Goal: Information Seeking & Learning: Check status

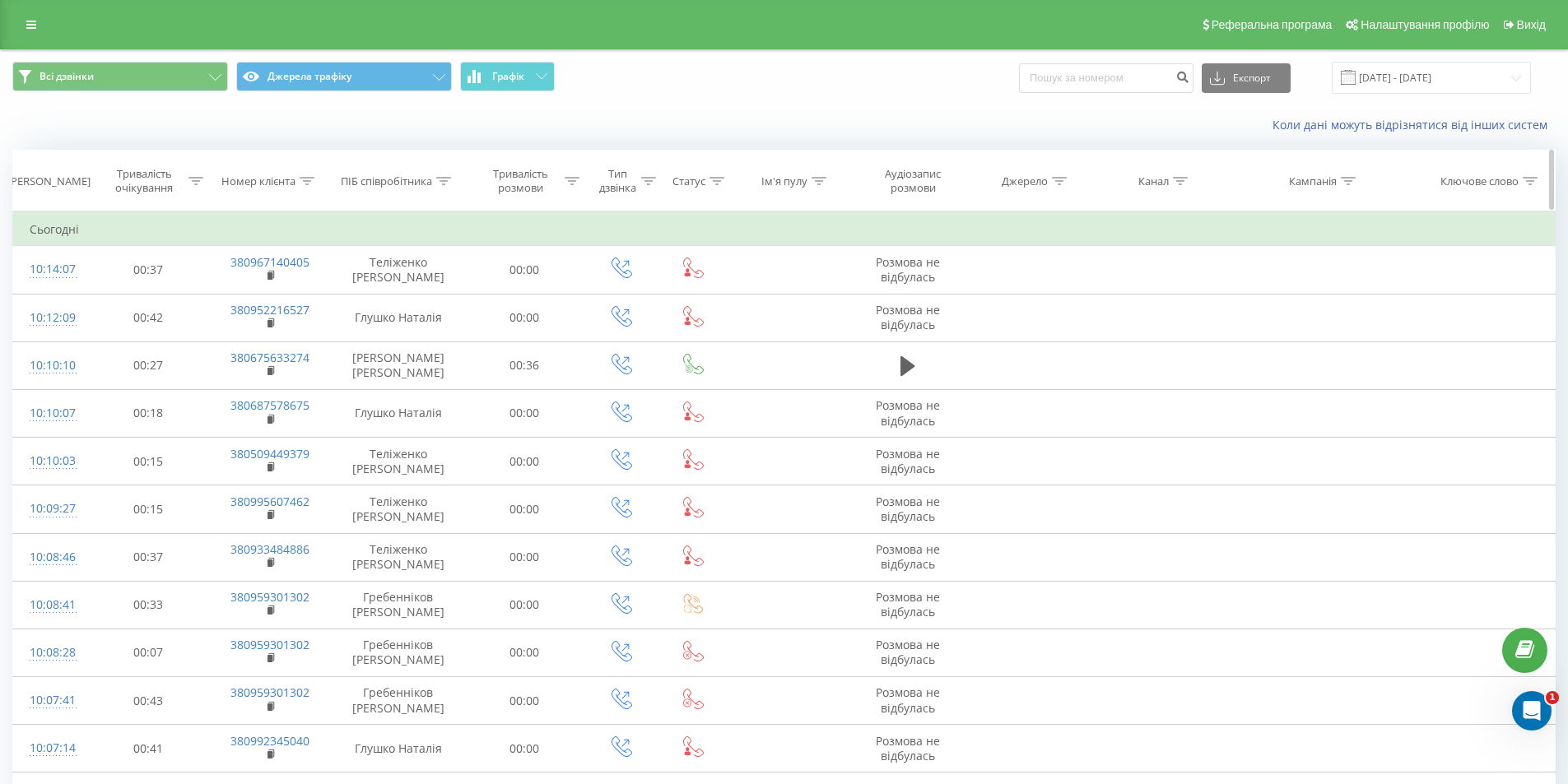
click at [429, 185] on div "ПІБ співробітника" at bounding box center [386, 182] width 91 height 14
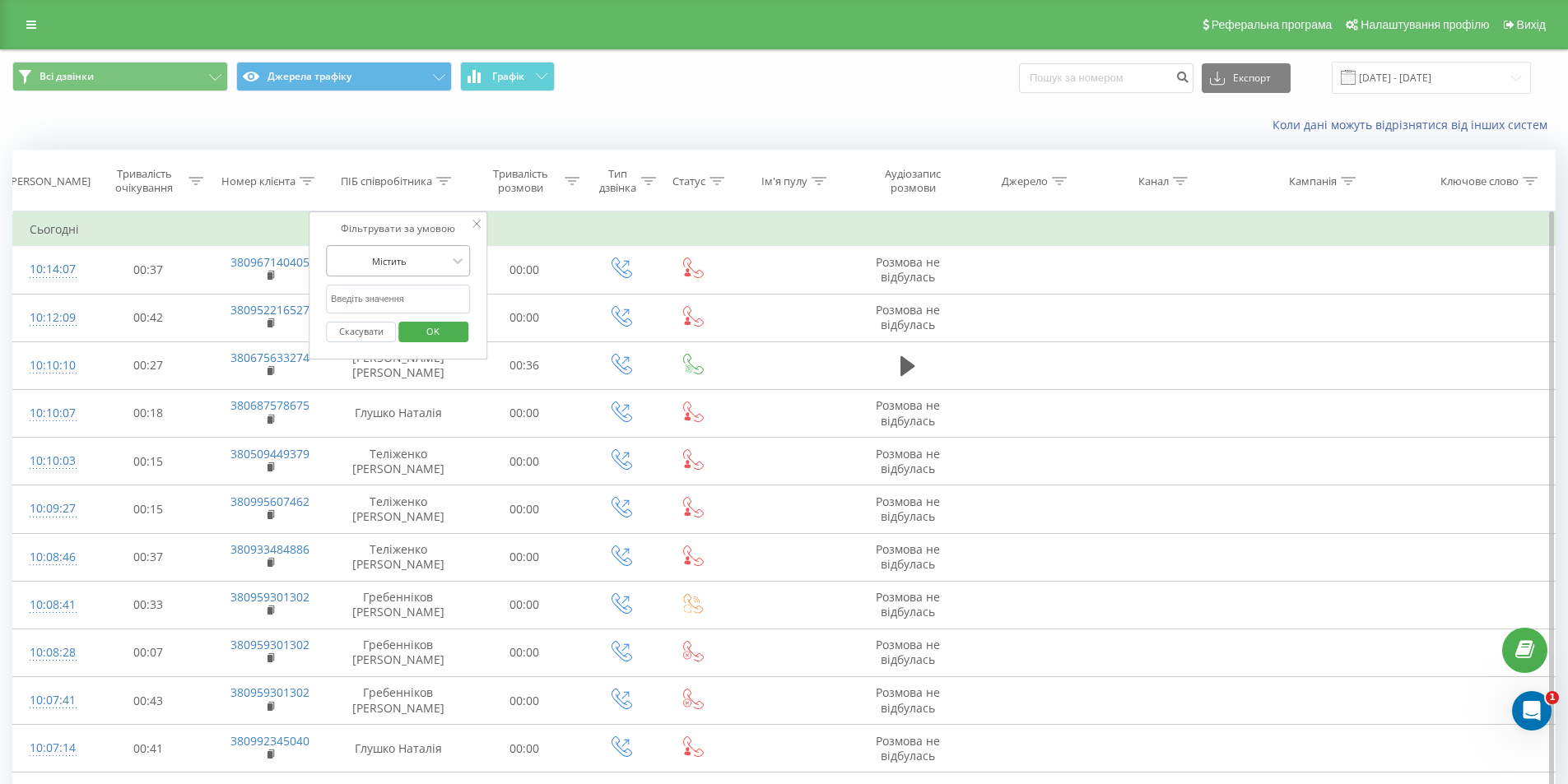
click at [420, 260] on div at bounding box center [390, 261] width 117 height 16
click at [449, 222] on div "Фільтрувати за умовою" at bounding box center [398, 229] width 145 height 17
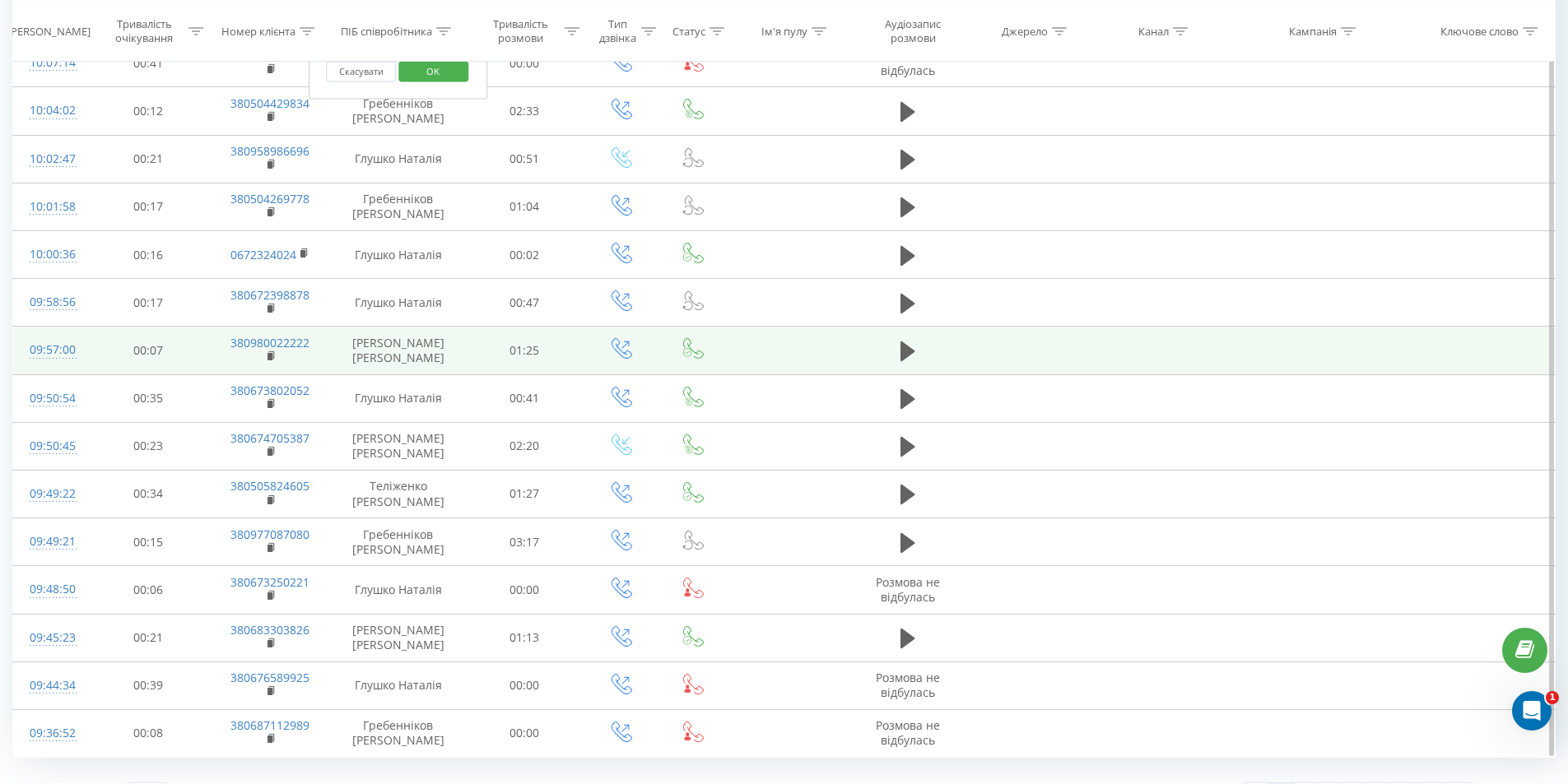
scroll to position [720, 0]
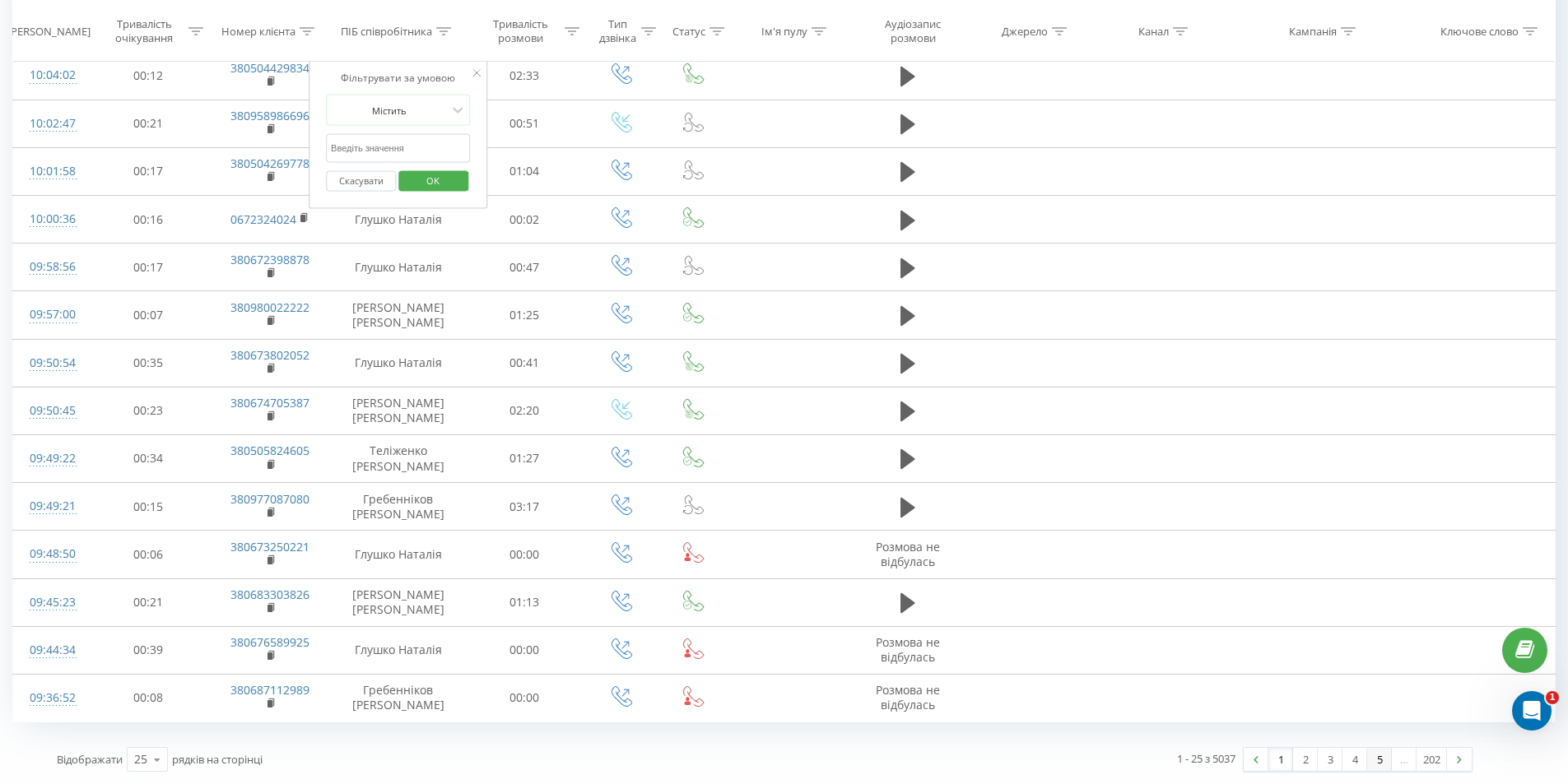
click at [1371, 760] on link "5" at bounding box center [1380, 759] width 25 height 23
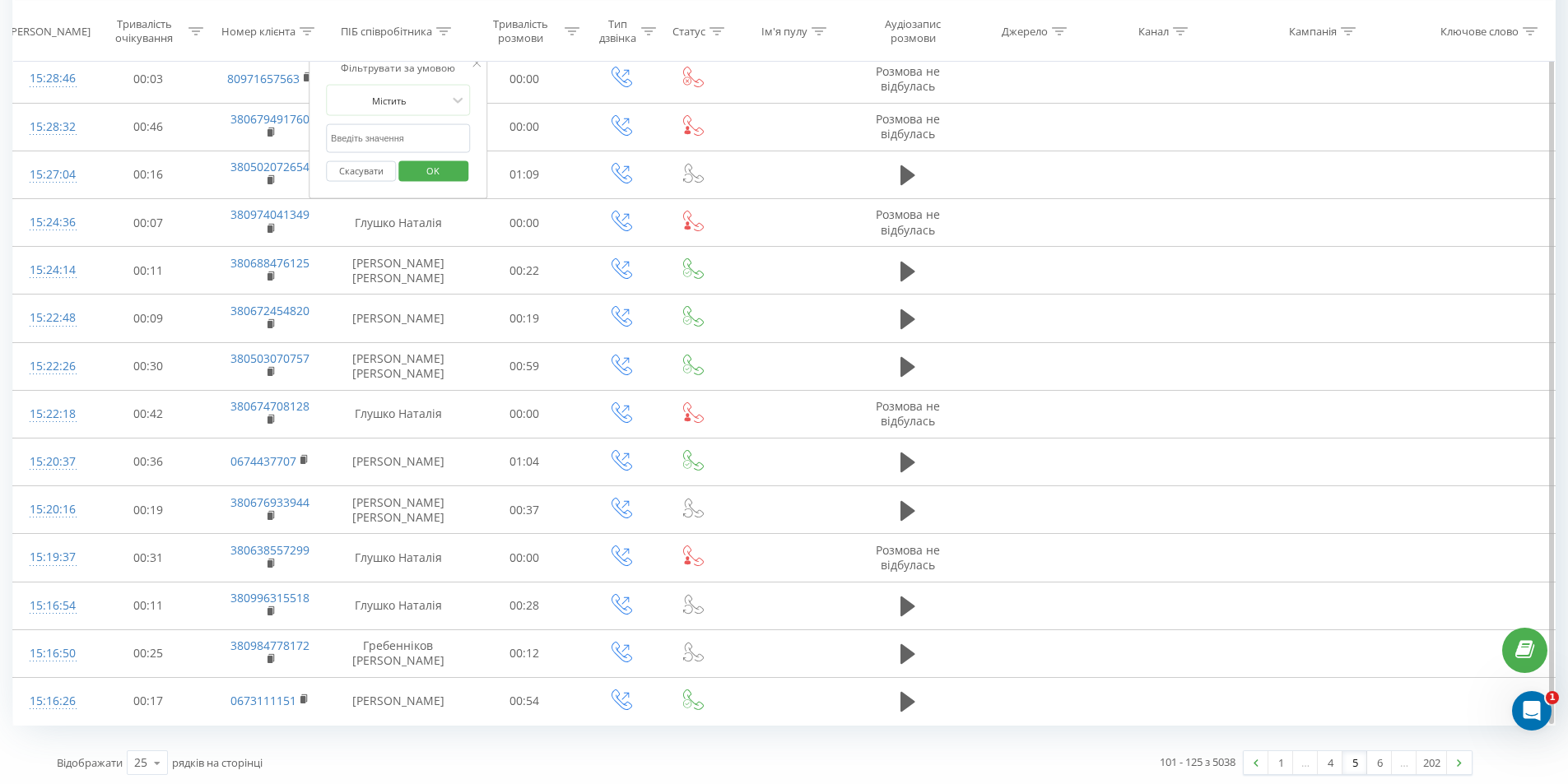
scroll to position [720, 0]
click at [1371, 764] on link "6" at bounding box center [1380, 759] width 25 height 23
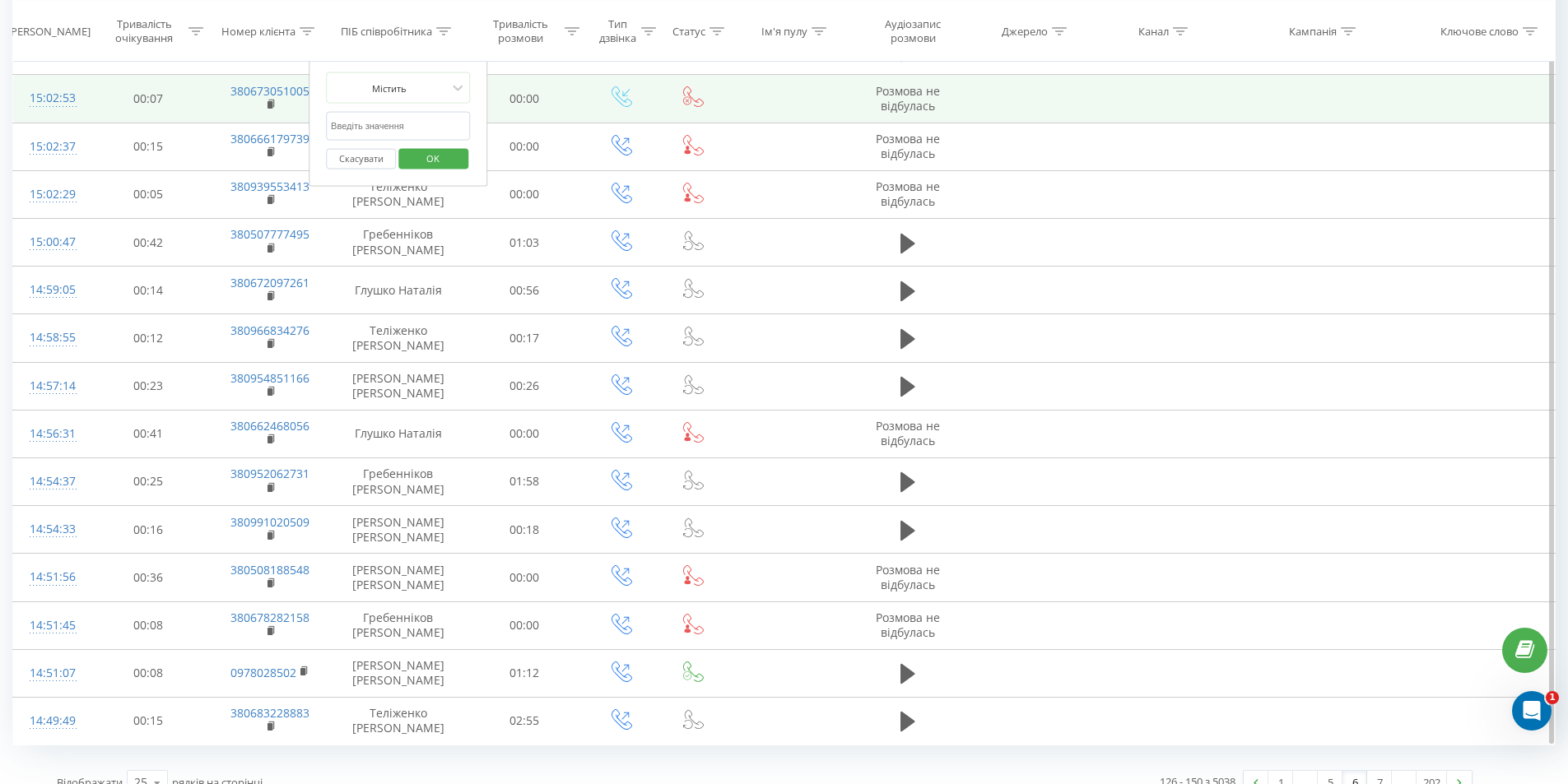
scroll to position [720, 0]
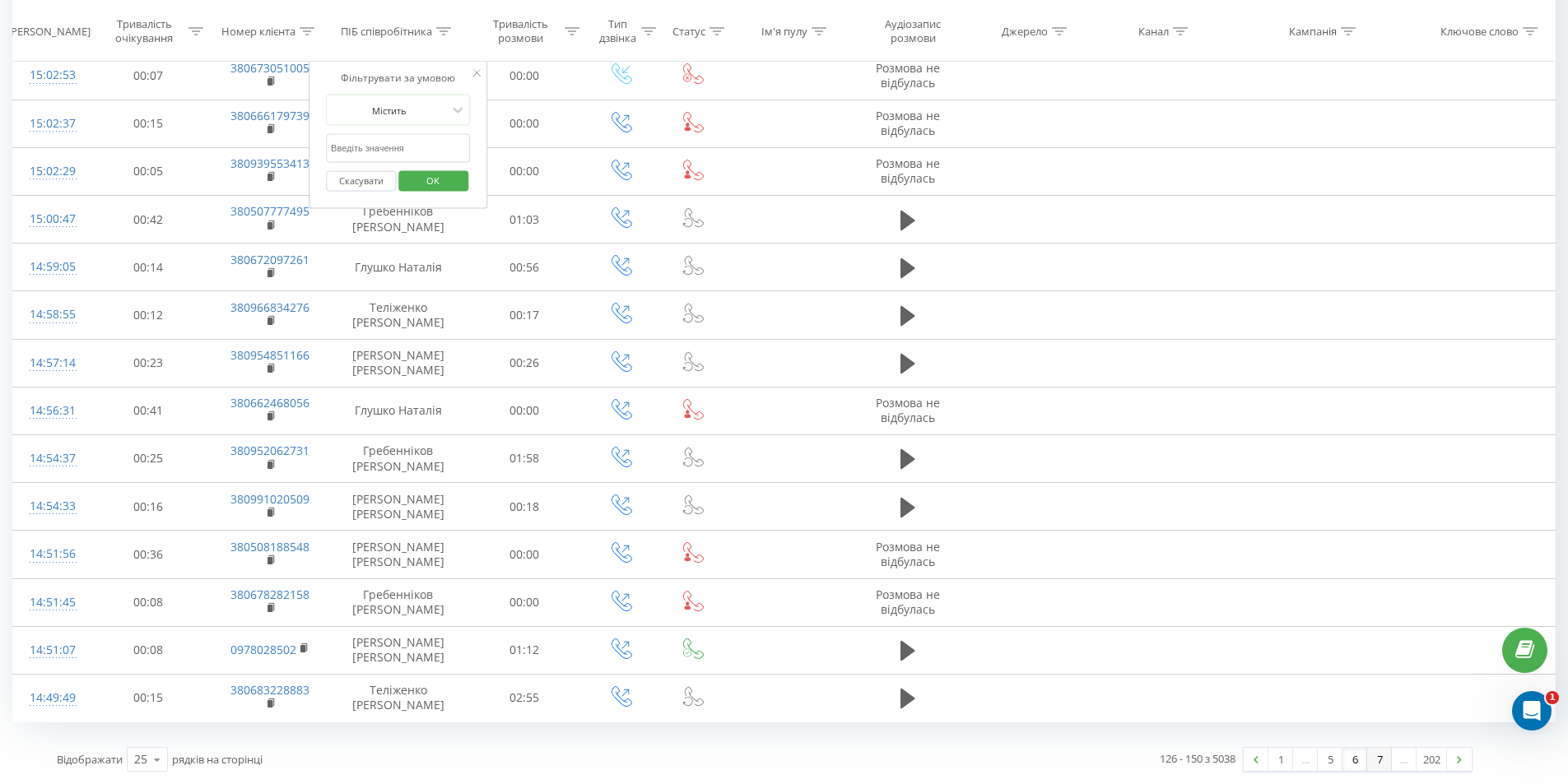
click at [1369, 758] on link "7" at bounding box center [1380, 759] width 25 height 23
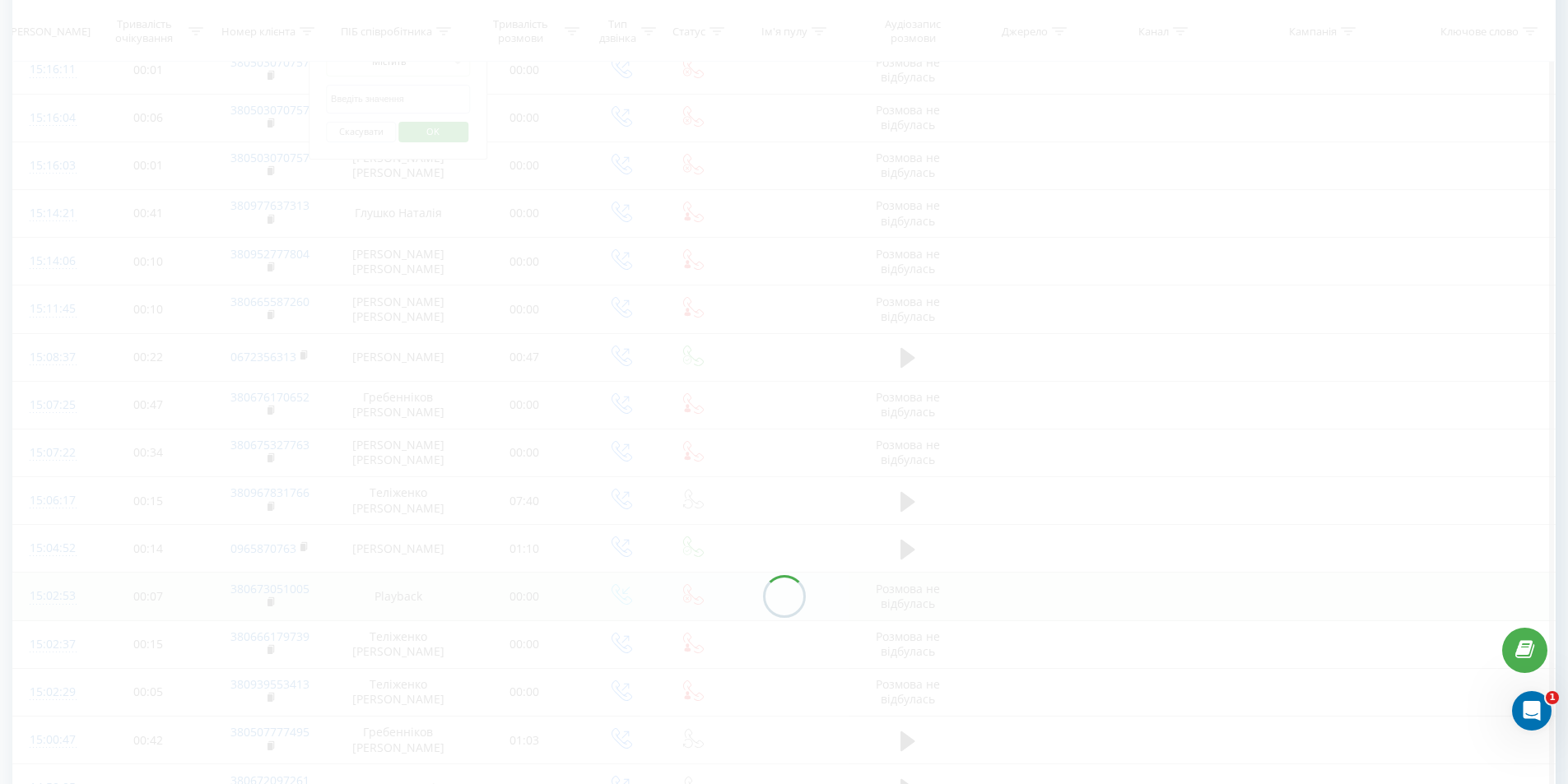
scroll to position [109, 0]
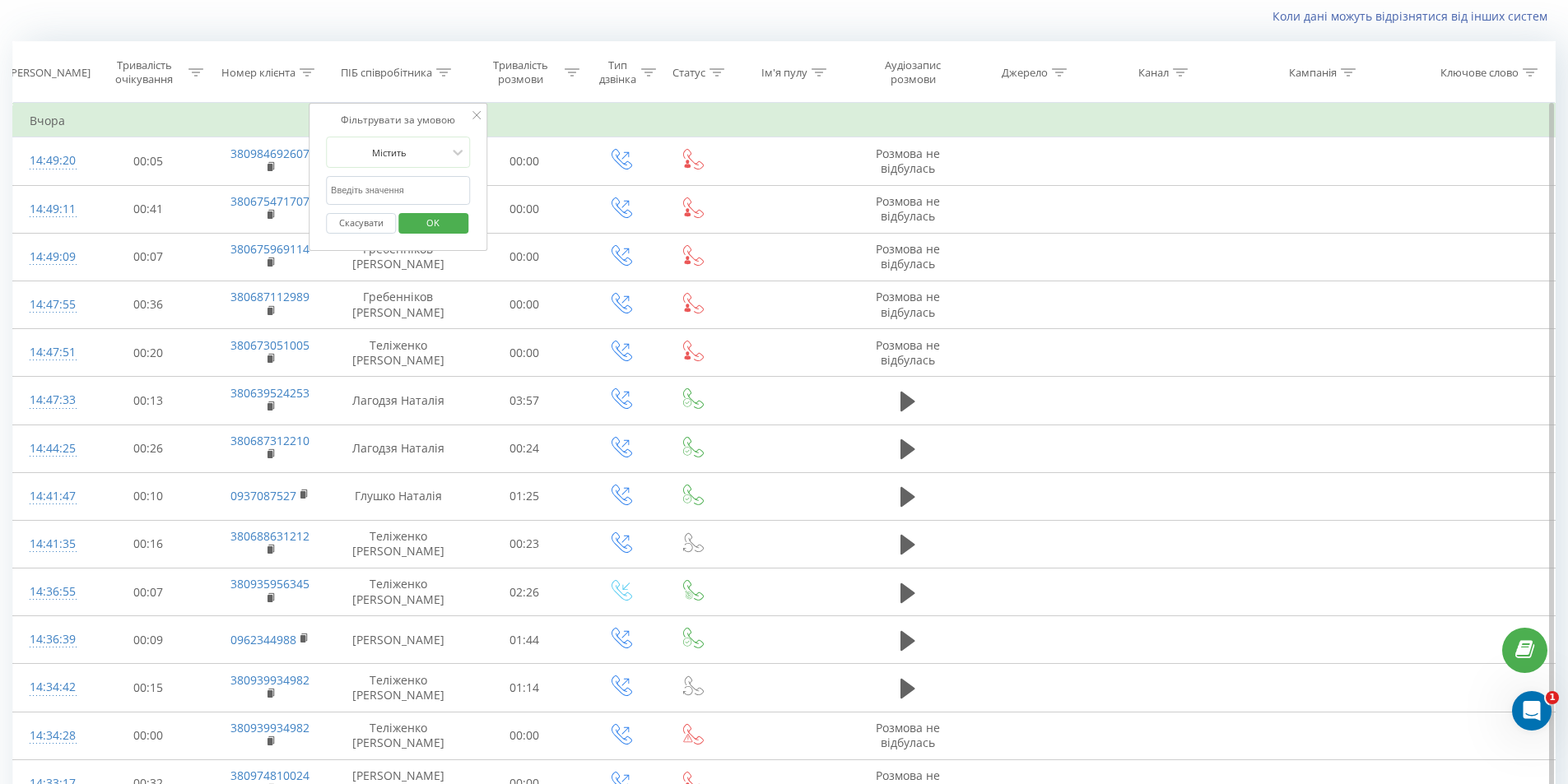
click at [472, 116] on div "Фільтрувати за умовою Містить Скасувати OK" at bounding box center [398, 177] width 179 height 148
click at [477, 114] on icon at bounding box center [477, 115] width 8 height 8
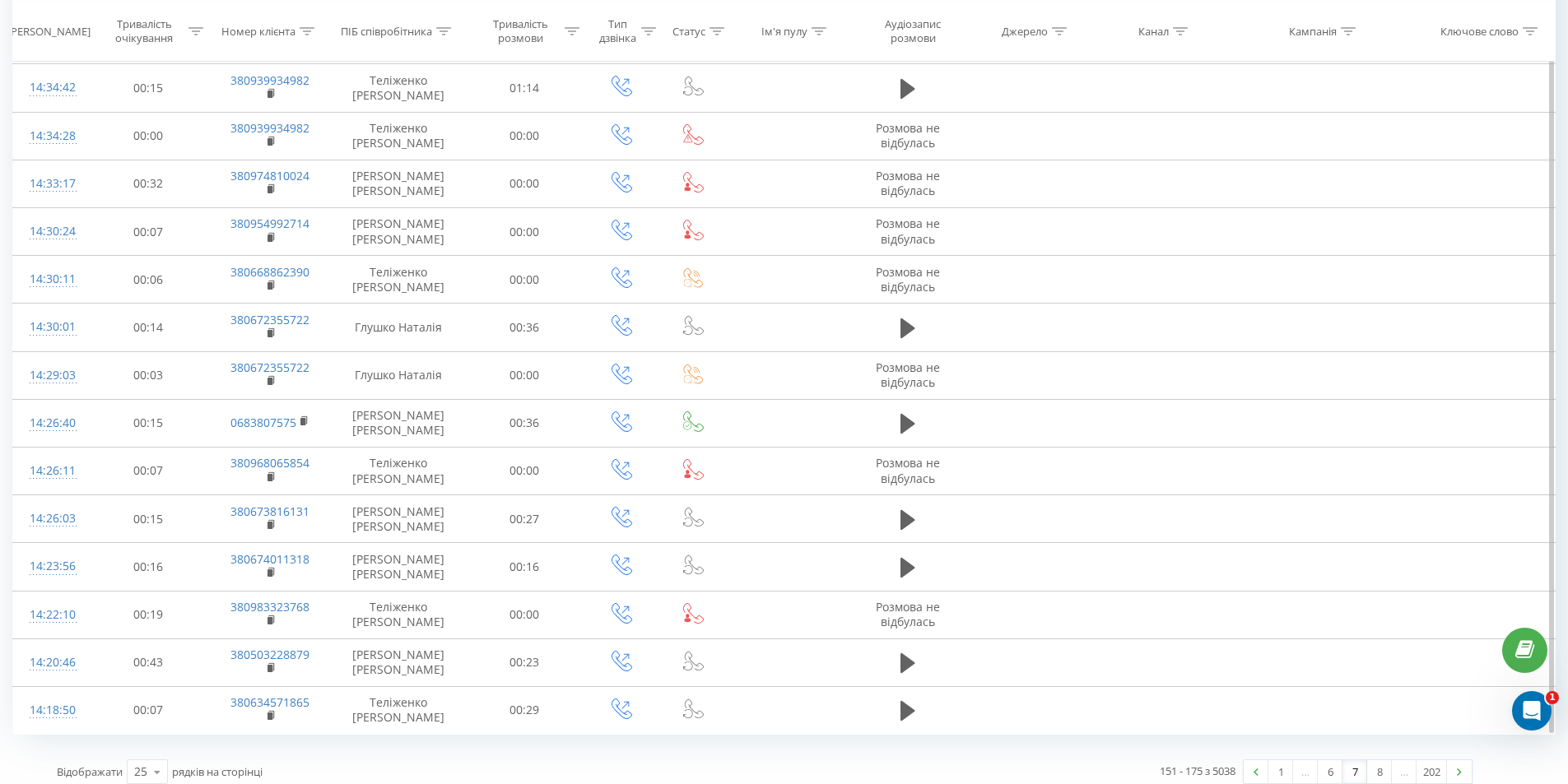
scroll to position [720, 0]
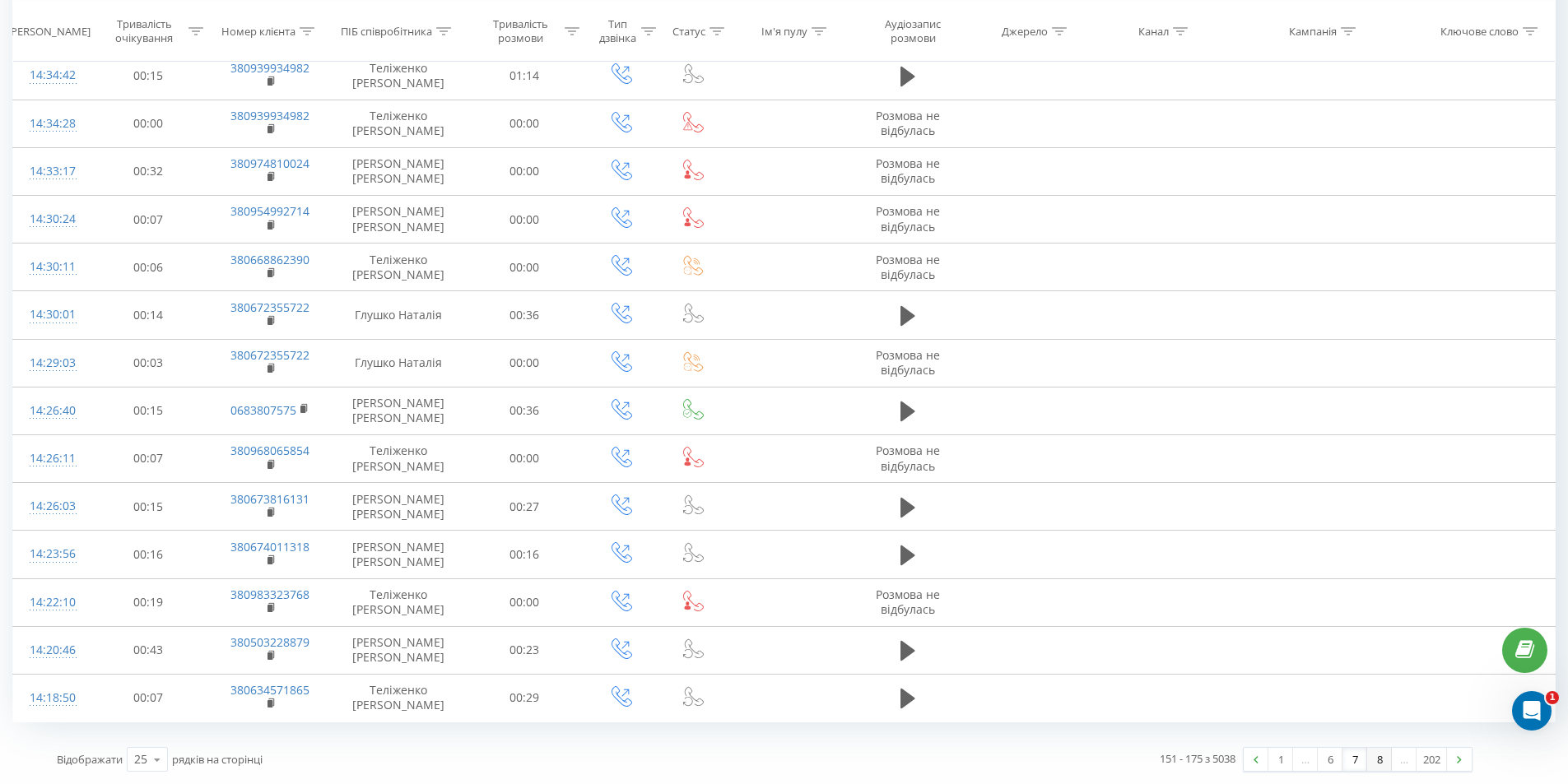
click at [1388, 758] on link "8" at bounding box center [1380, 759] width 25 height 23
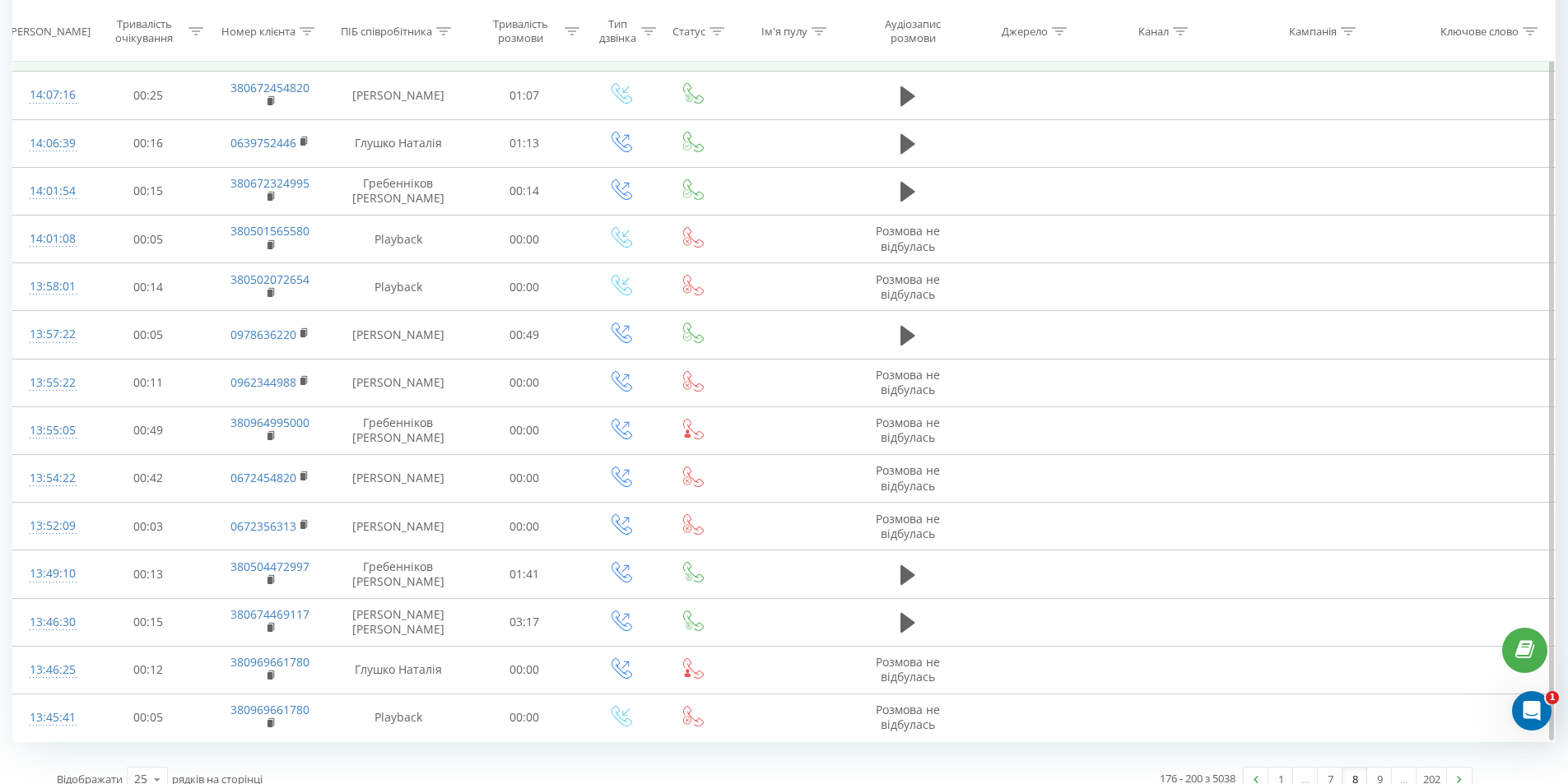
scroll to position [720, 0]
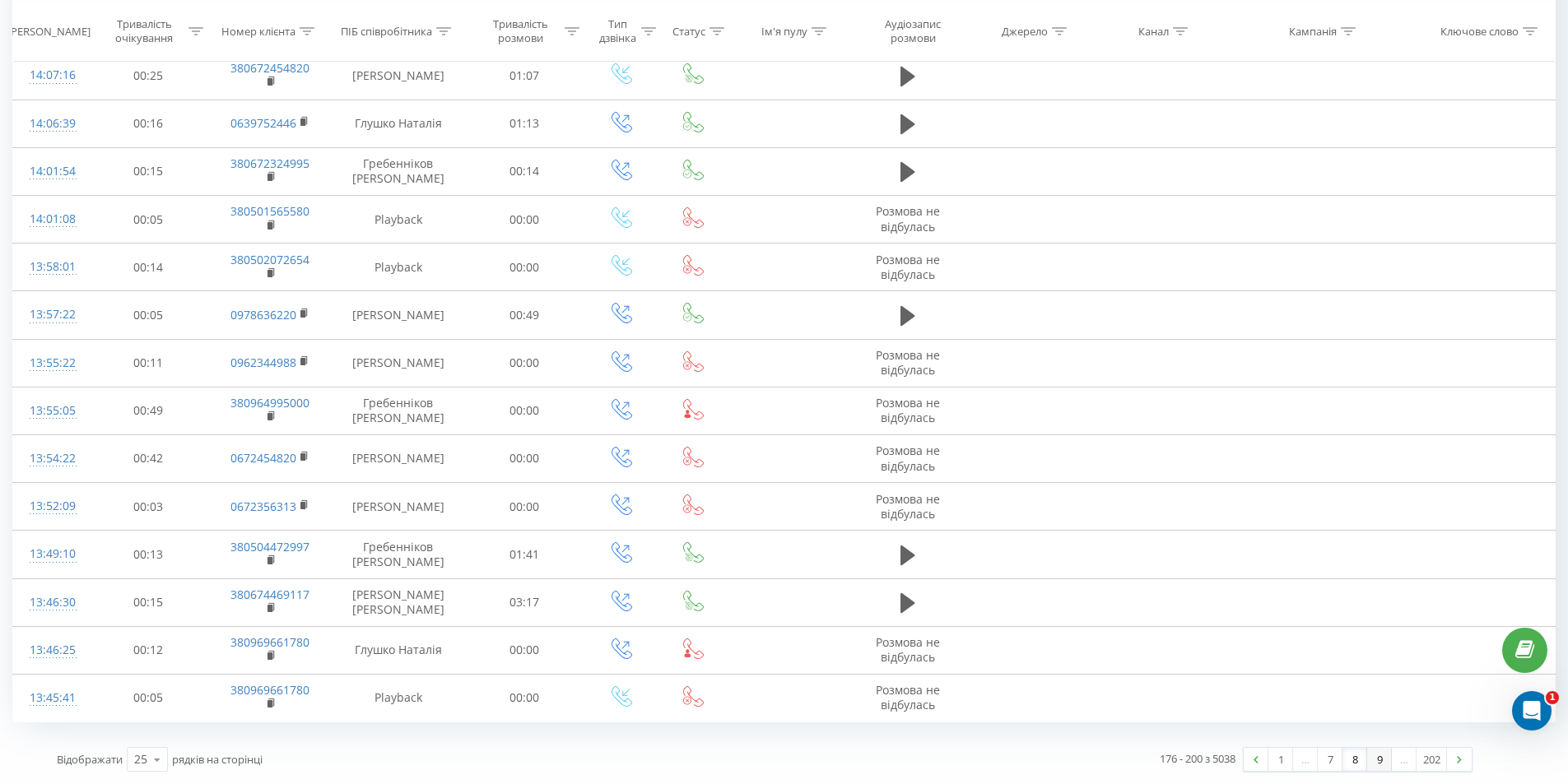
click at [1376, 755] on link "9" at bounding box center [1380, 759] width 25 height 23
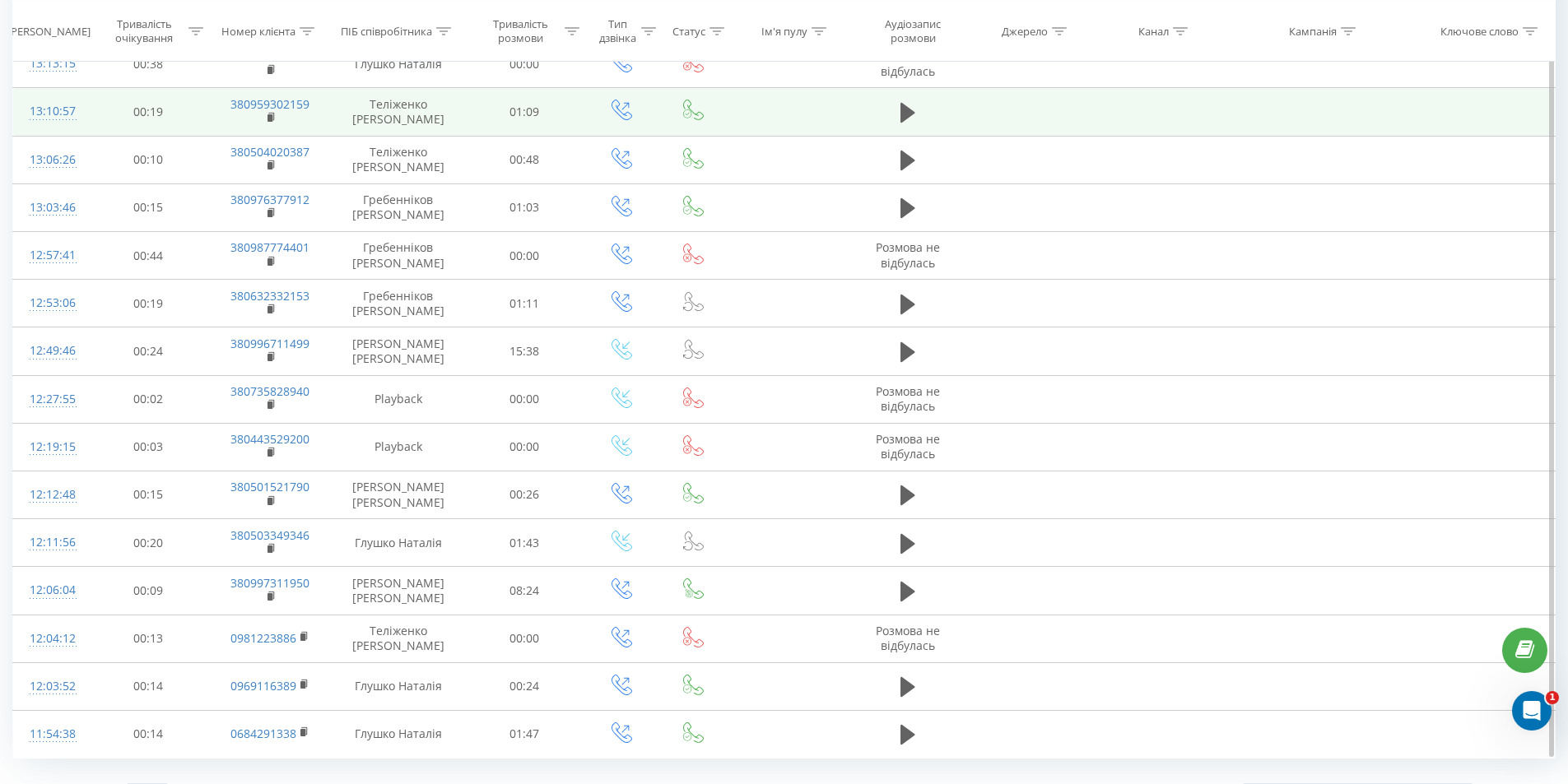
scroll to position [720, 0]
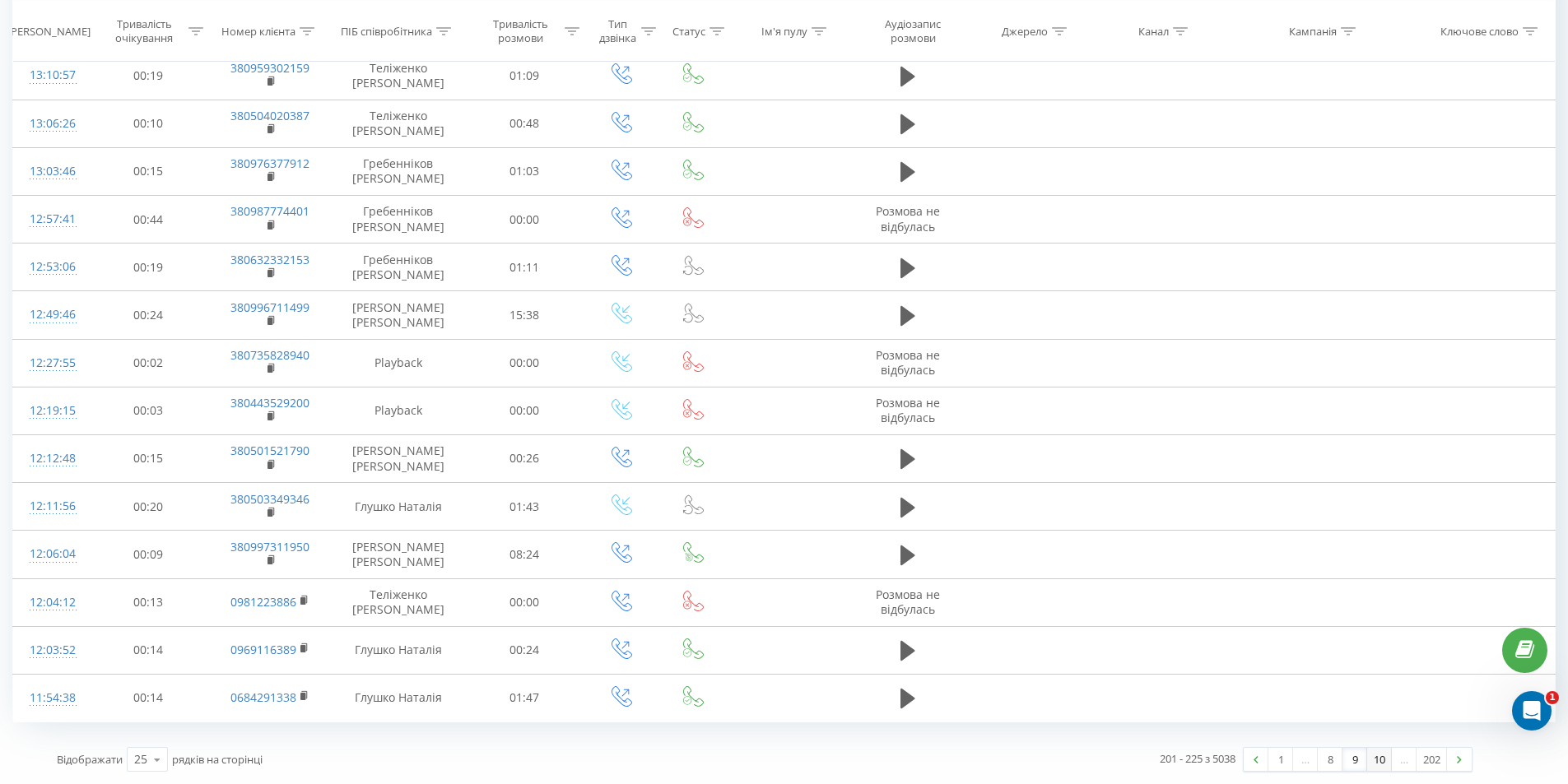
click at [1372, 758] on link "10" at bounding box center [1380, 759] width 25 height 23
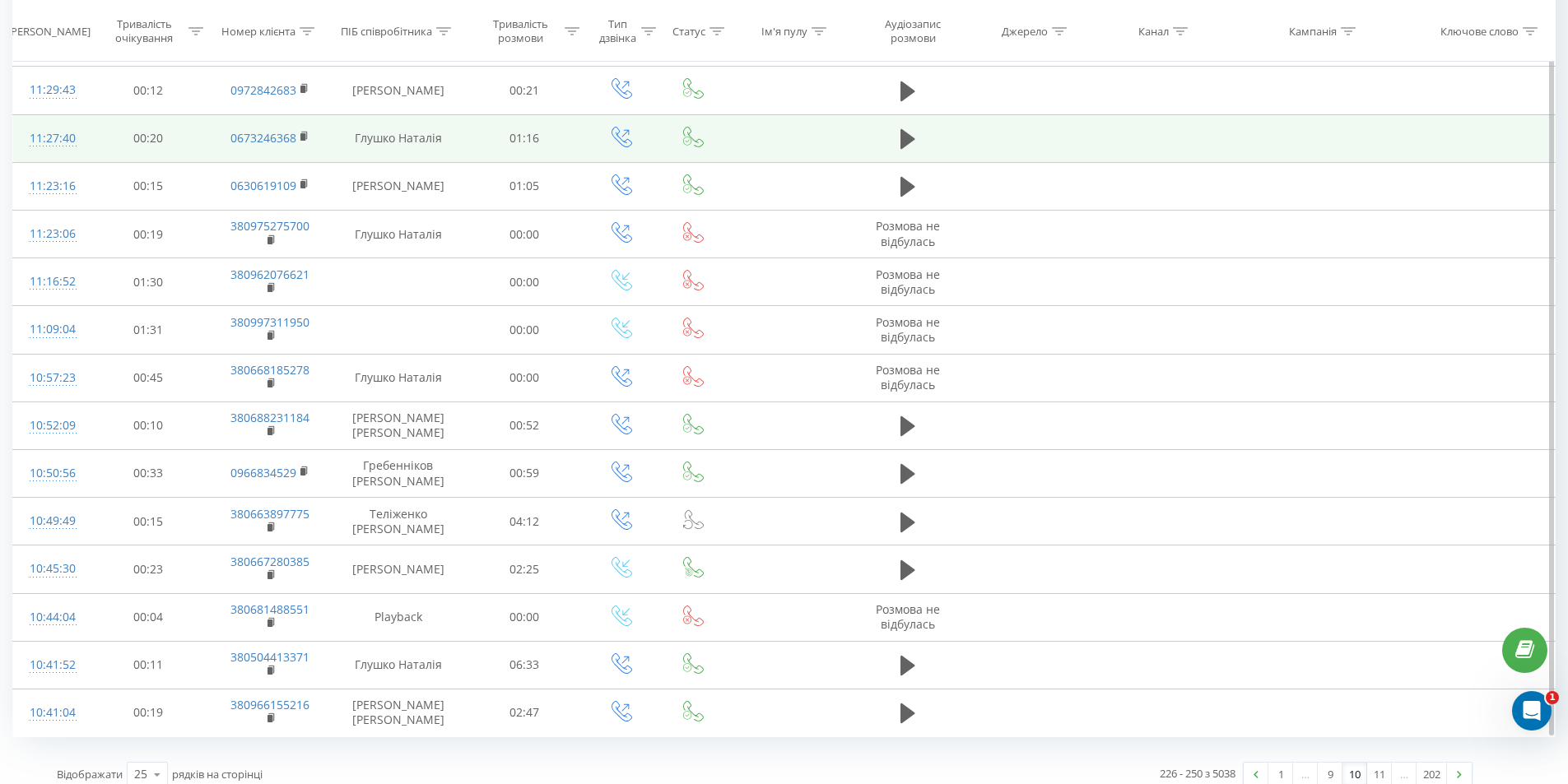
scroll to position [720, 0]
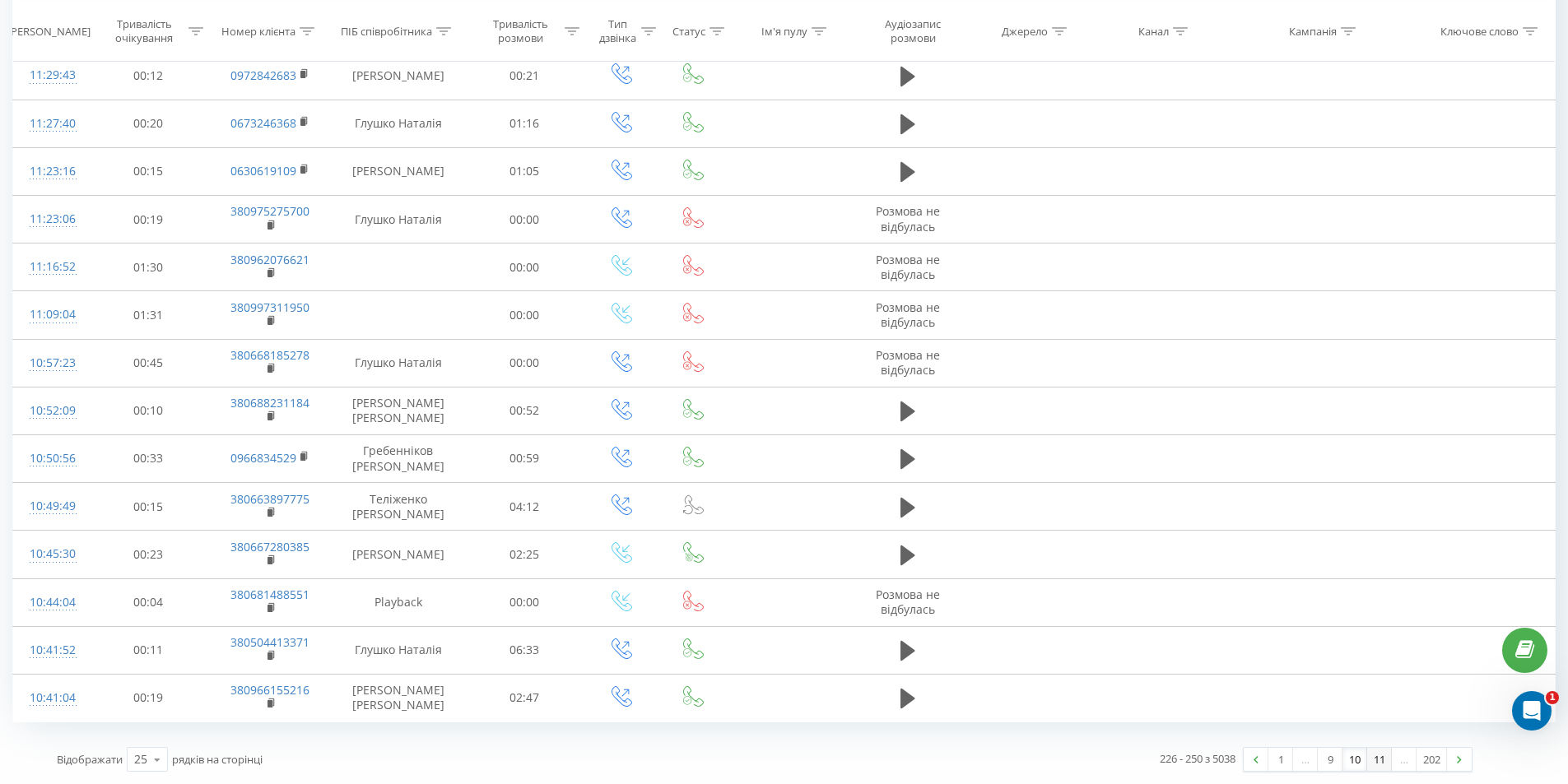
click at [1384, 760] on link "11" at bounding box center [1380, 759] width 25 height 23
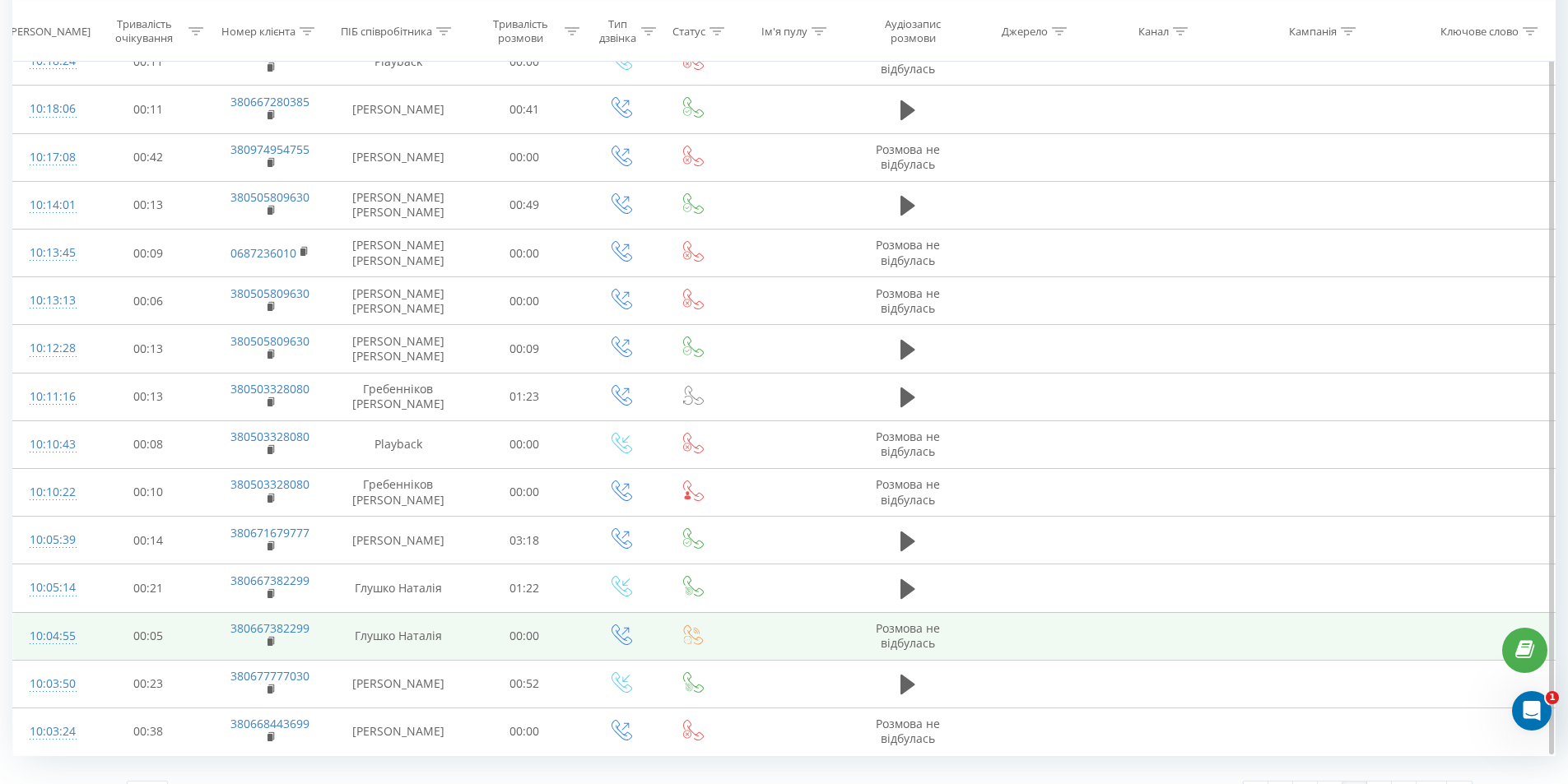
scroll to position [720, 0]
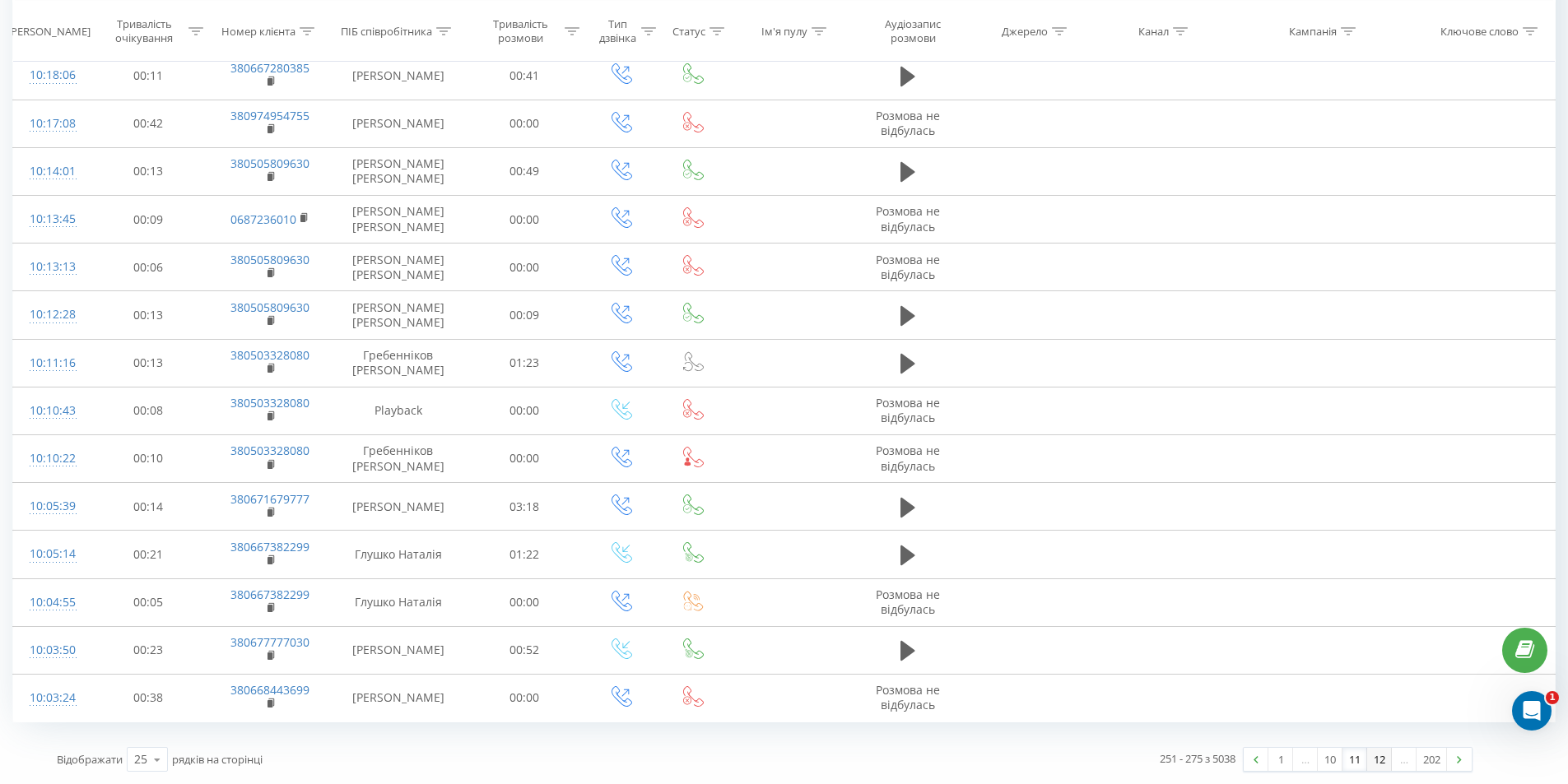
click at [1377, 761] on link "12" at bounding box center [1380, 759] width 25 height 23
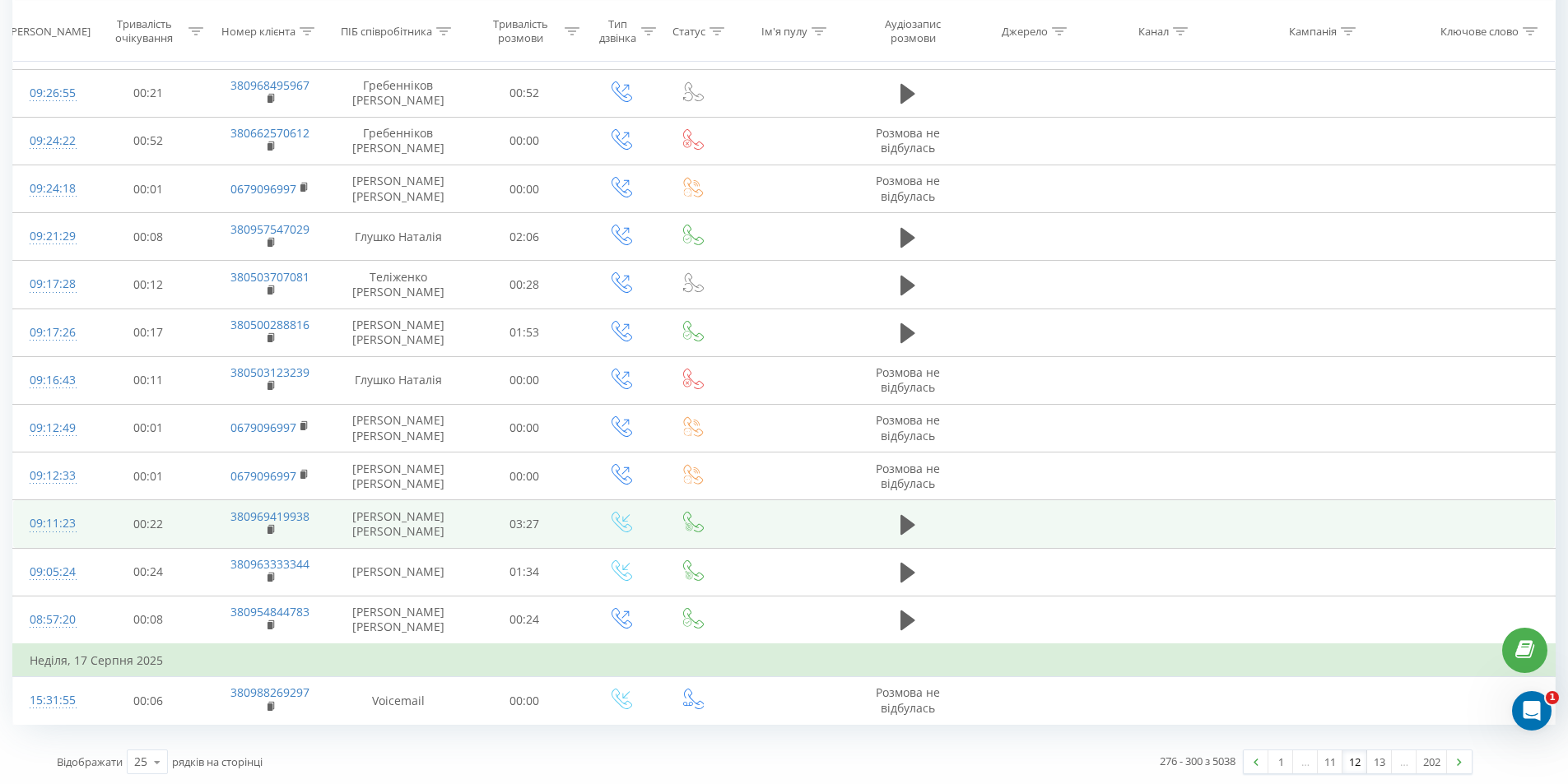
scroll to position [754, 0]
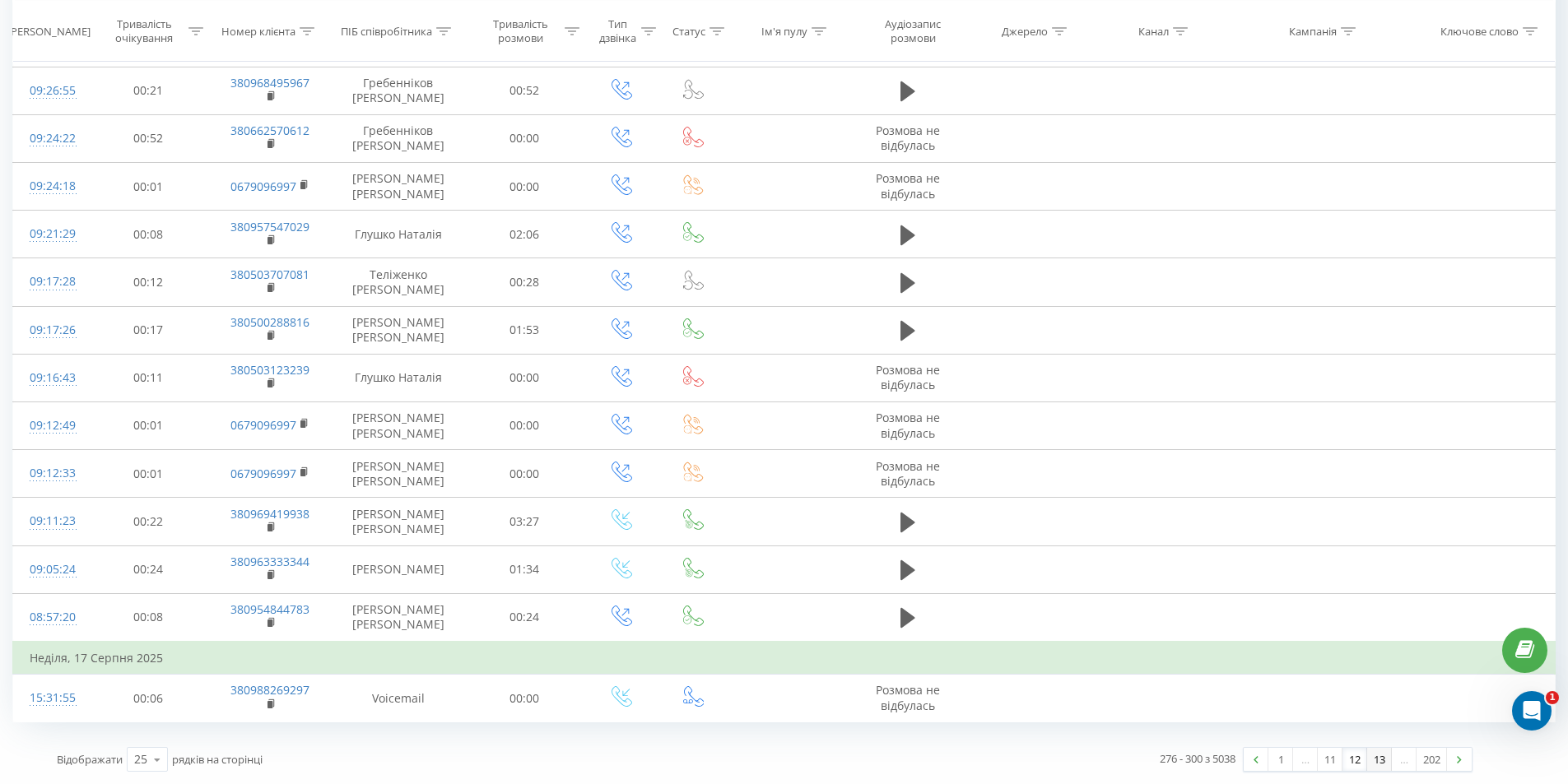
click at [1371, 761] on link "13" at bounding box center [1380, 759] width 25 height 23
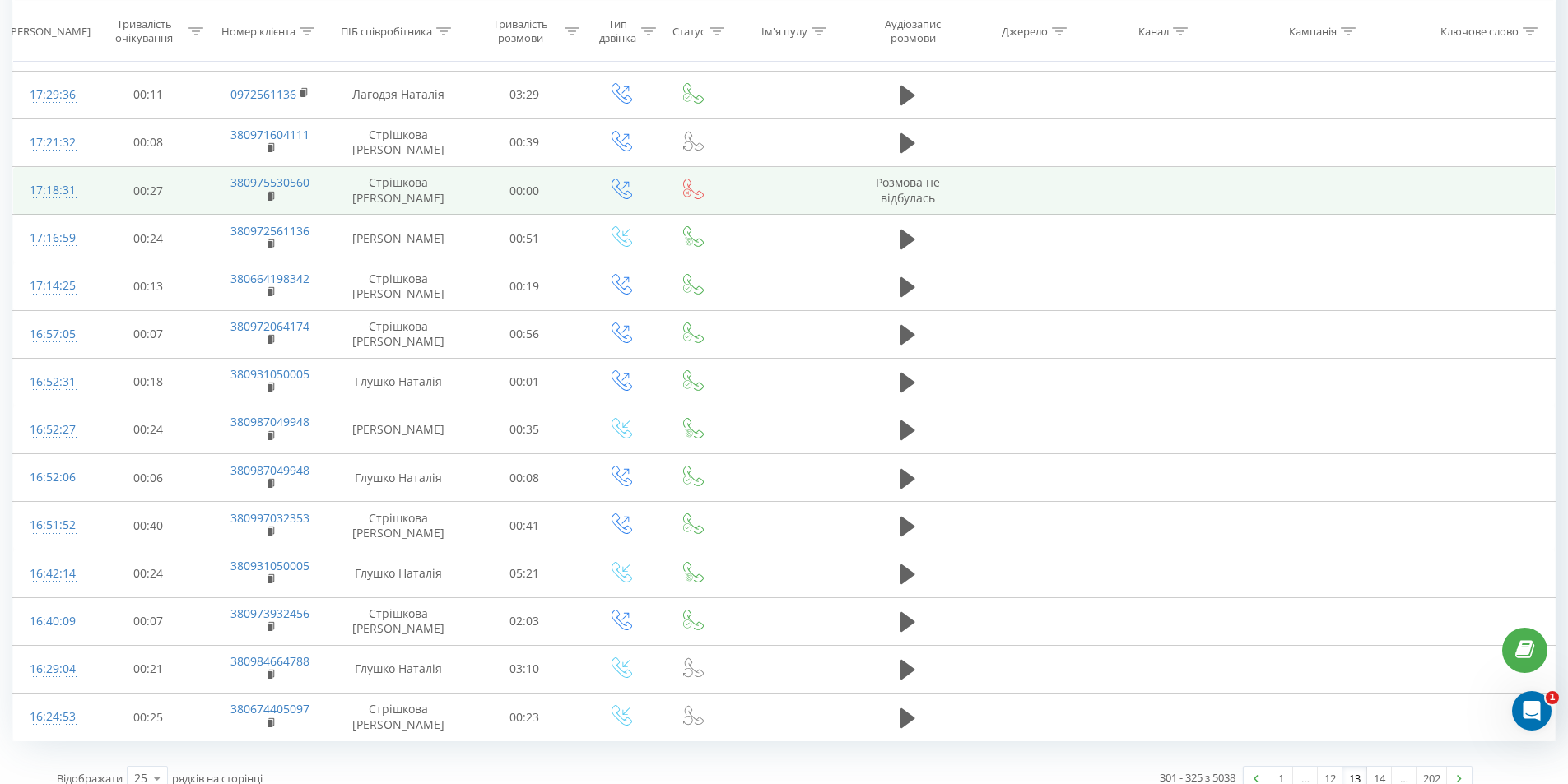
scroll to position [754, 0]
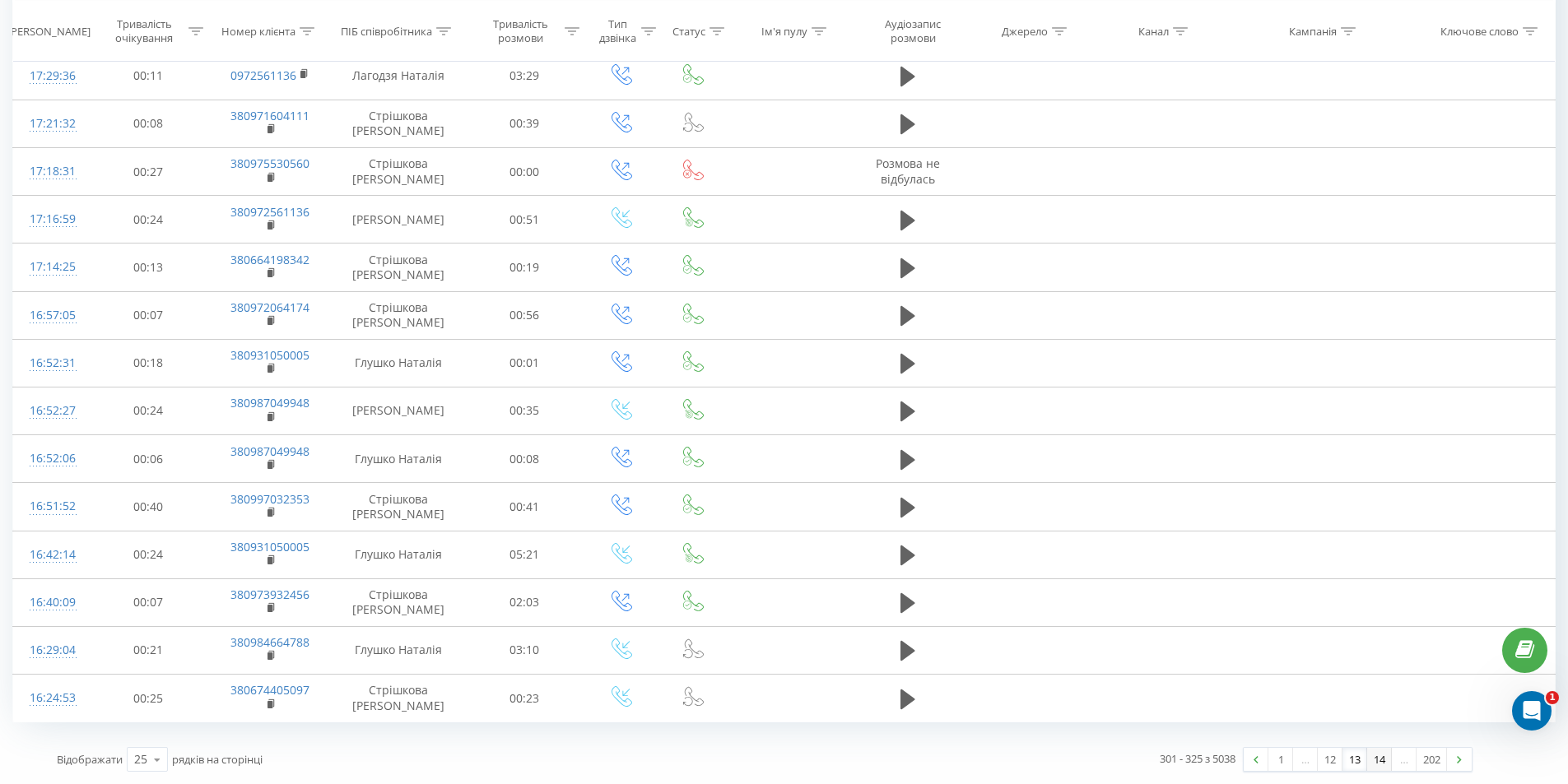
click at [1373, 759] on link "14" at bounding box center [1380, 759] width 25 height 23
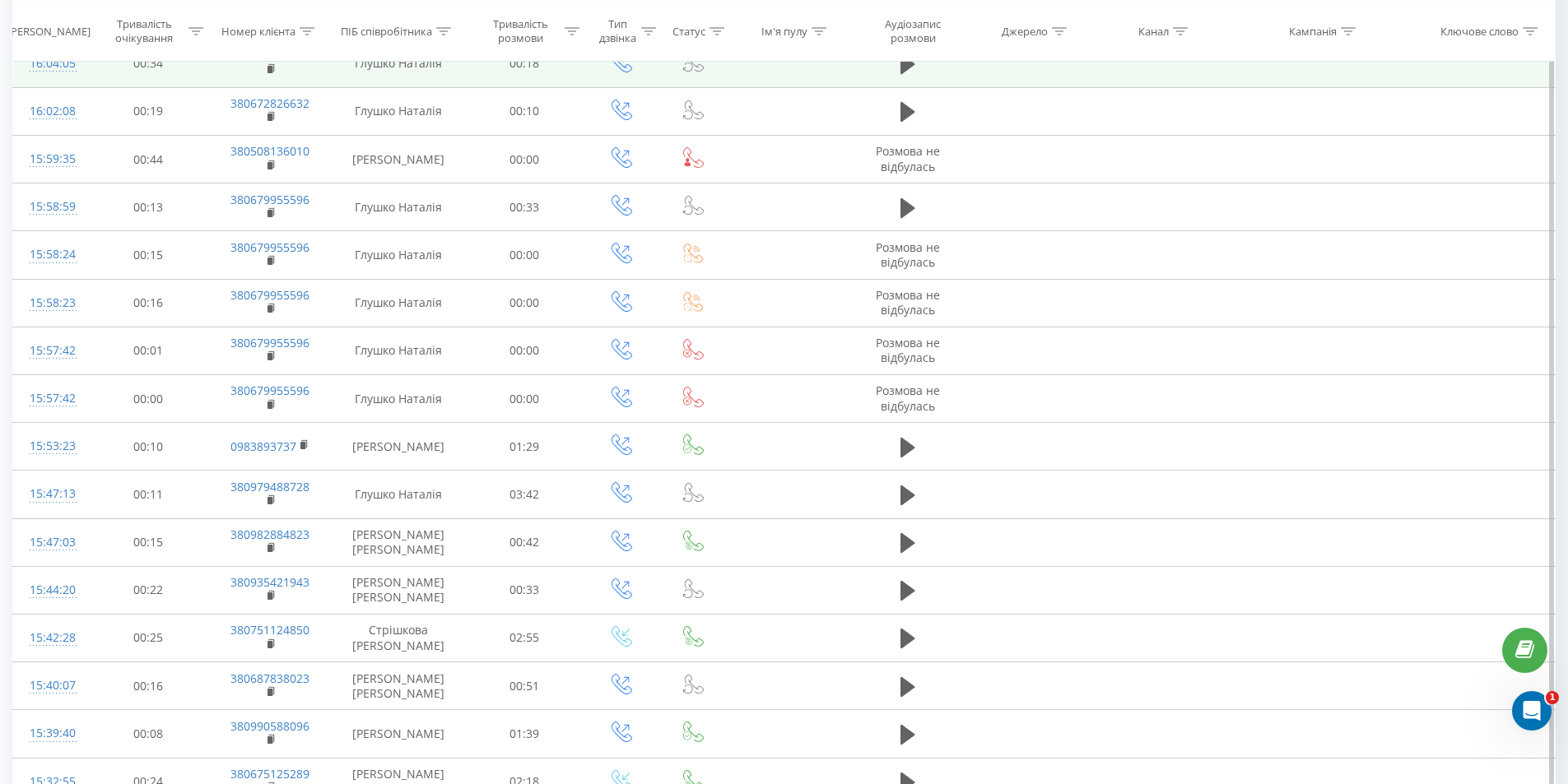
scroll to position [392, 0]
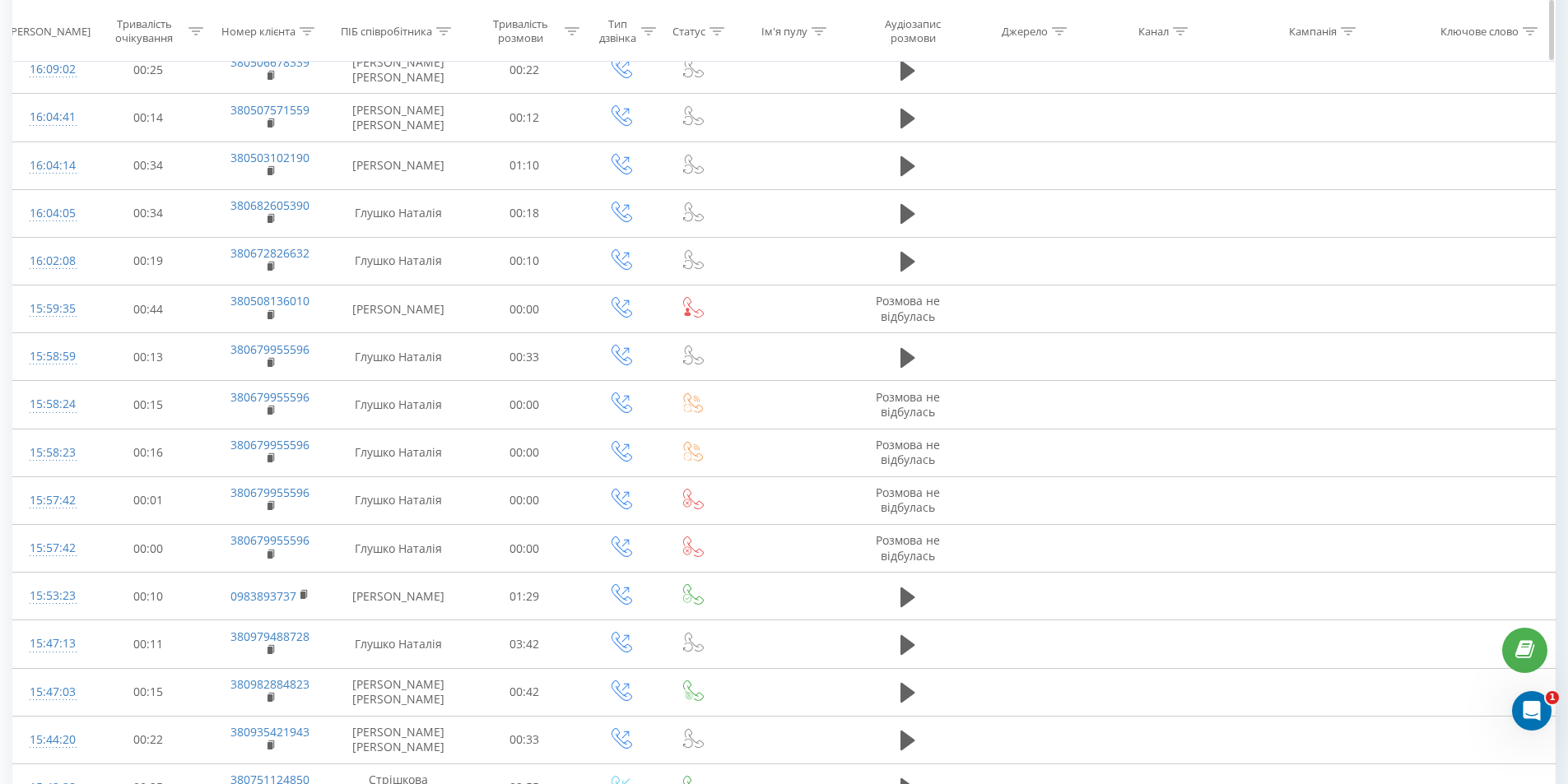
click at [419, 41] on th "ПІБ співробітника" at bounding box center [398, 31] width 133 height 61
click at [419, 34] on div "ПІБ співробітника" at bounding box center [386, 31] width 91 height 14
click at [438, 107] on div at bounding box center [390, 110] width 117 height 16
click at [443, 103] on div at bounding box center [390, 110] width 117 height 16
click at [414, 135] on input "text" at bounding box center [398, 148] width 145 height 29
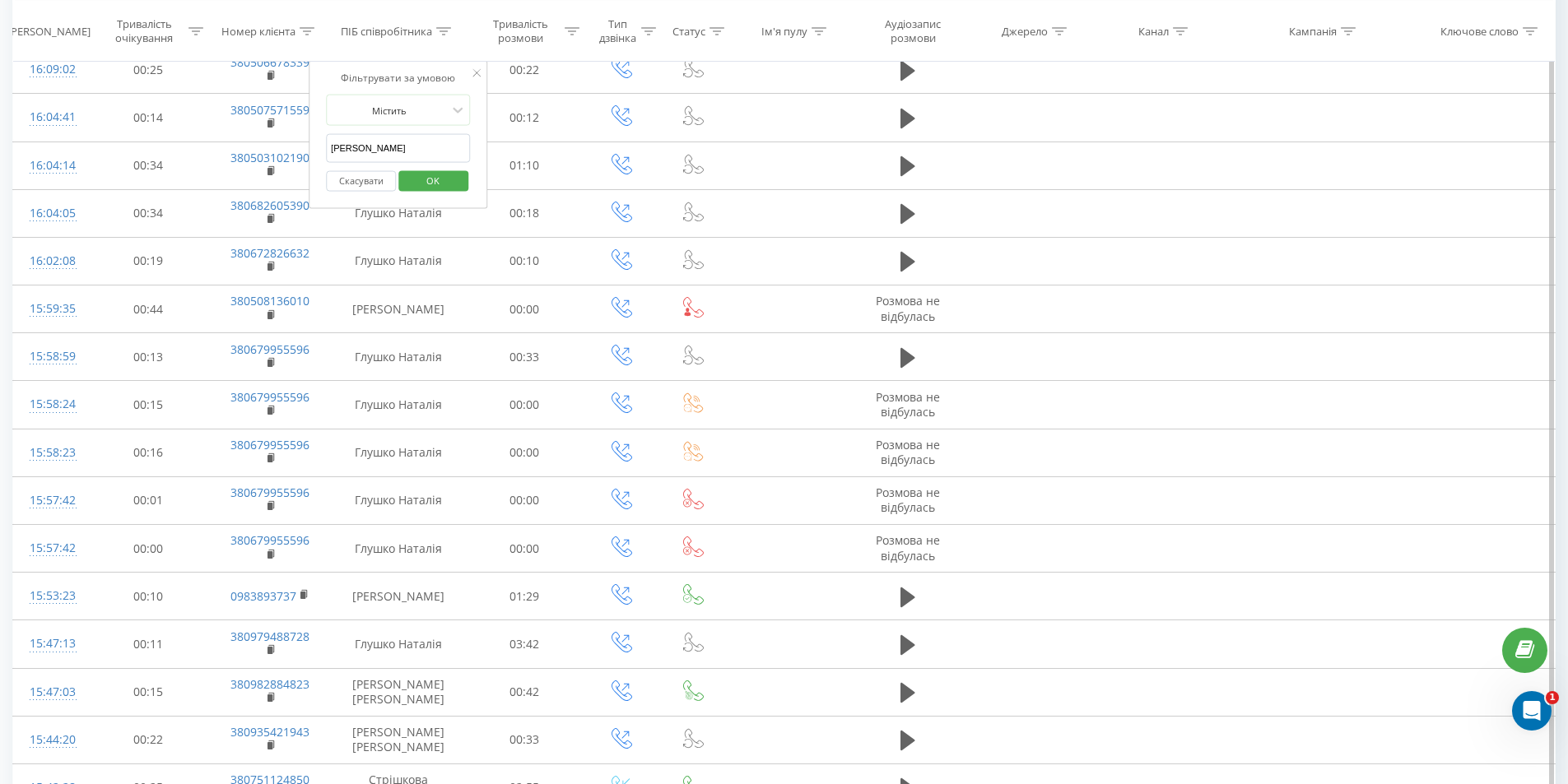
click at [429, 183] on span "OK" at bounding box center [433, 179] width 46 height 26
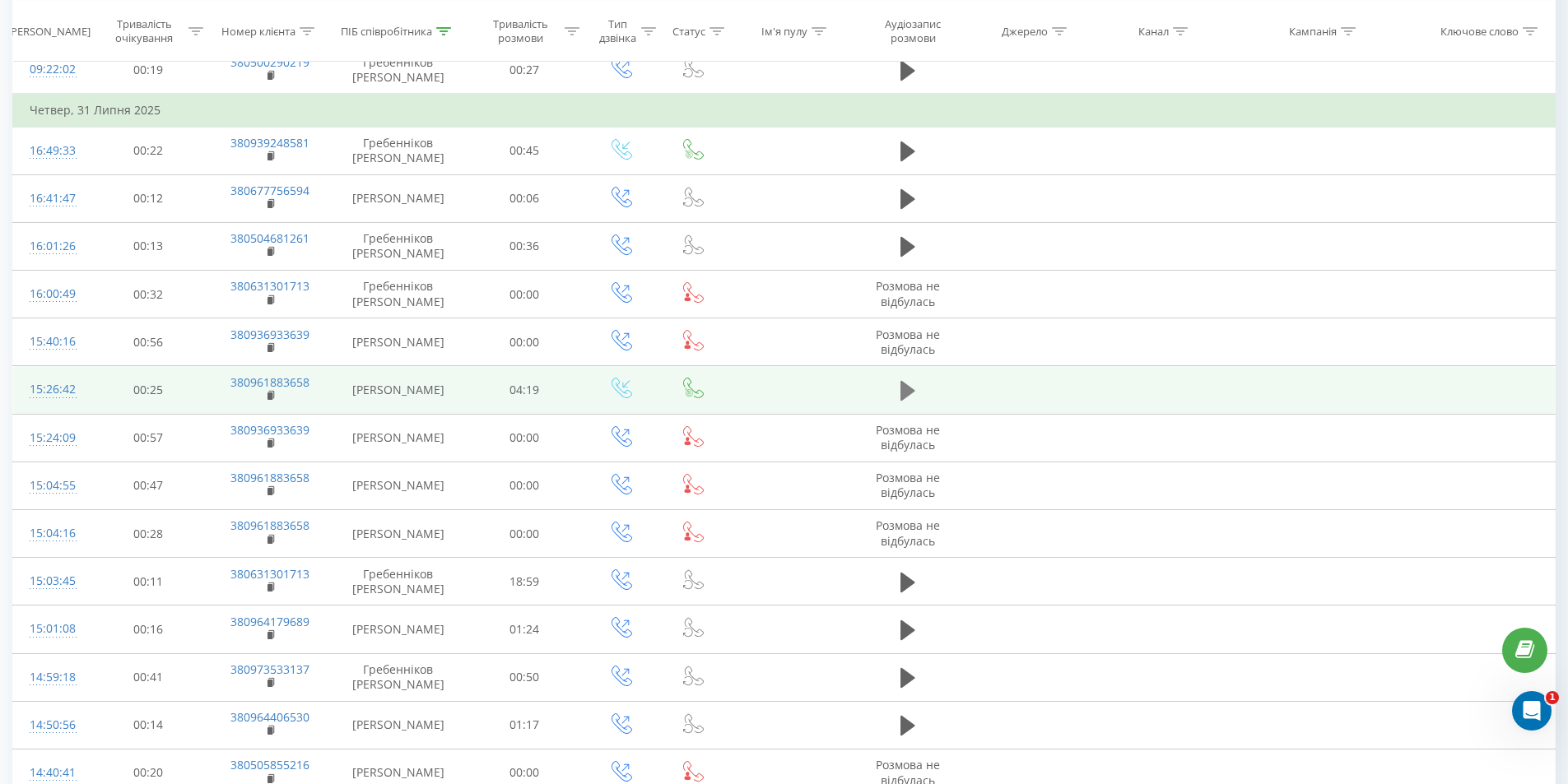
click at [904, 388] on icon at bounding box center [907, 390] width 15 height 19
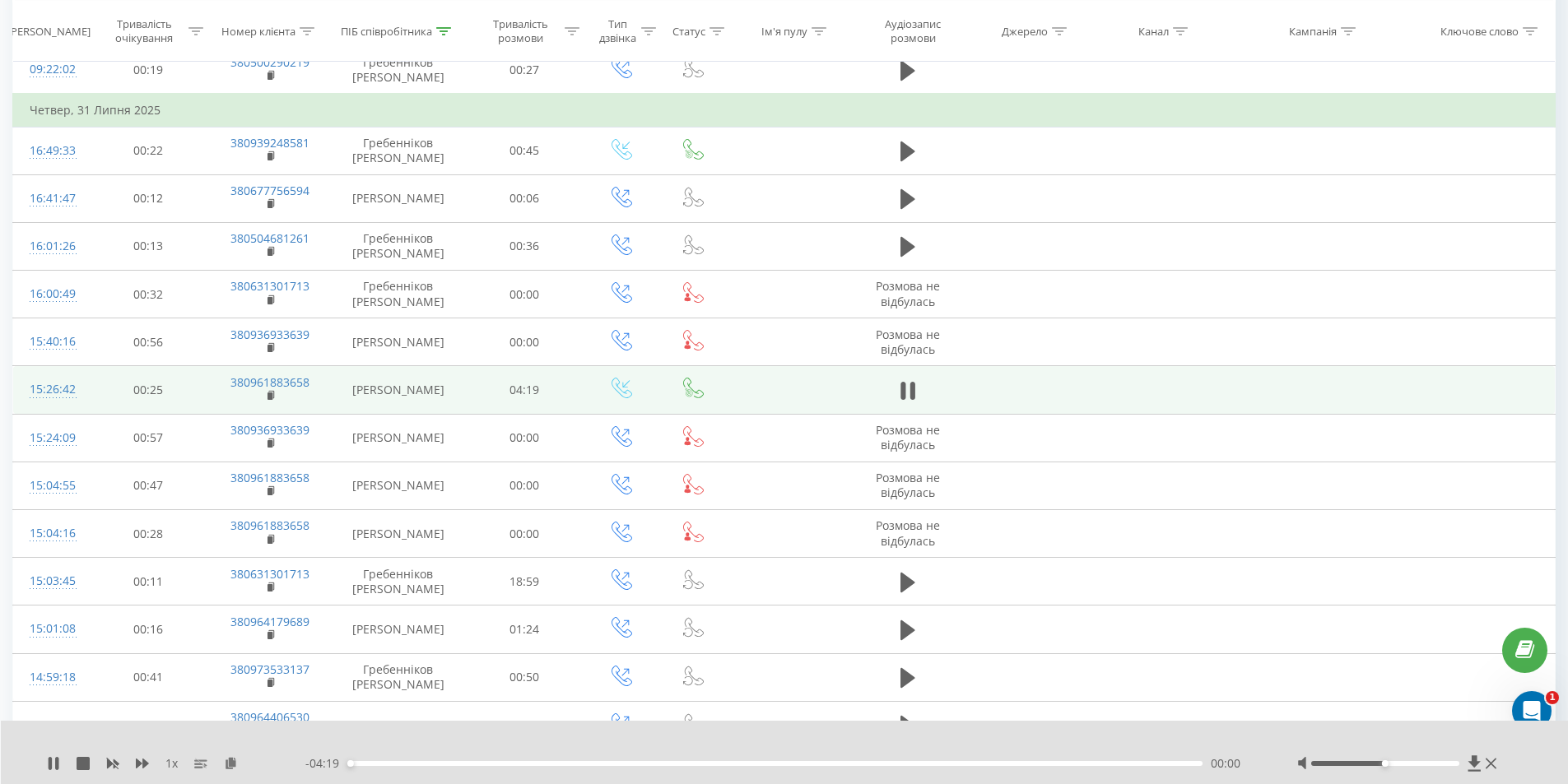
click at [381, 764] on div "00:00" at bounding box center [775, 764] width 856 height 5
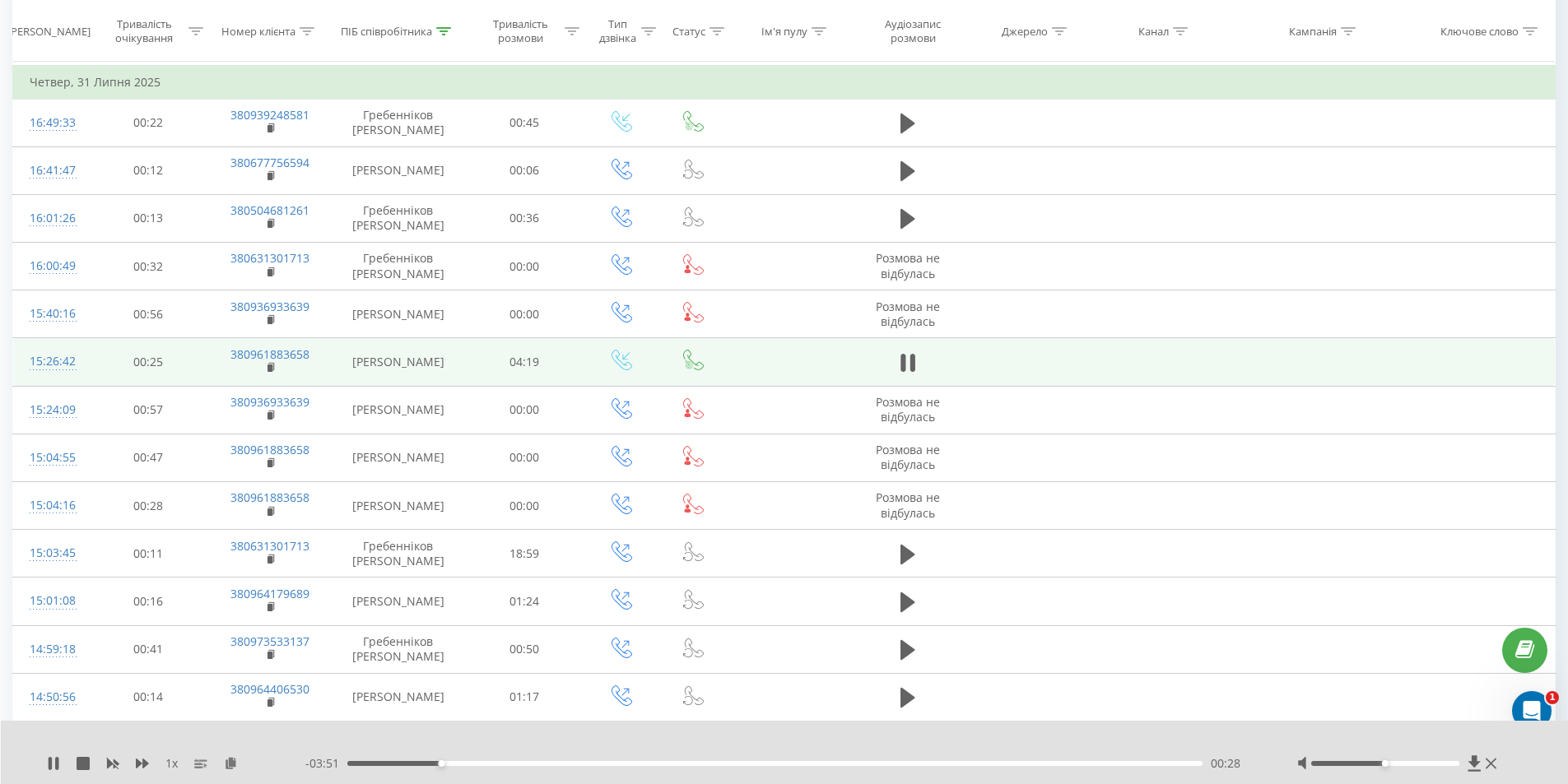
scroll to position [405, 0]
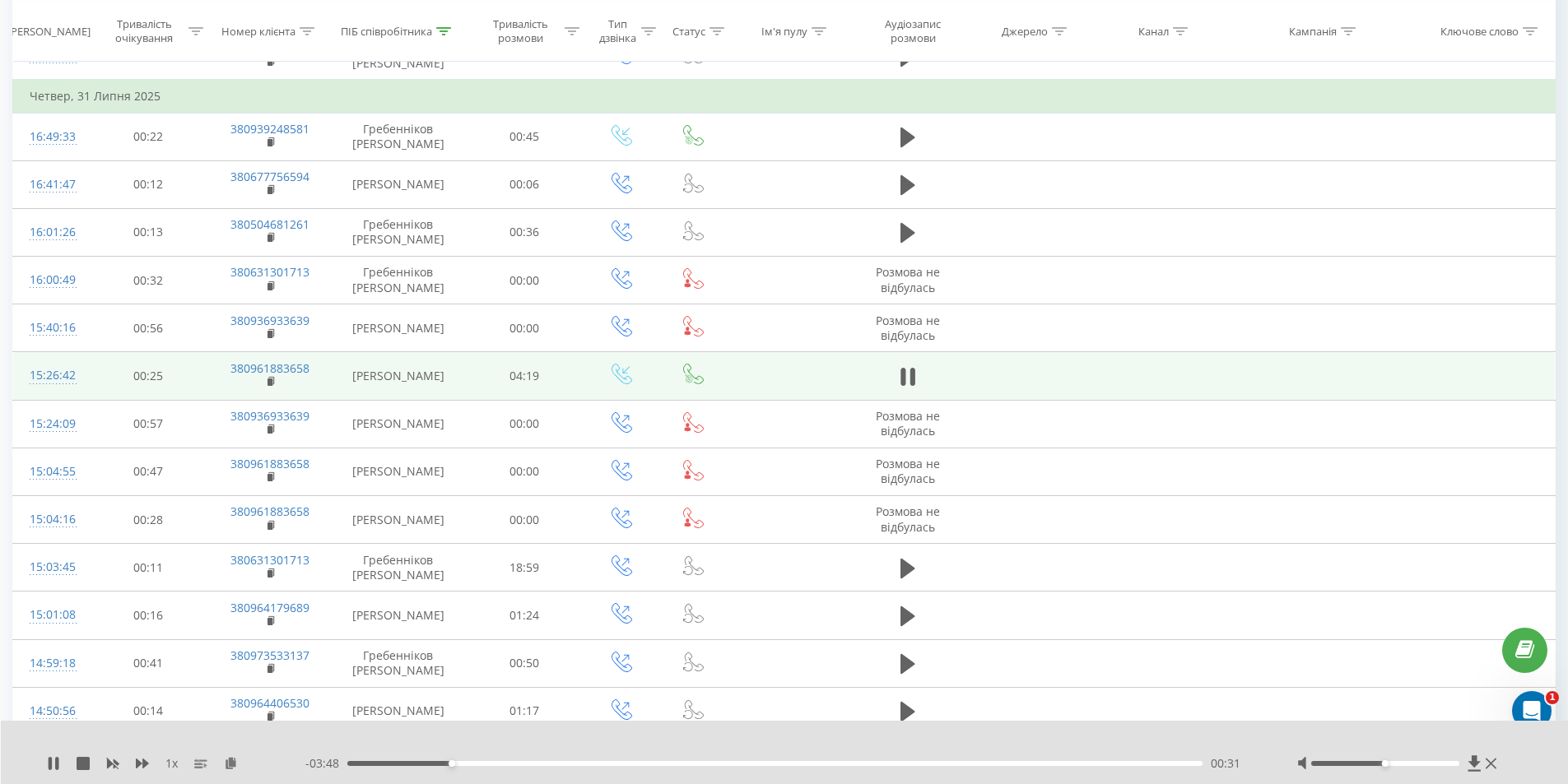
click at [473, 760] on div "- 03:48 00:31 00:31" at bounding box center [781, 763] width 951 height 17
click at [473, 763] on div "00:32" at bounding box center [775, 764] width 856 height 5
click at [510, 765] on div "00:39" at bounding box center [775, 764] width 856 height 5
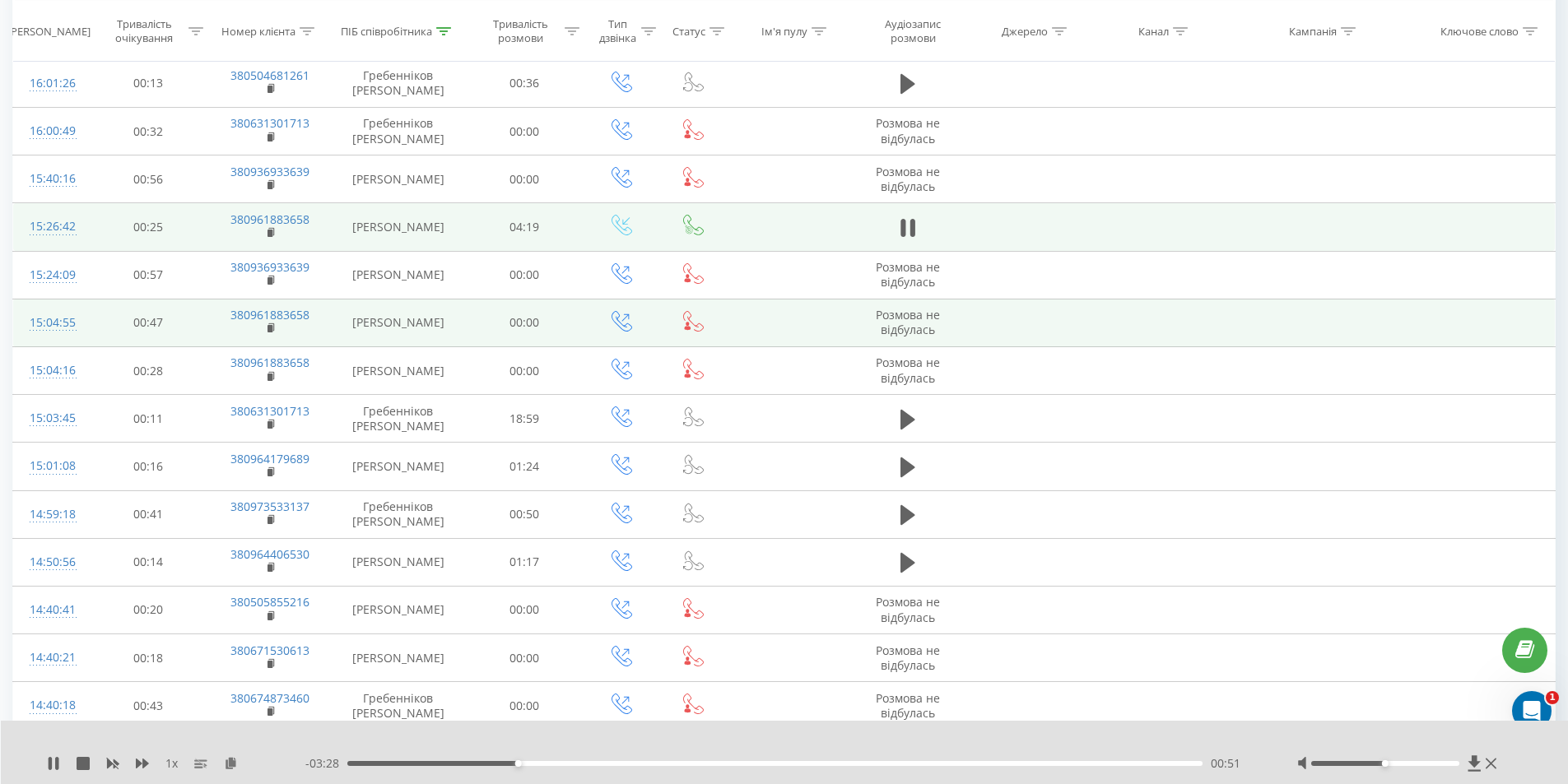
scroll to position [570, 0]
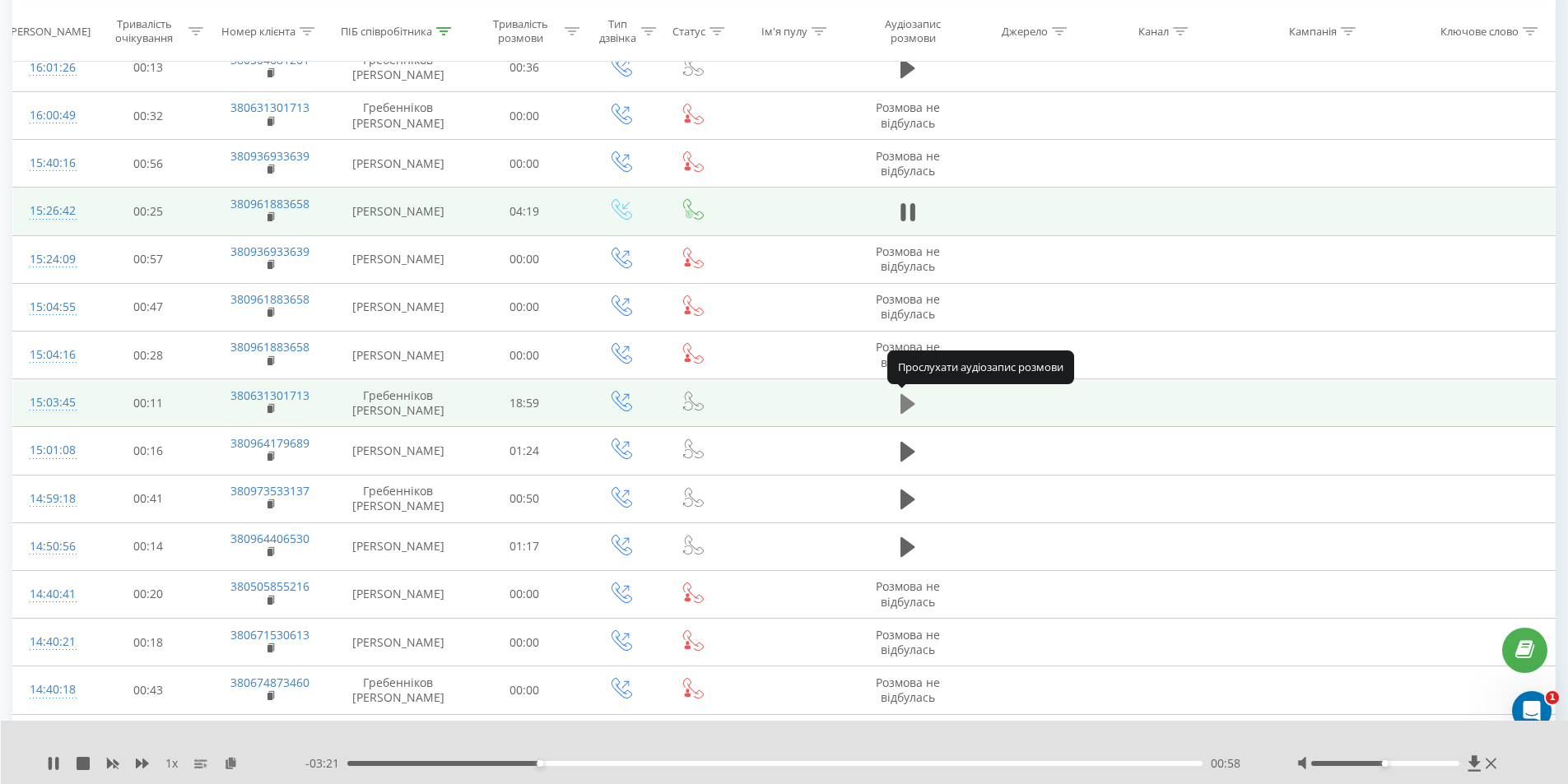
click at [911, 404] on icon at bounding box center [907, 403] width 15 height 19
click at [395, 763] on div "01:05" at bounding box center [775, 764] width 856 height 5
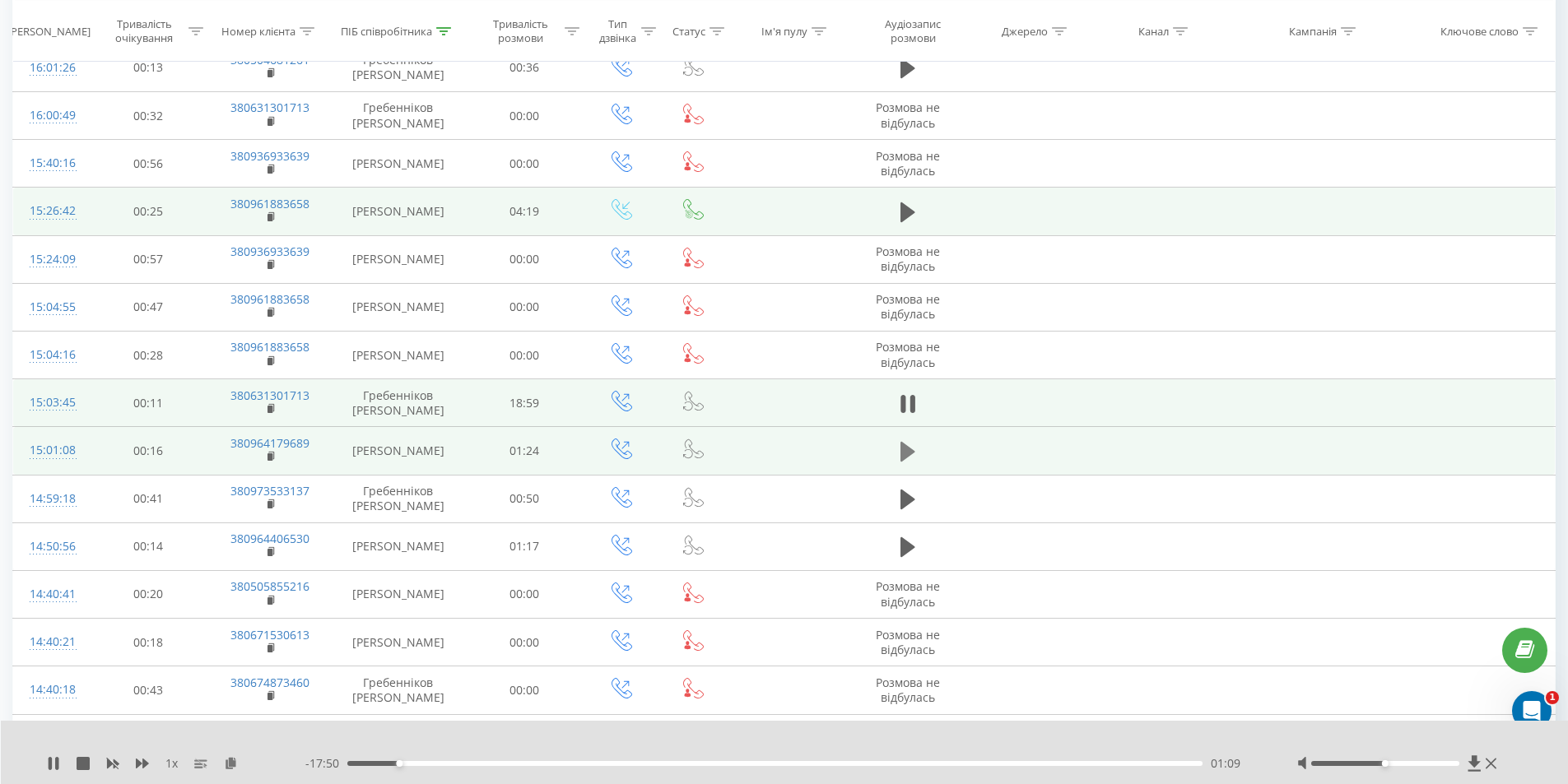
click at [899, 449] on button at bounding box center [908, 452] width 25 height 25
click at [909, 444] on icon at bounding box center [907, 452] width 15 height 23
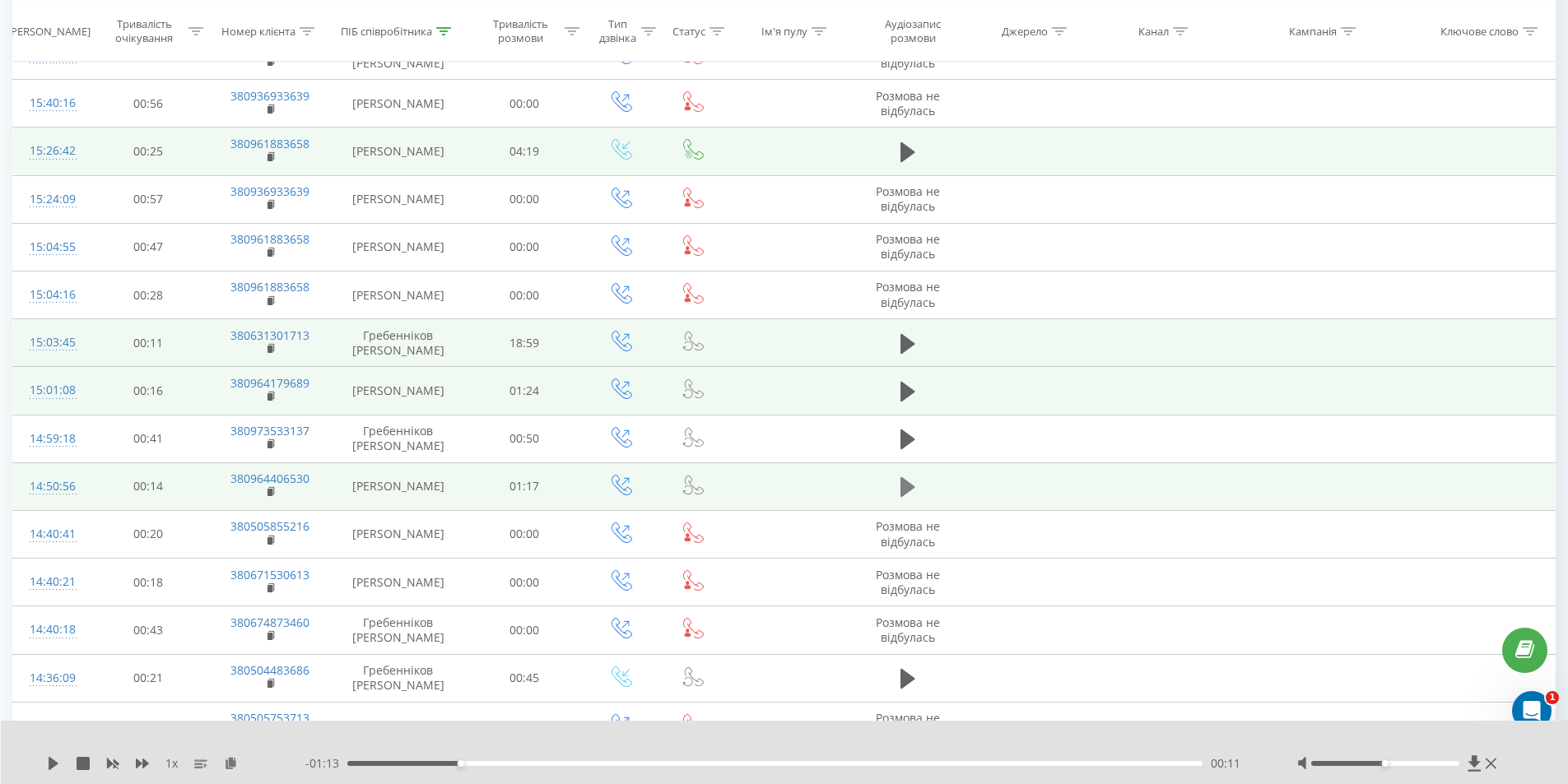
scroll to position [652, 0]
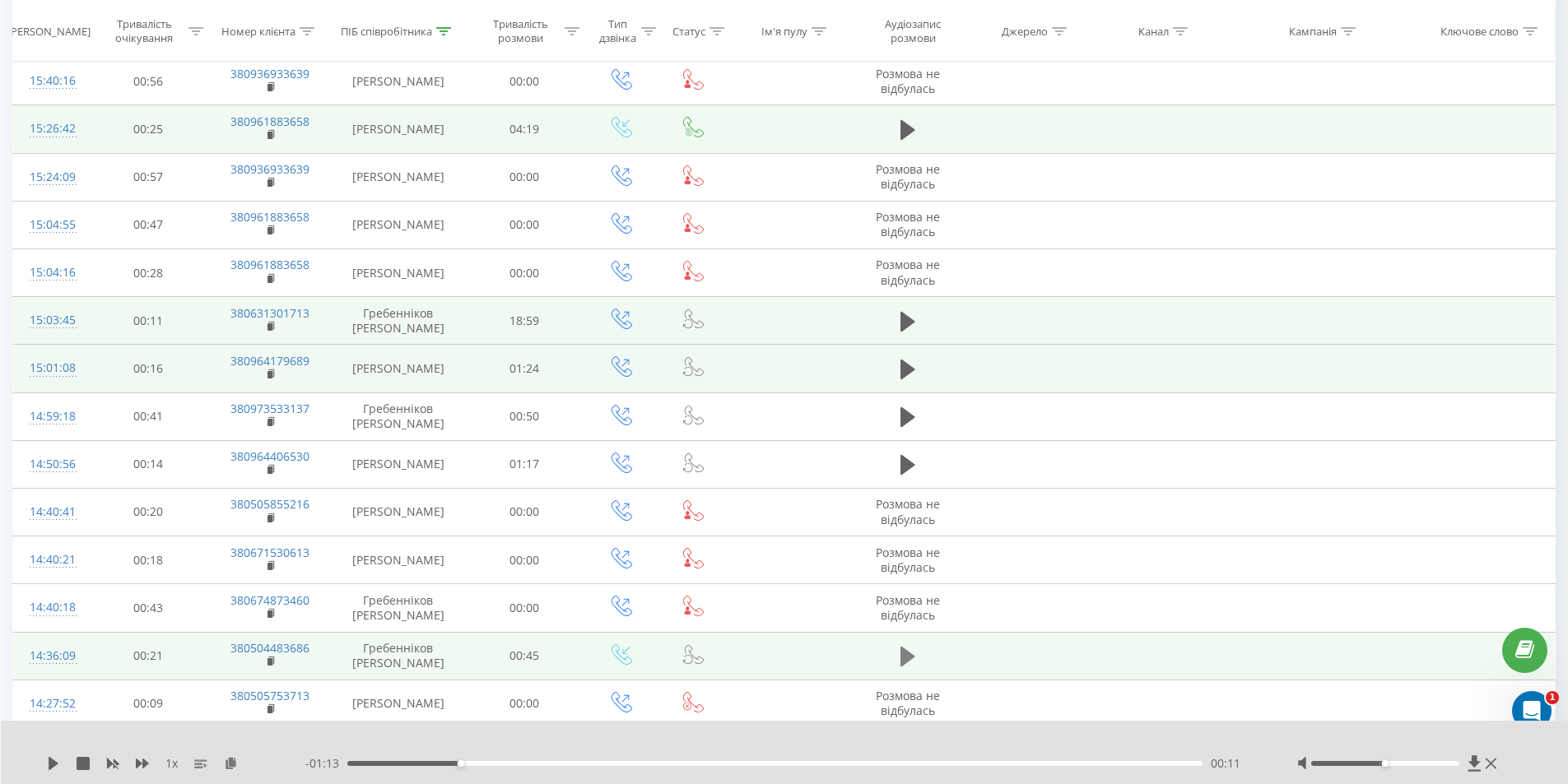
click at [903, 661] on icon at bounding box center [907, 656] width 15 height 19
click at [903, 661] on icon at bounding box center [903, 656] width 5 height 19
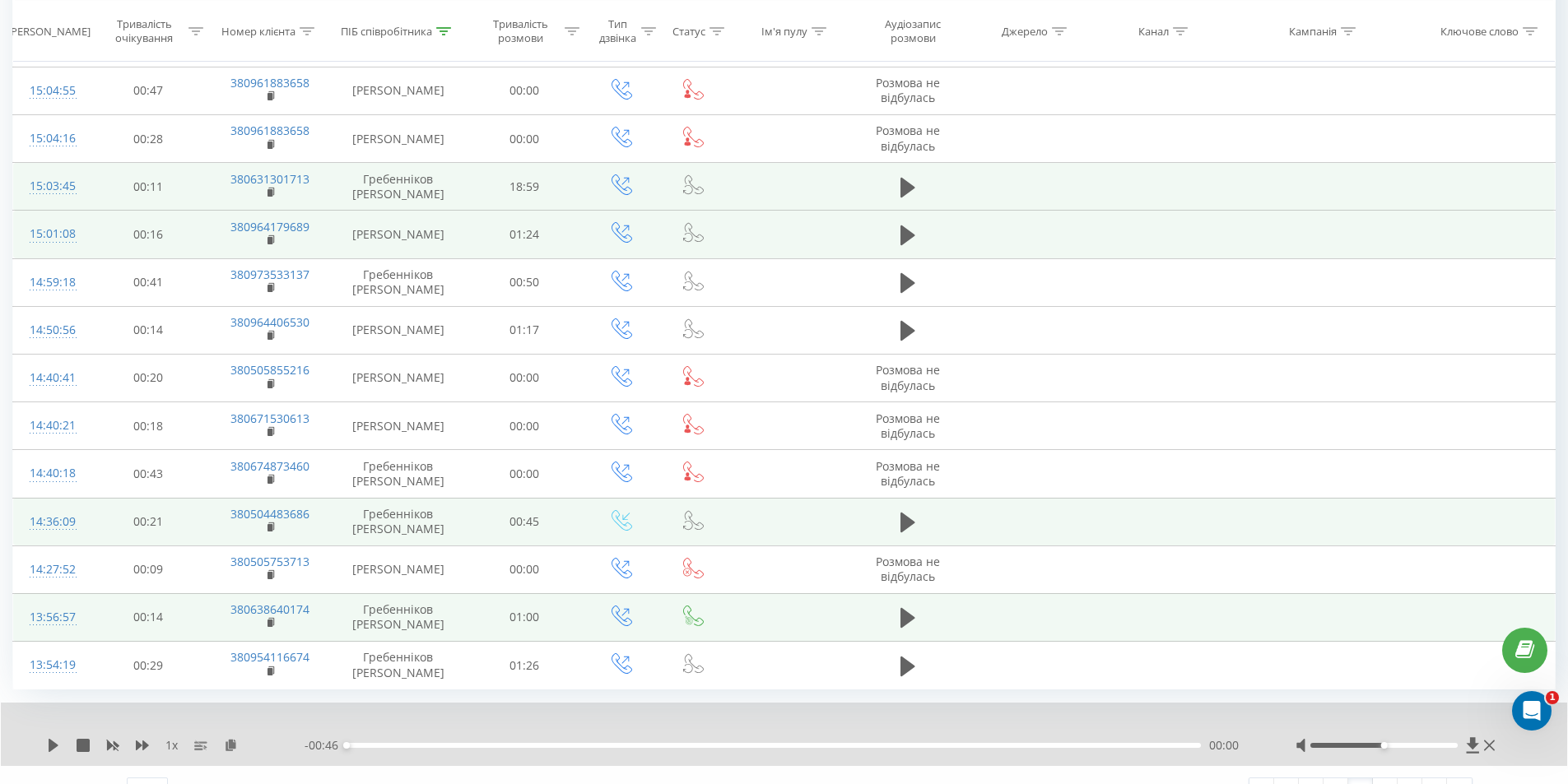
scroll to position [817, 0]
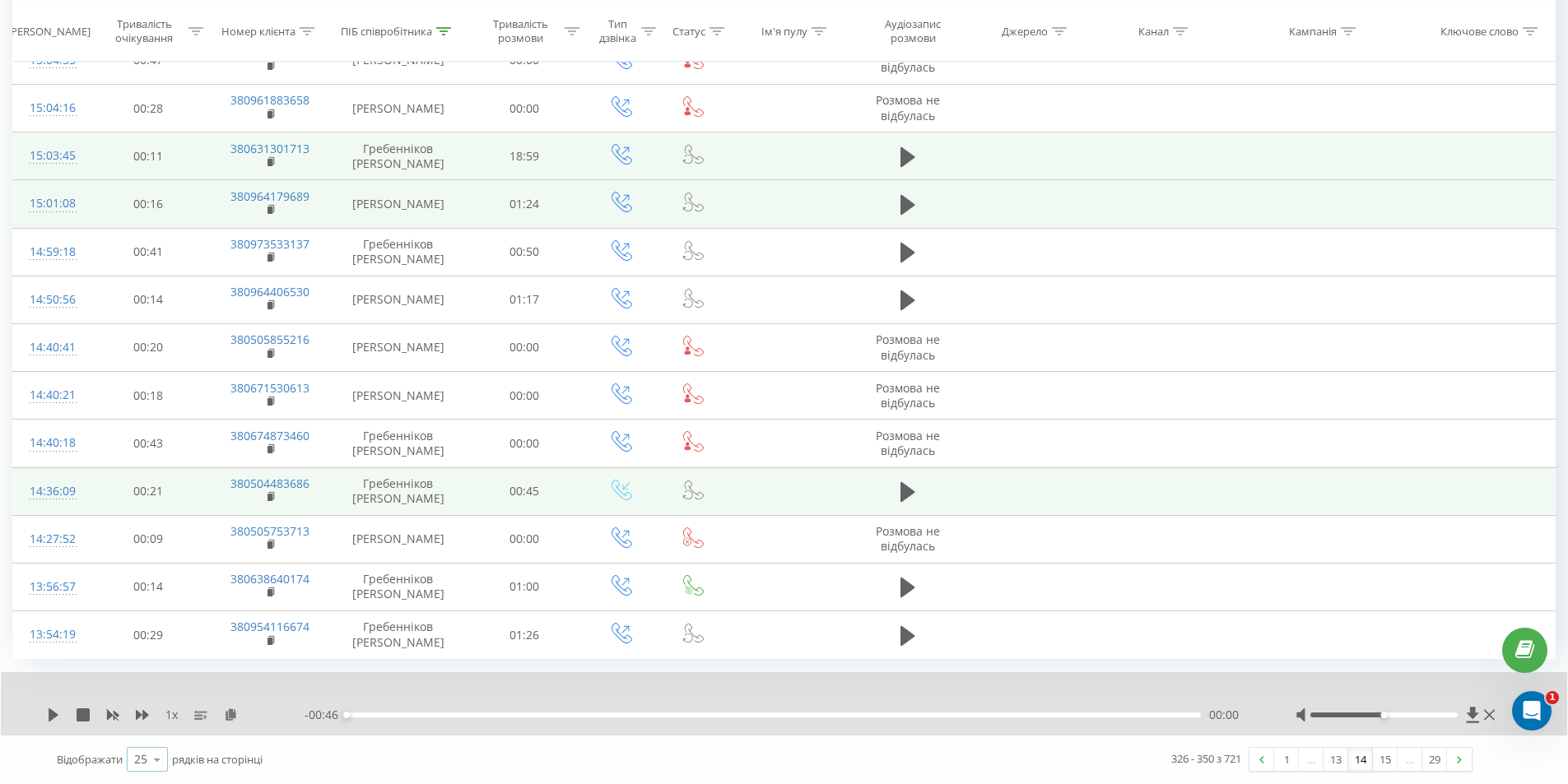
click at [155, 766] on icon at bounding box center [157, 759] width 25 height 32
click at [160, 742] on div "100" at bounding box center [147, 735] width 40 height 24
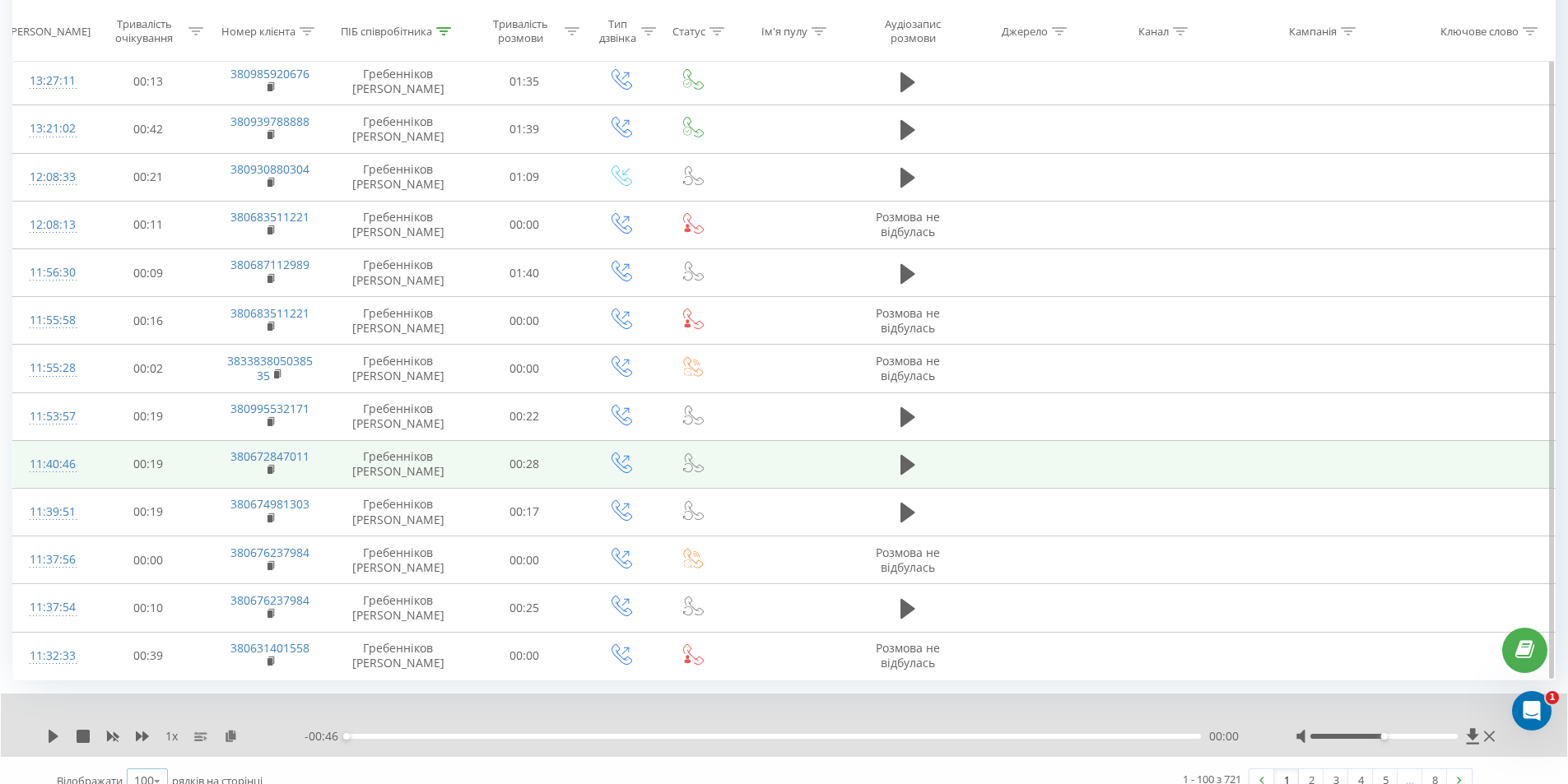
scroll to position [4474, 0]
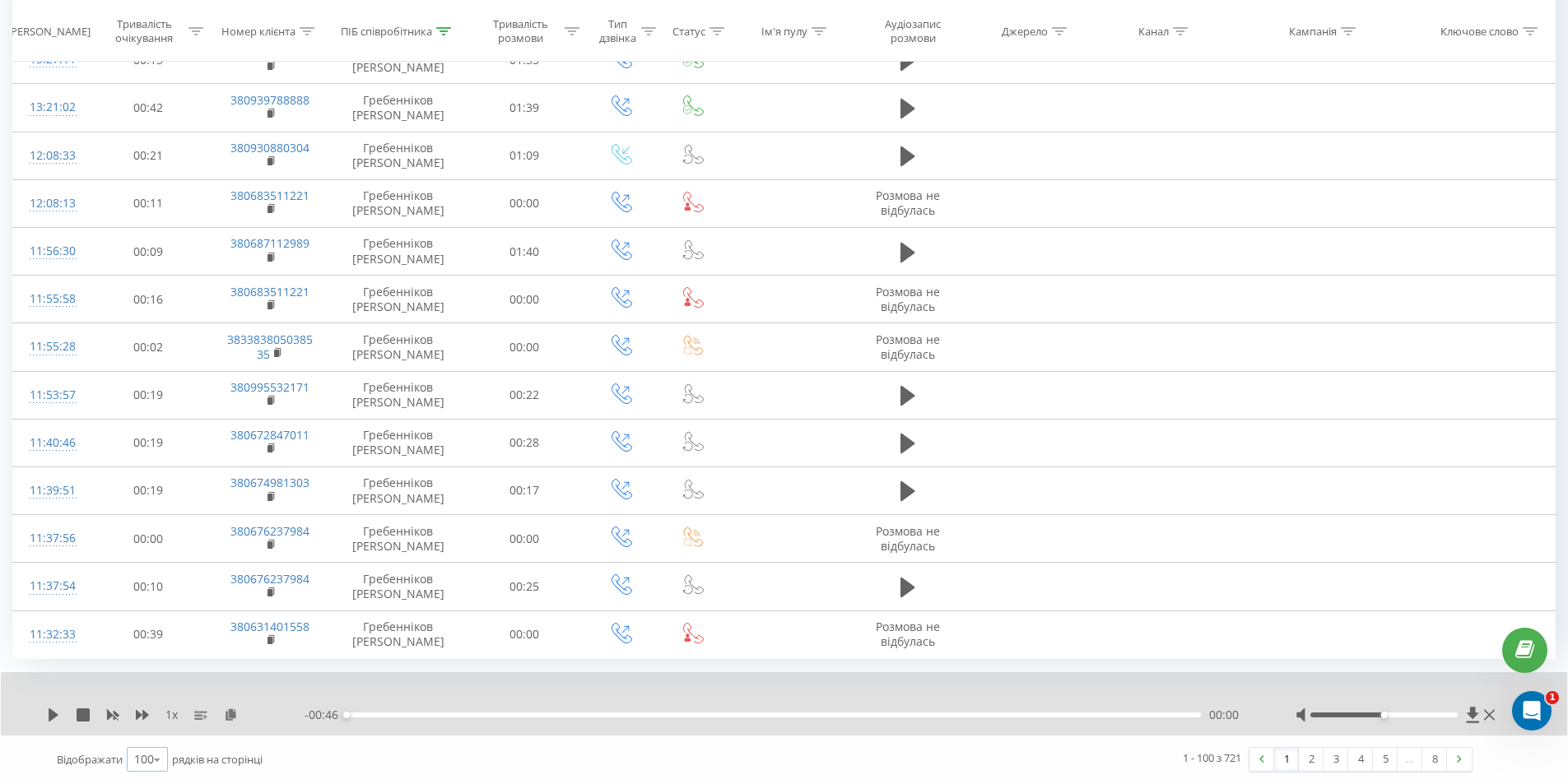
click at [141, 756] on div "100" at bounding box center [144, 759] width 19 height 17
click at [152, 759] on icon at bounding box center [157, 759] width 25 height 32
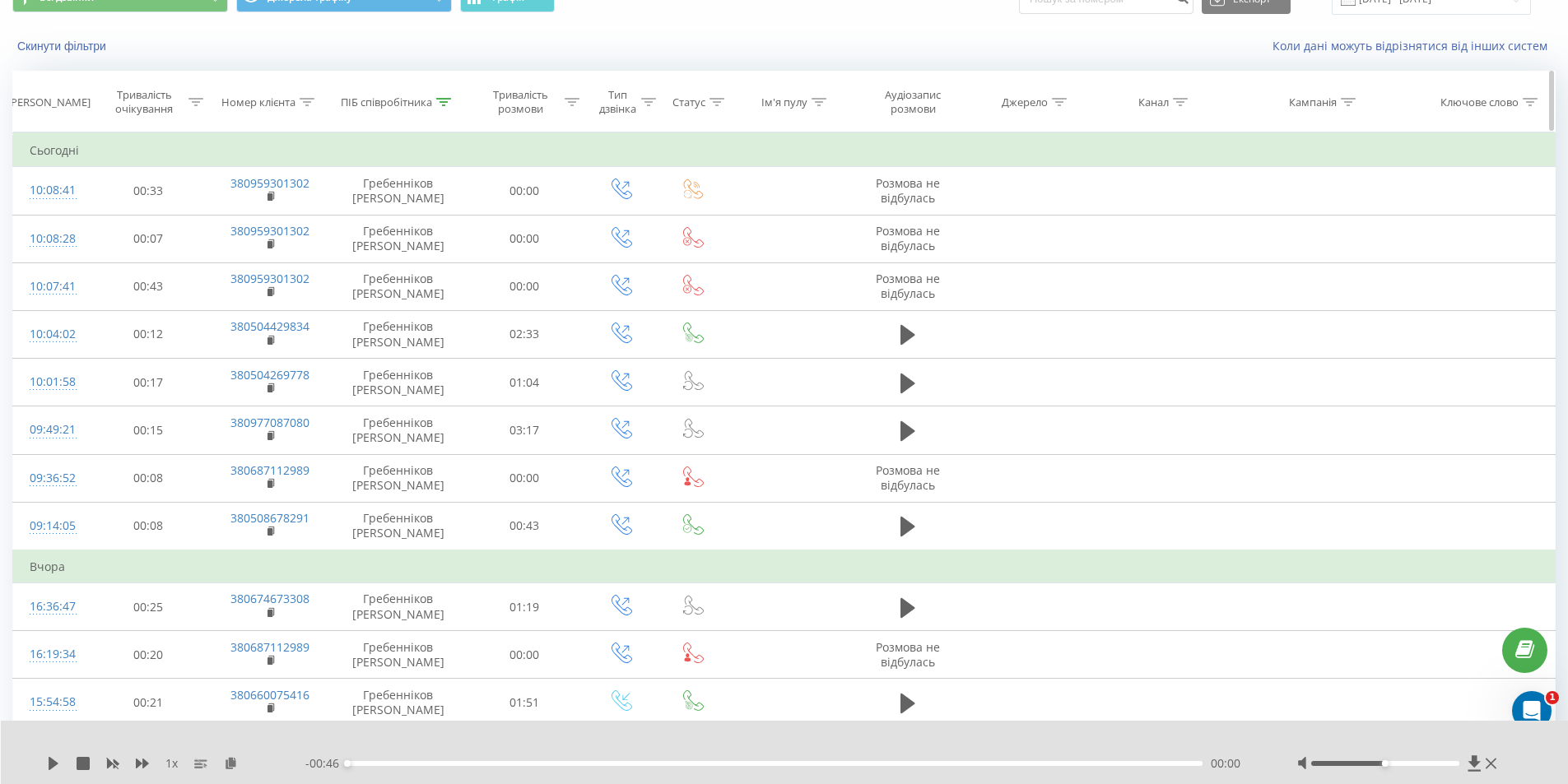
scroll to position [0, 0]
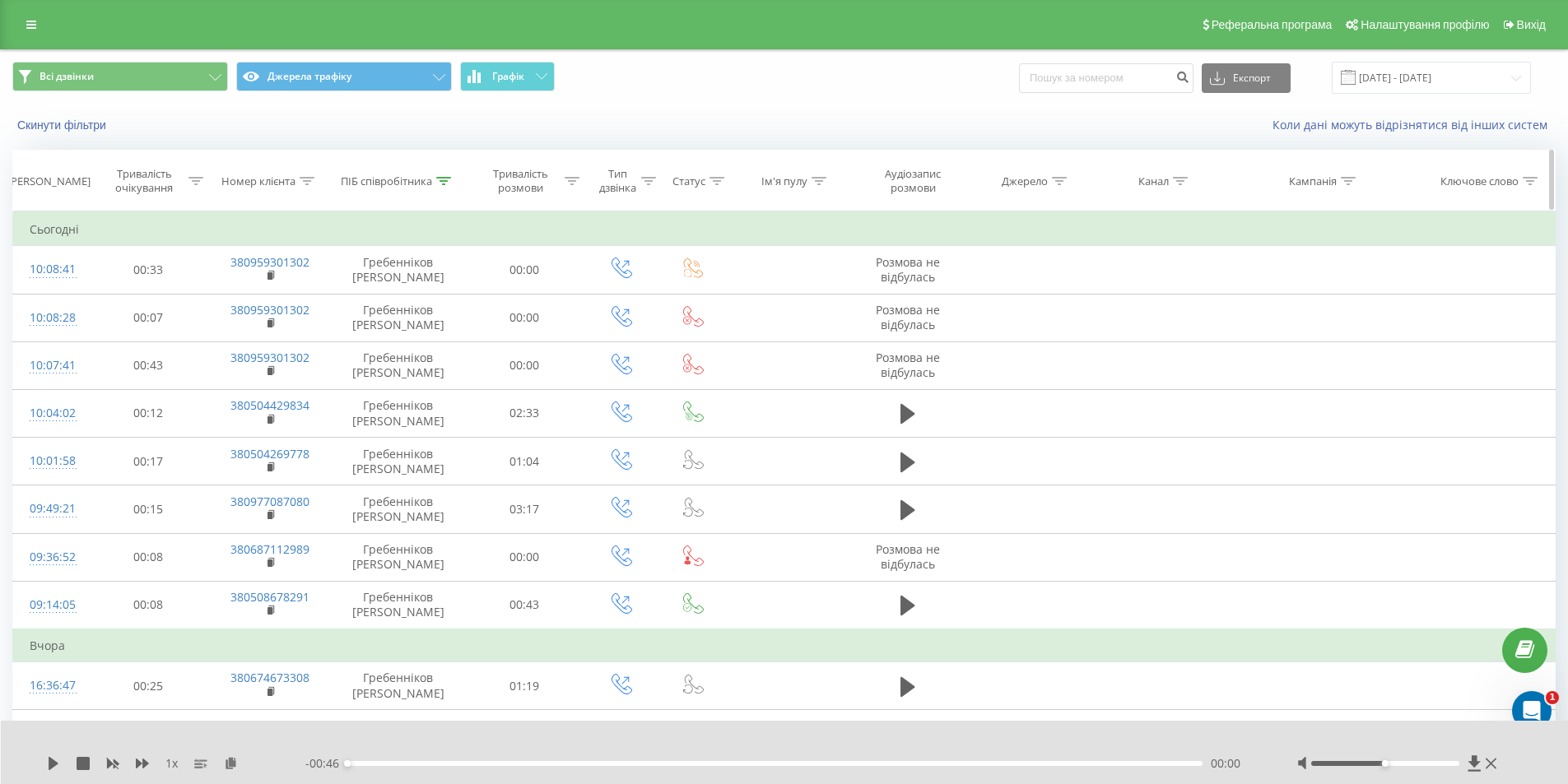
click at [425, 177] on div "ПІБ співробітника" at bounding box center [386, 182] width 91 height 14
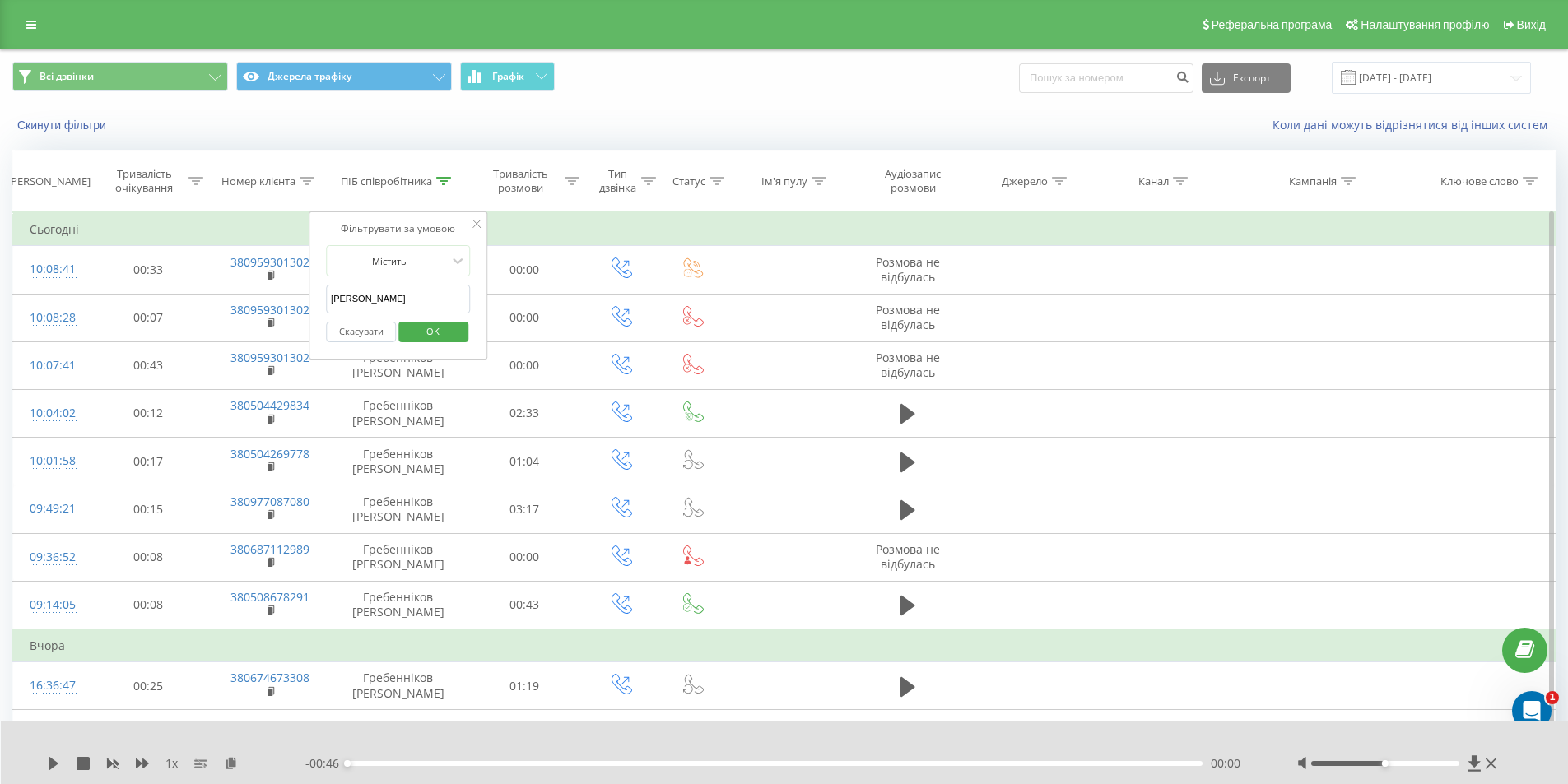
click at [379, 307] on input "назар" at bounding box center [398, 298] width 145 height 29
type input "н"
type input "дівик"
click at [436, 336] on span "OK" at bounding box center [433, 331] width 46 height 26
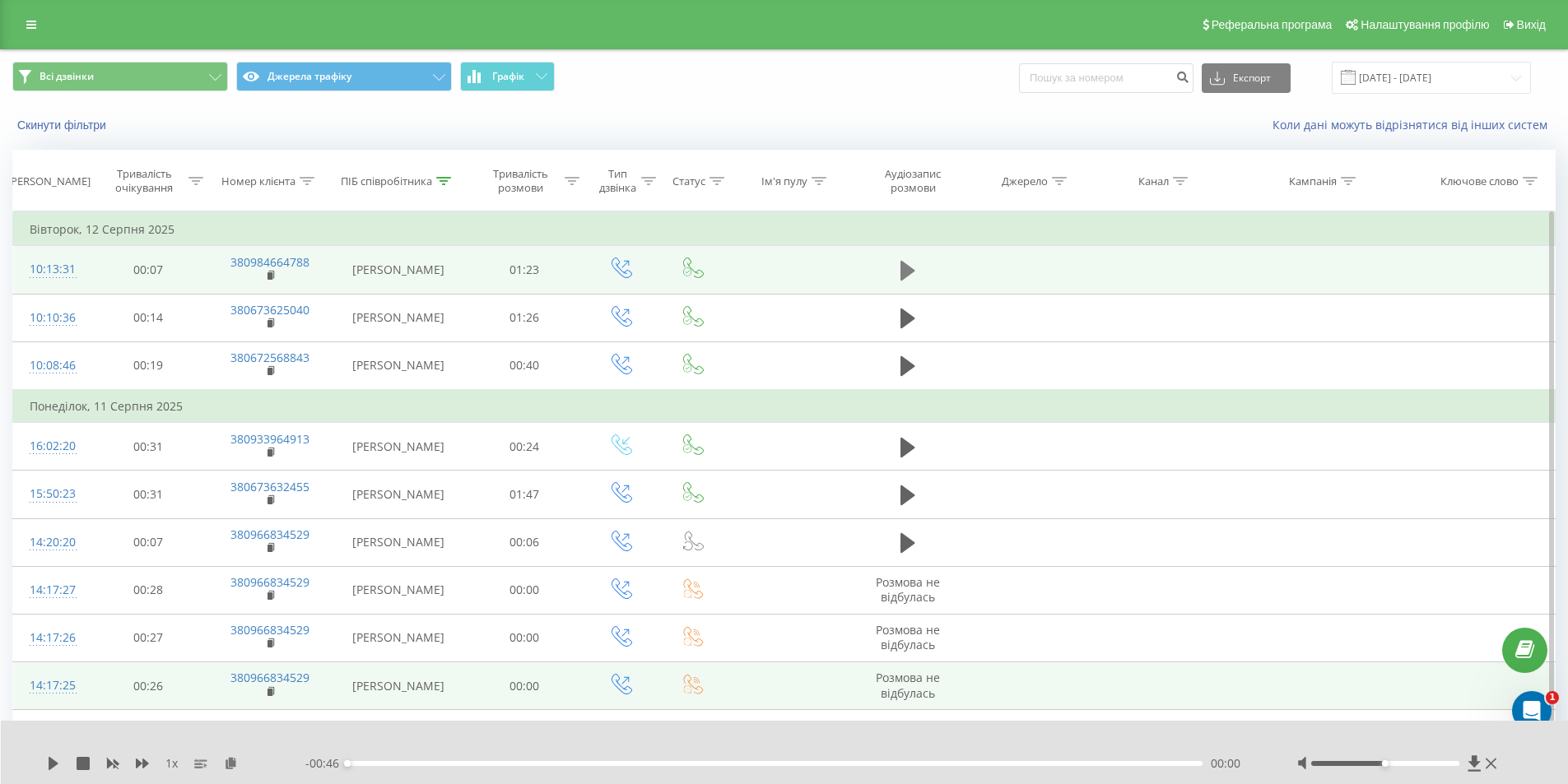
click at [915, 270] on button at bounding box center [908, 271] width 25 height 25
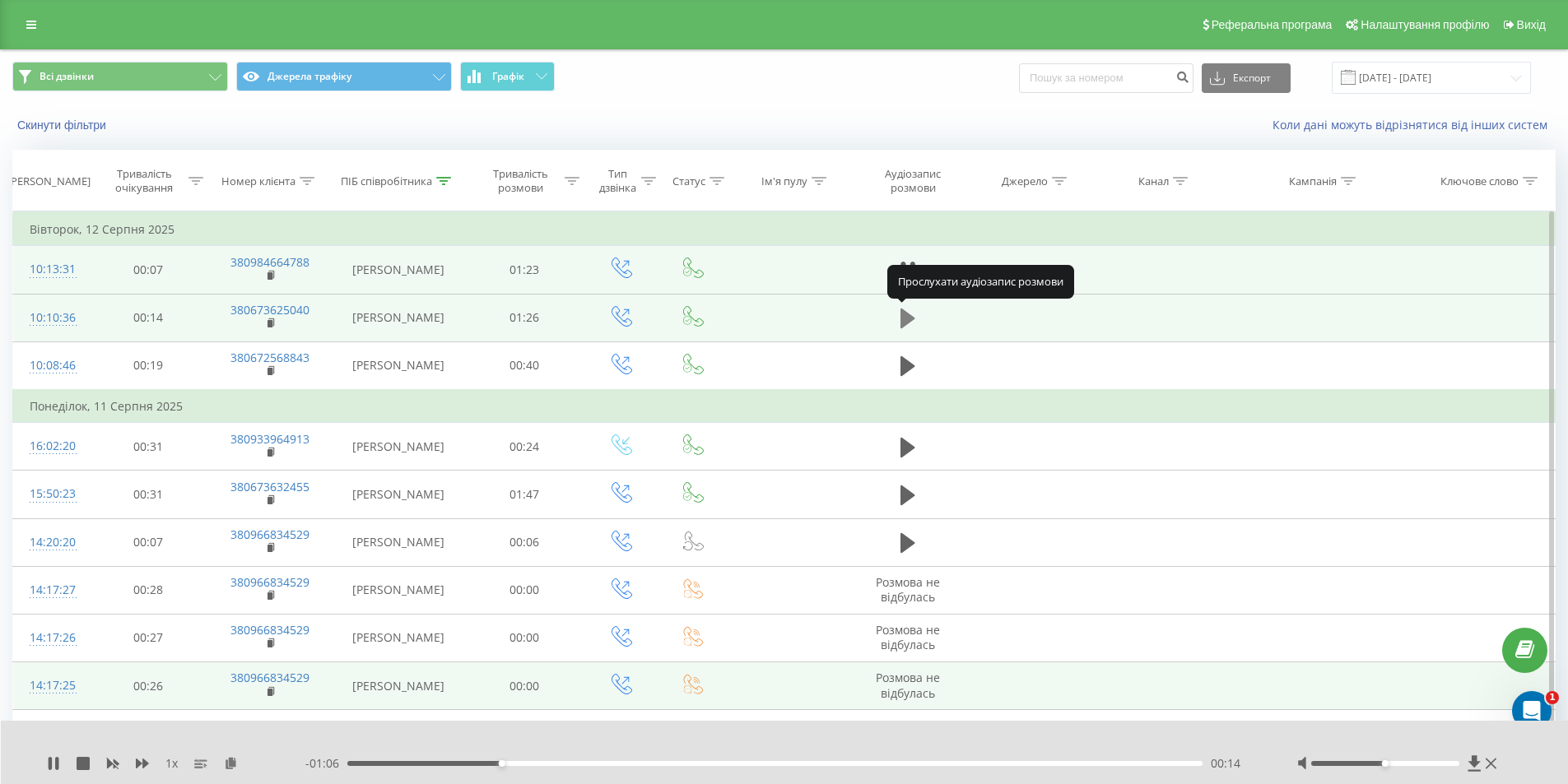
click at [913, 318] on icon at bounding box center [907, 318] width 15 height 19
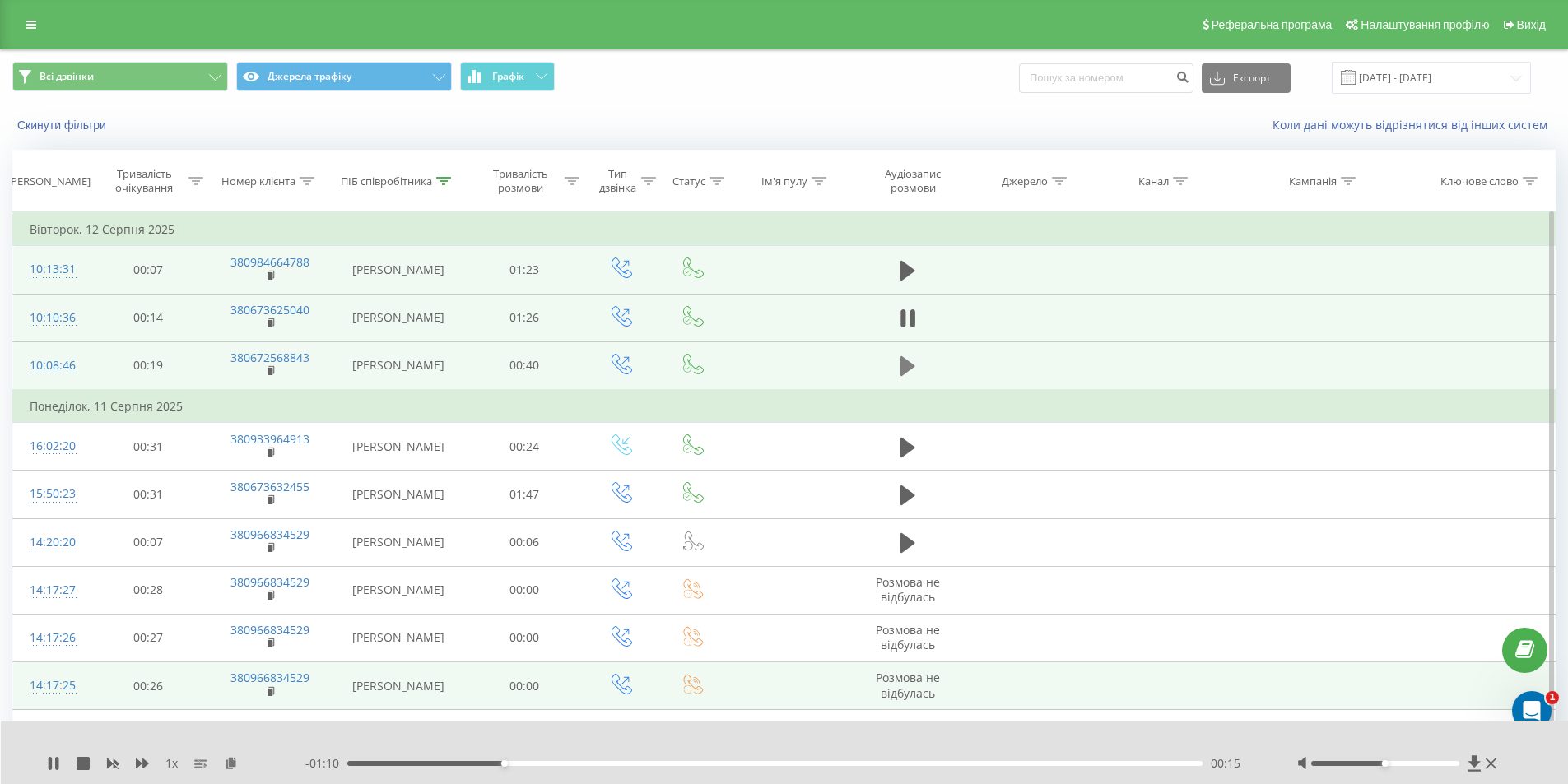
click at [913, 364] on icon at bounding box center [907, 366] width 15 height 23
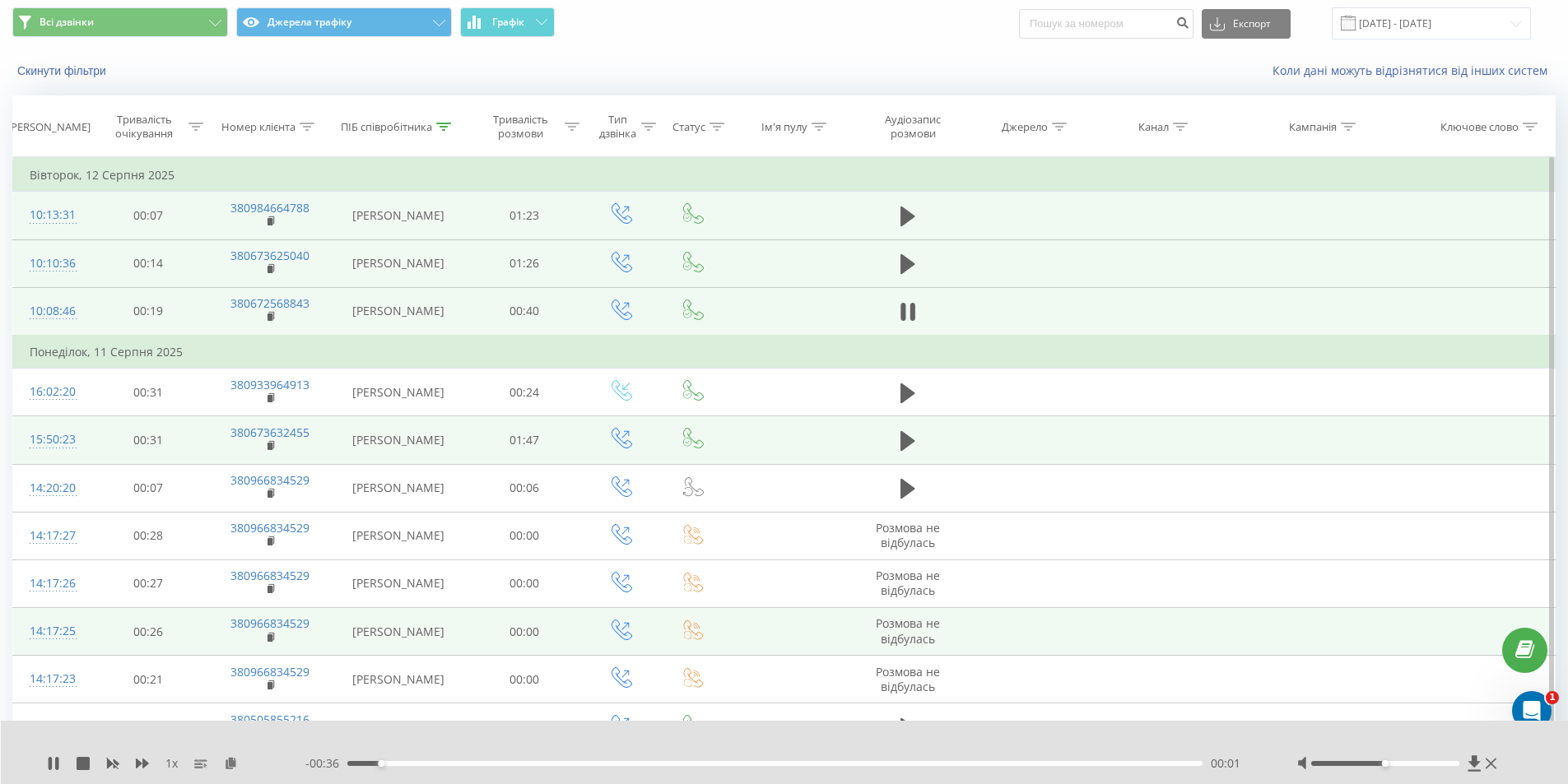
scroll to position [82, 0]
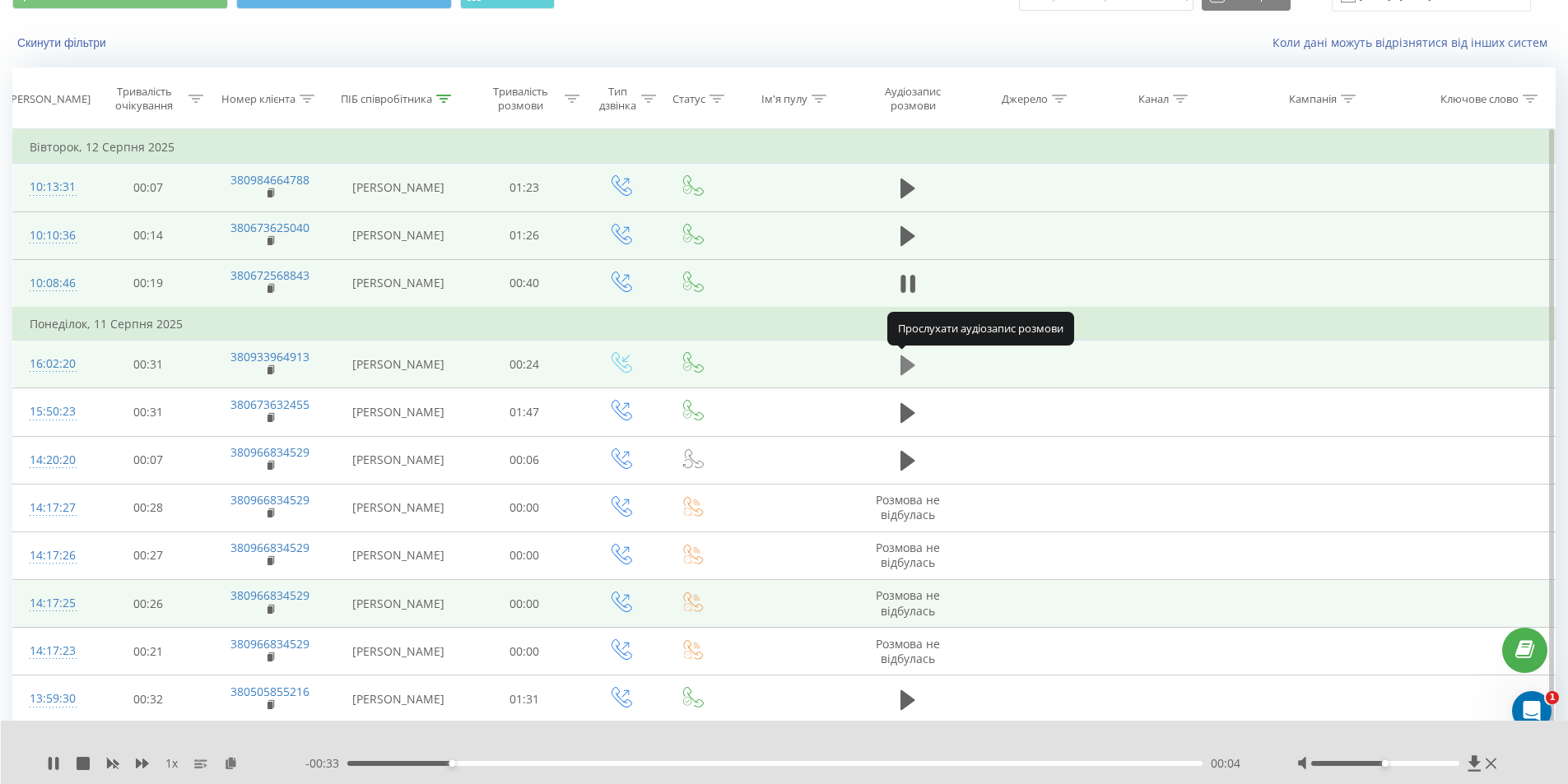
click at [913, 366] on icon at bounding box center [907, 365] width 15 height 19
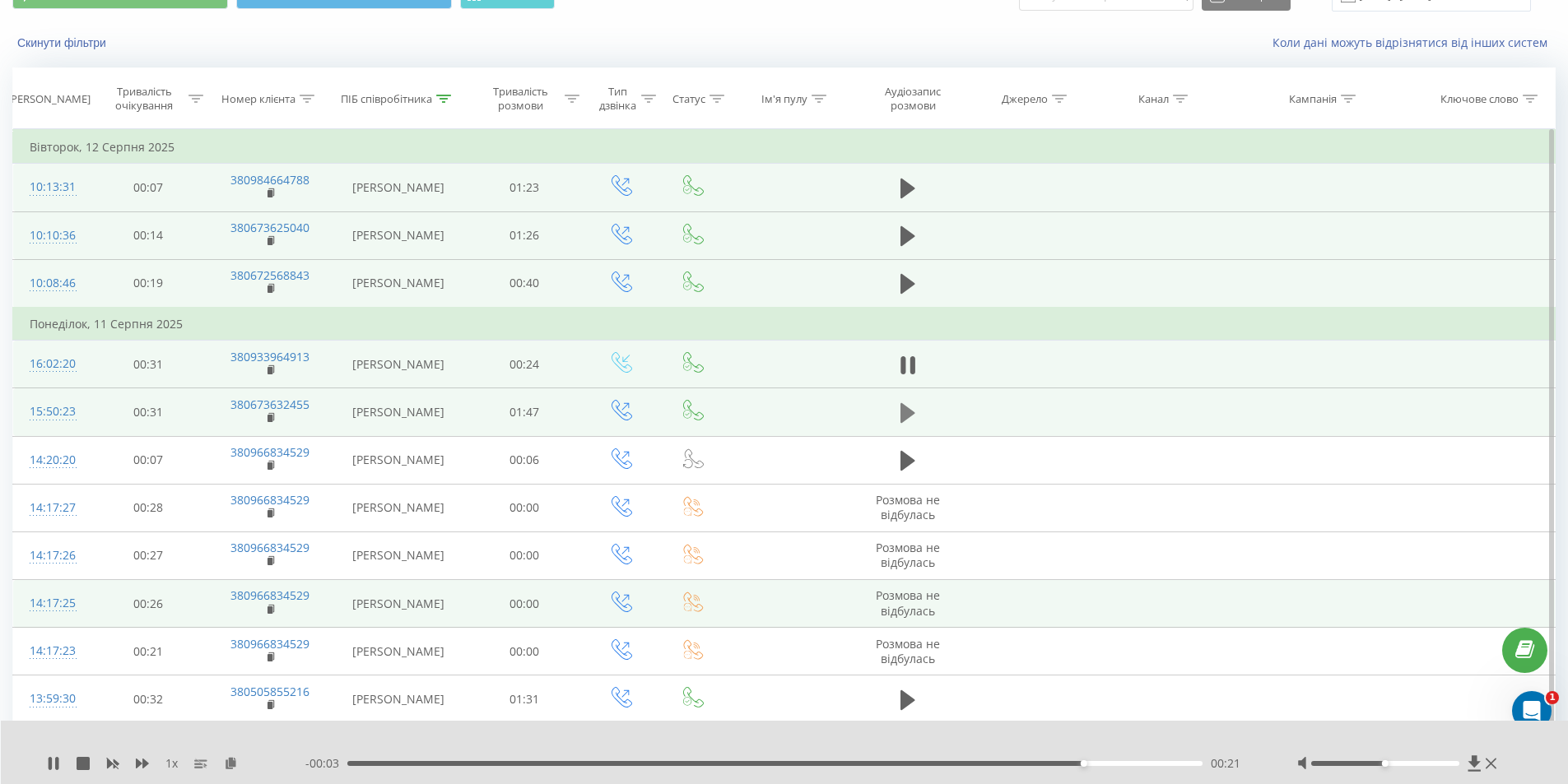
click at [913, 415] on icon at bounding box center [907, 413] width 15 height 23
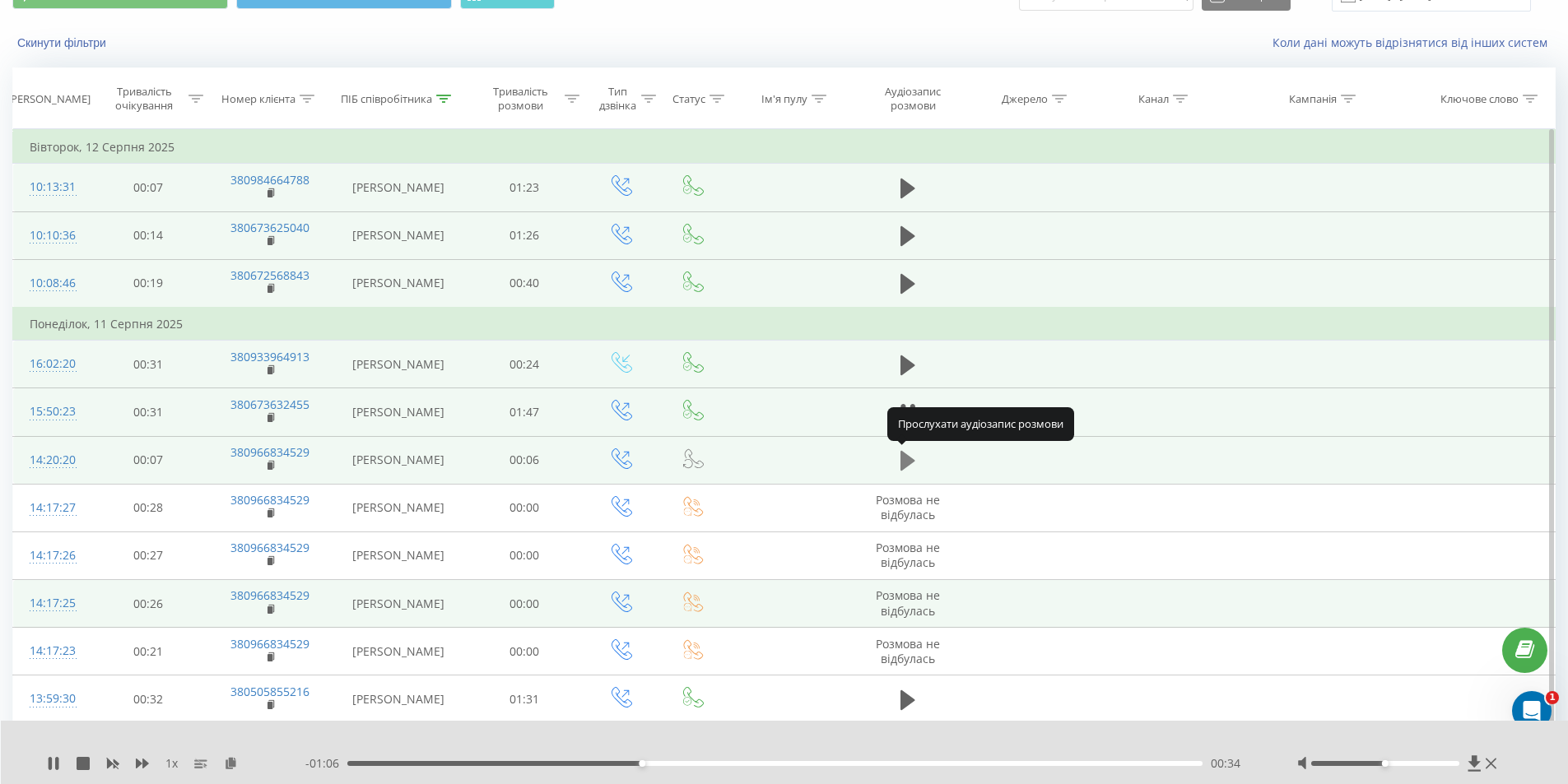
click at [907, 459] on icon at bounding box center [907, 461] width 15 height 19
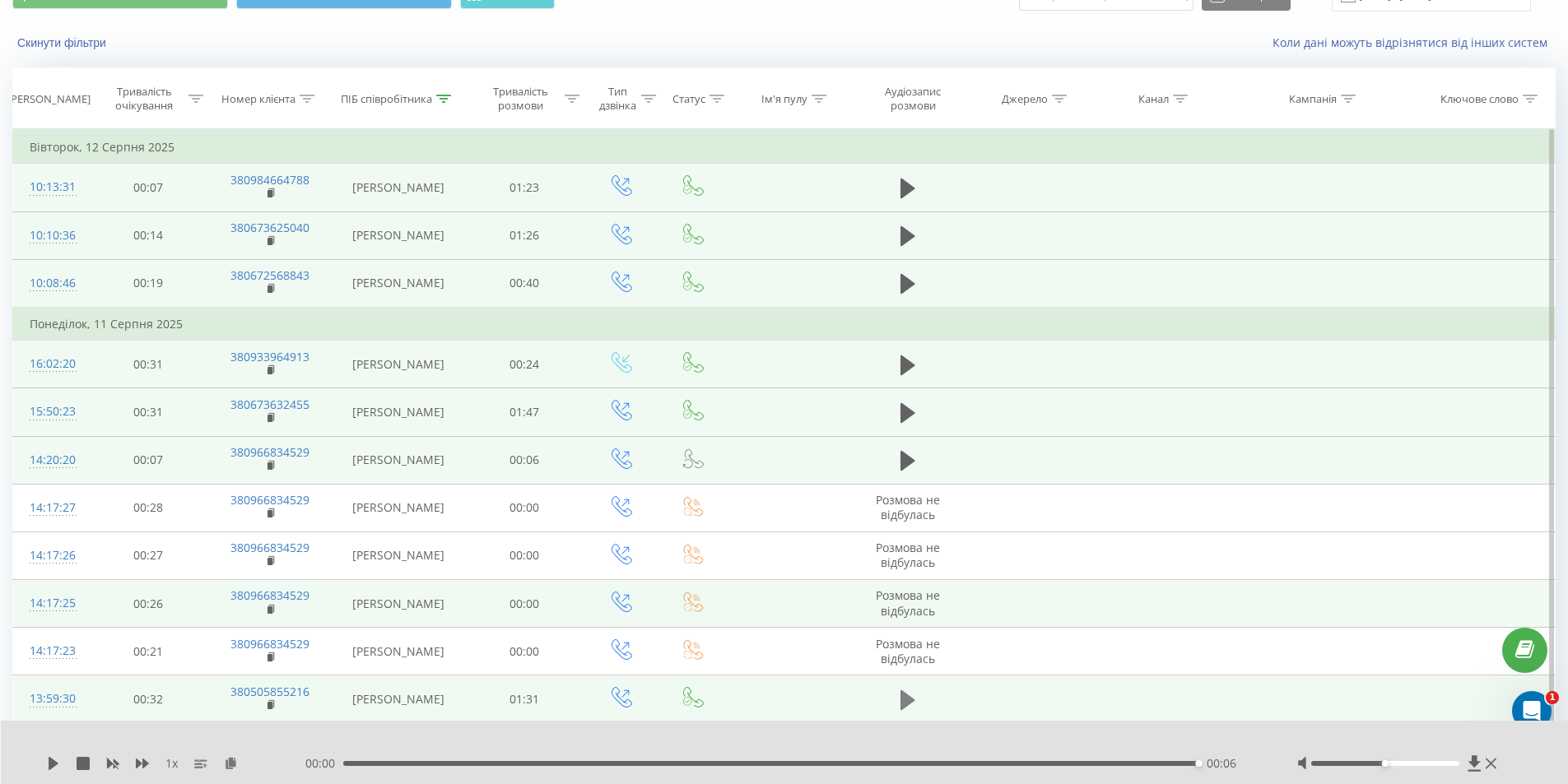
click at [916, 692] on button at bounding box center [908, 700] width 25 height 25
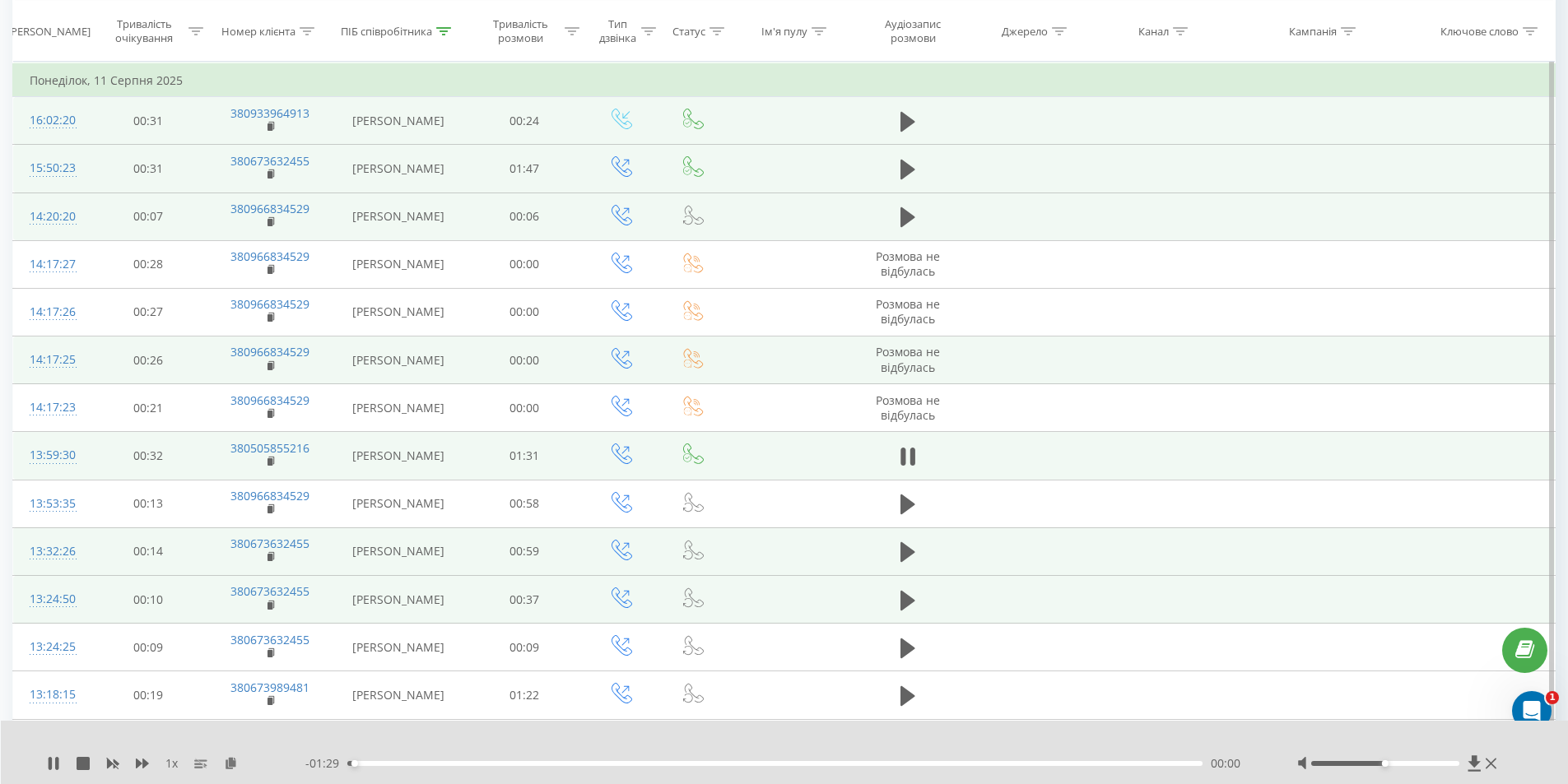
scroll to position [329, 0]
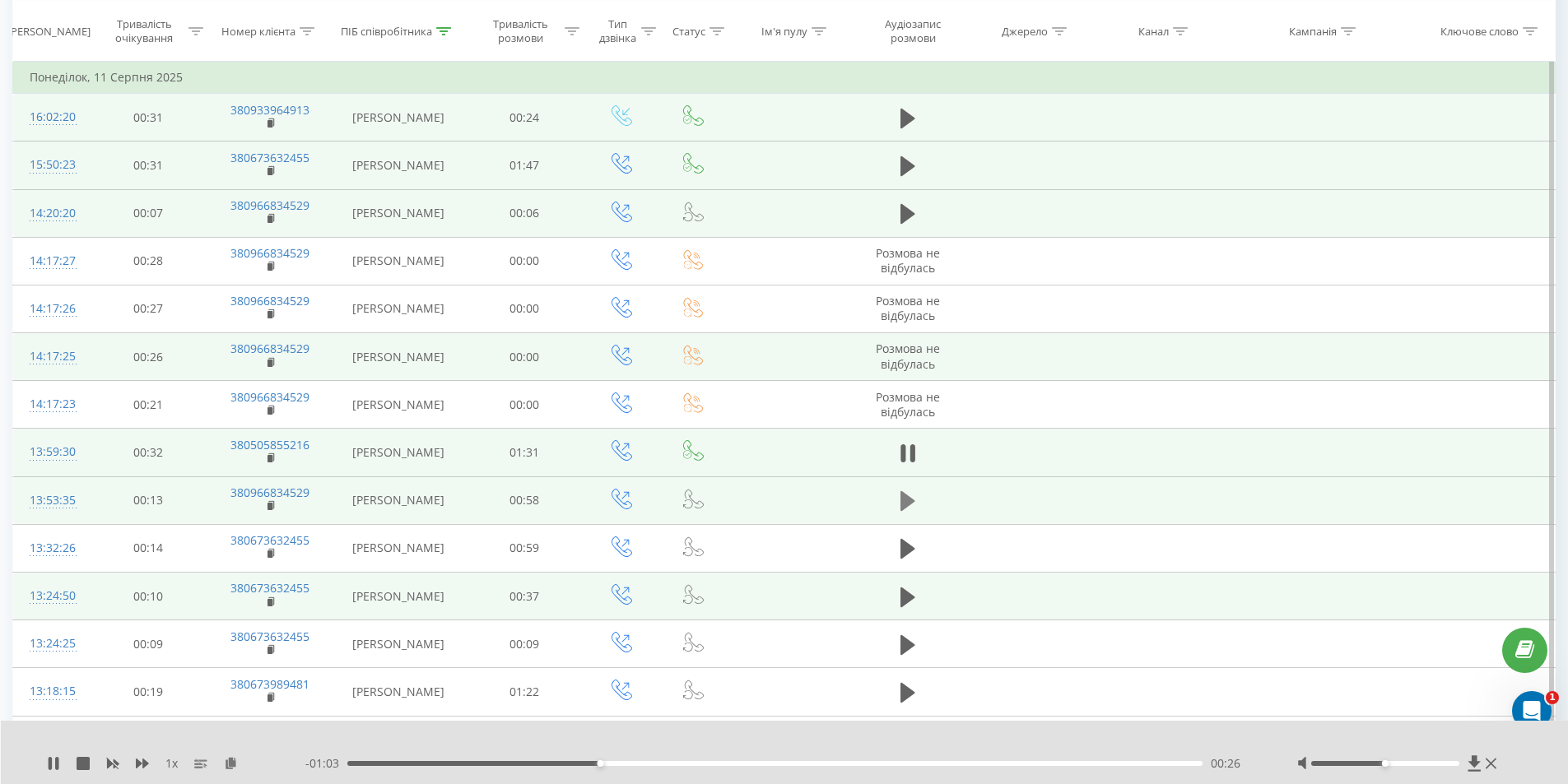
click at [913, 501] on icon at bounding box center [907, 501] width 15 height 19
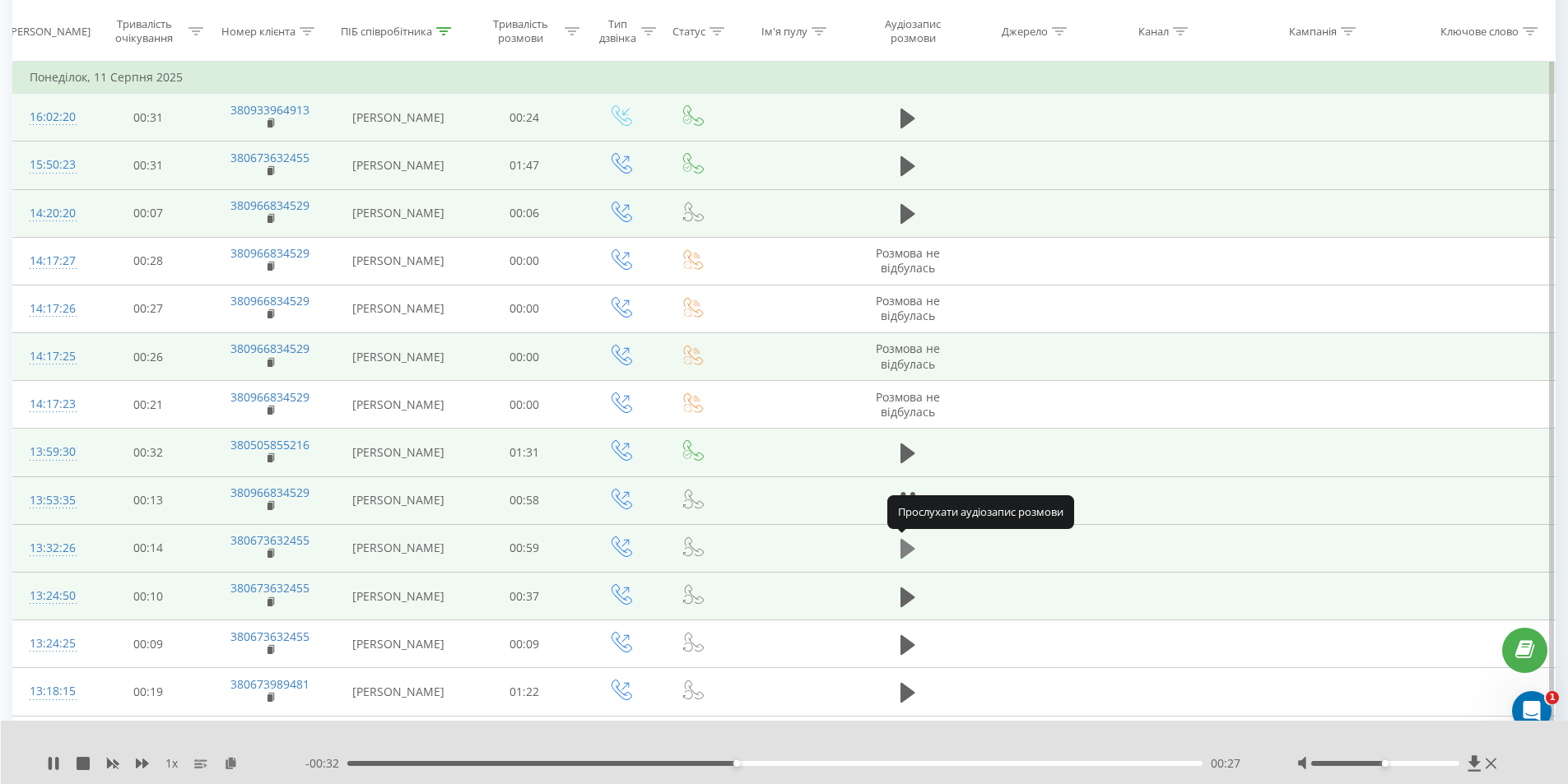
click at [913, 551] on icon at bounding box center [907, 549] width 15 height 23
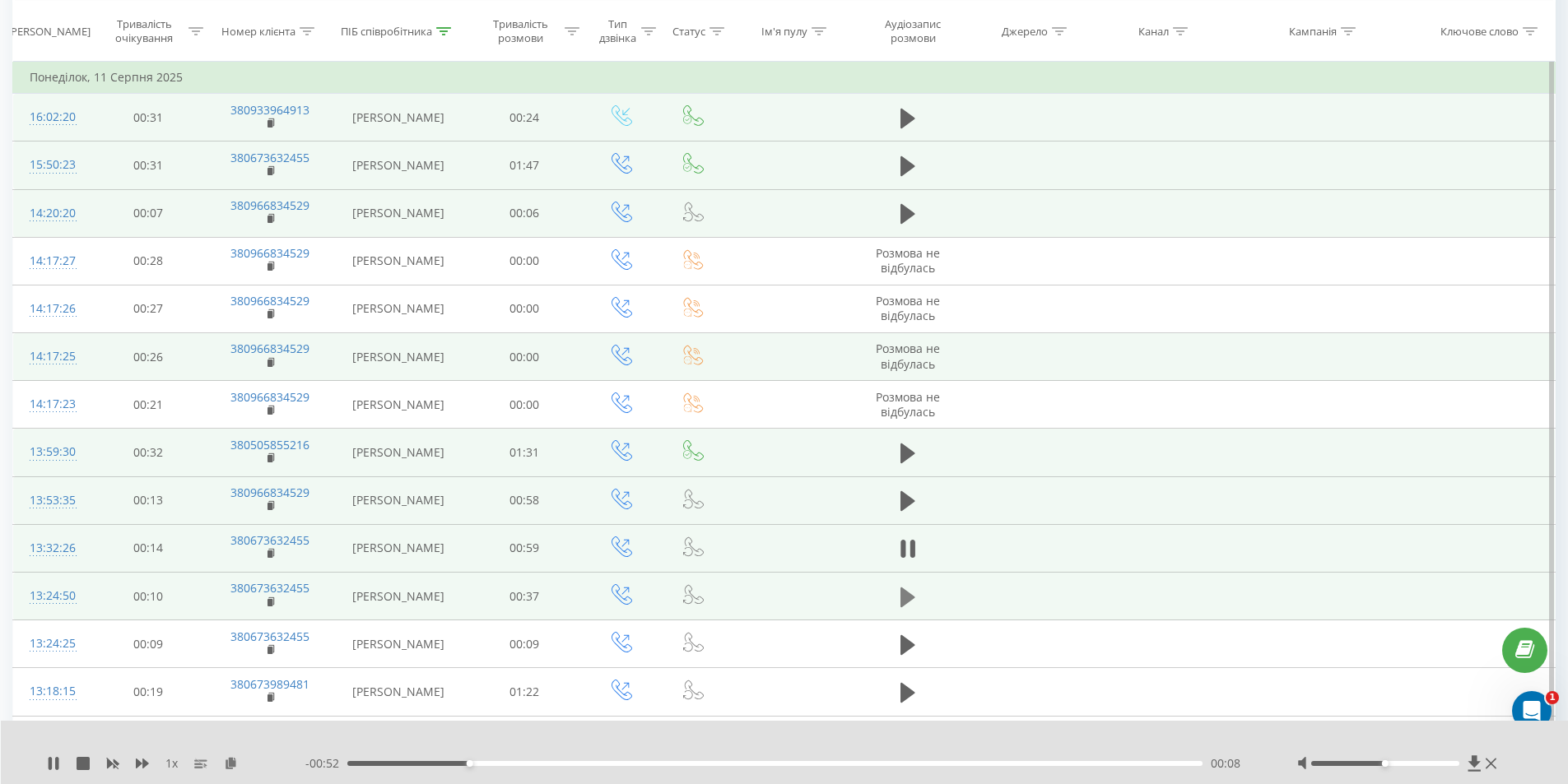
click at [917, 601] on button at bounding box center [908, 598] width 25 height 25
click at [443, 763] on div "00:04" at bounding box center [775, 764] width 856 height 5
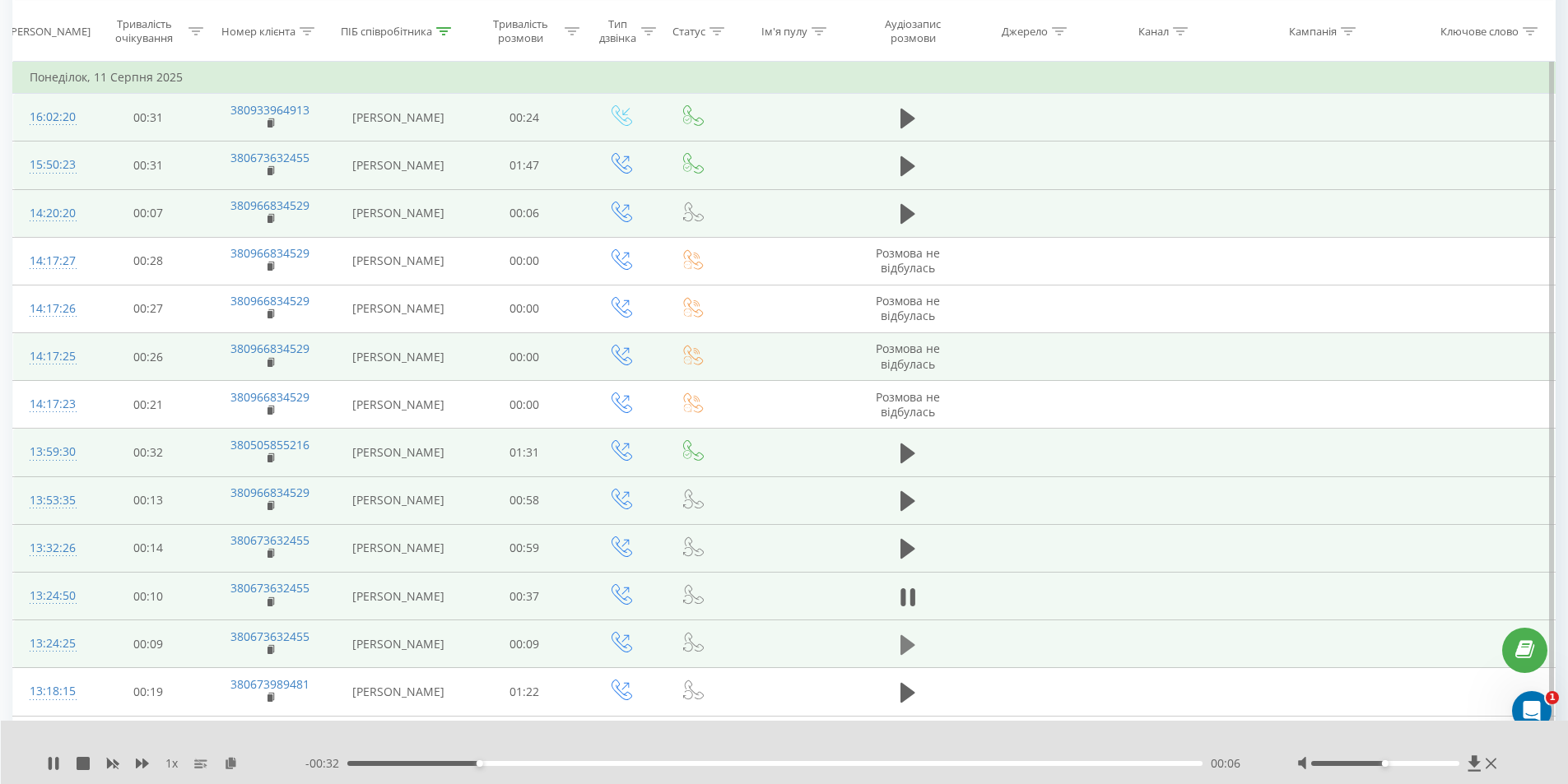
click at [902, 641] on icon at bounding box center [907, 645] width 15 height 19
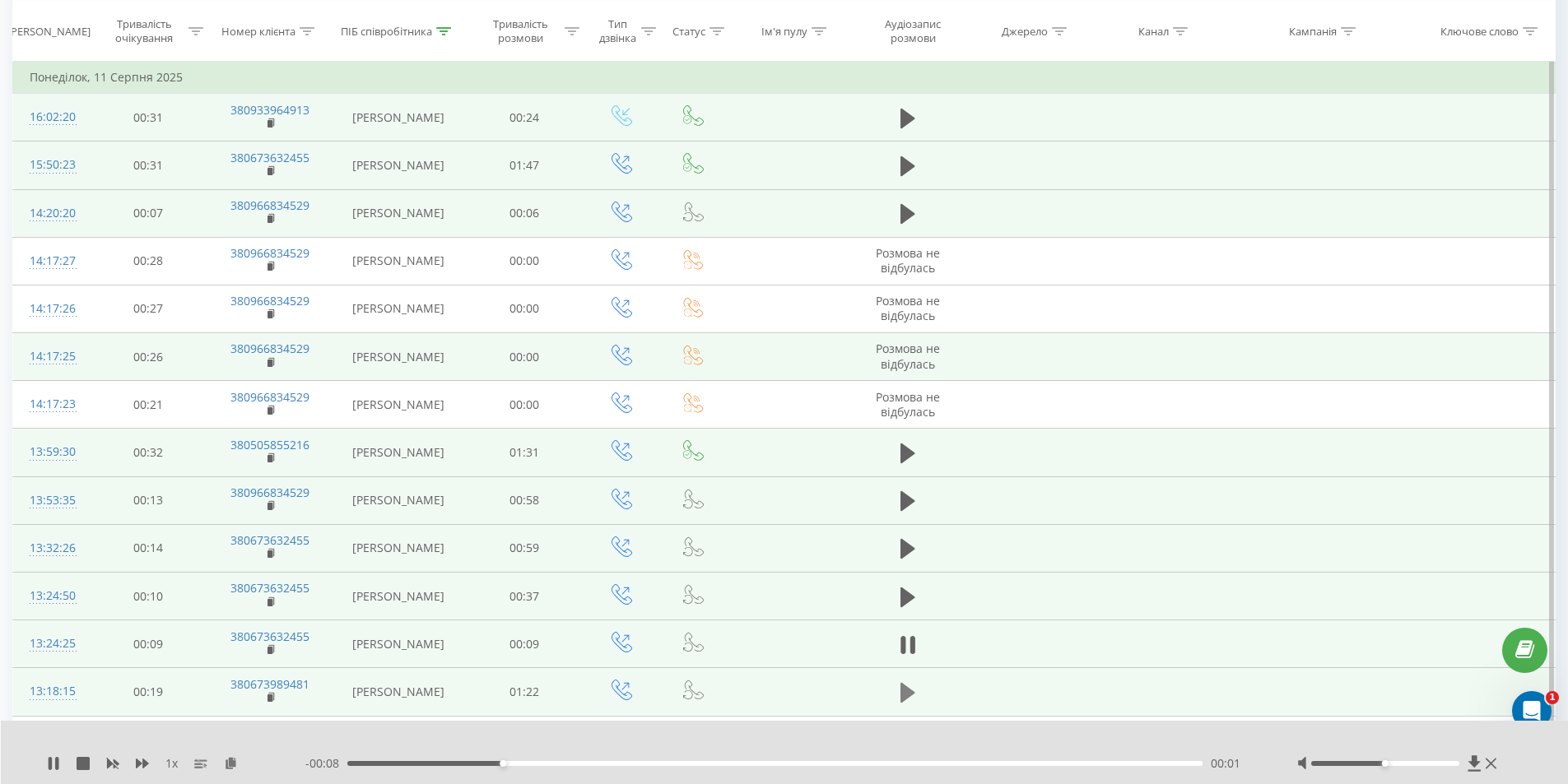
click at [896, 687] on button at bounding box center [908, 693] width 25 height 25
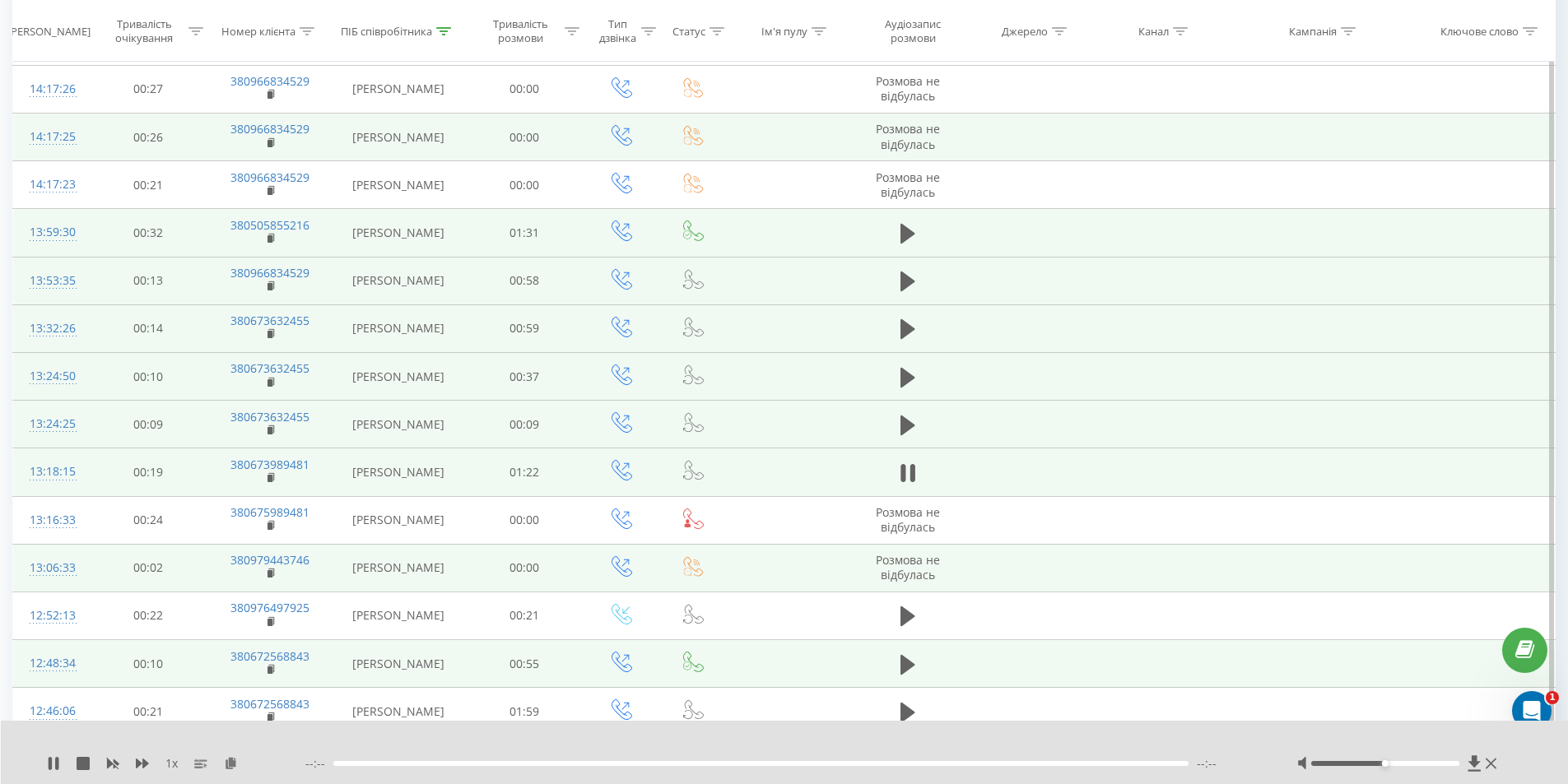
scroll to position [576, 0]
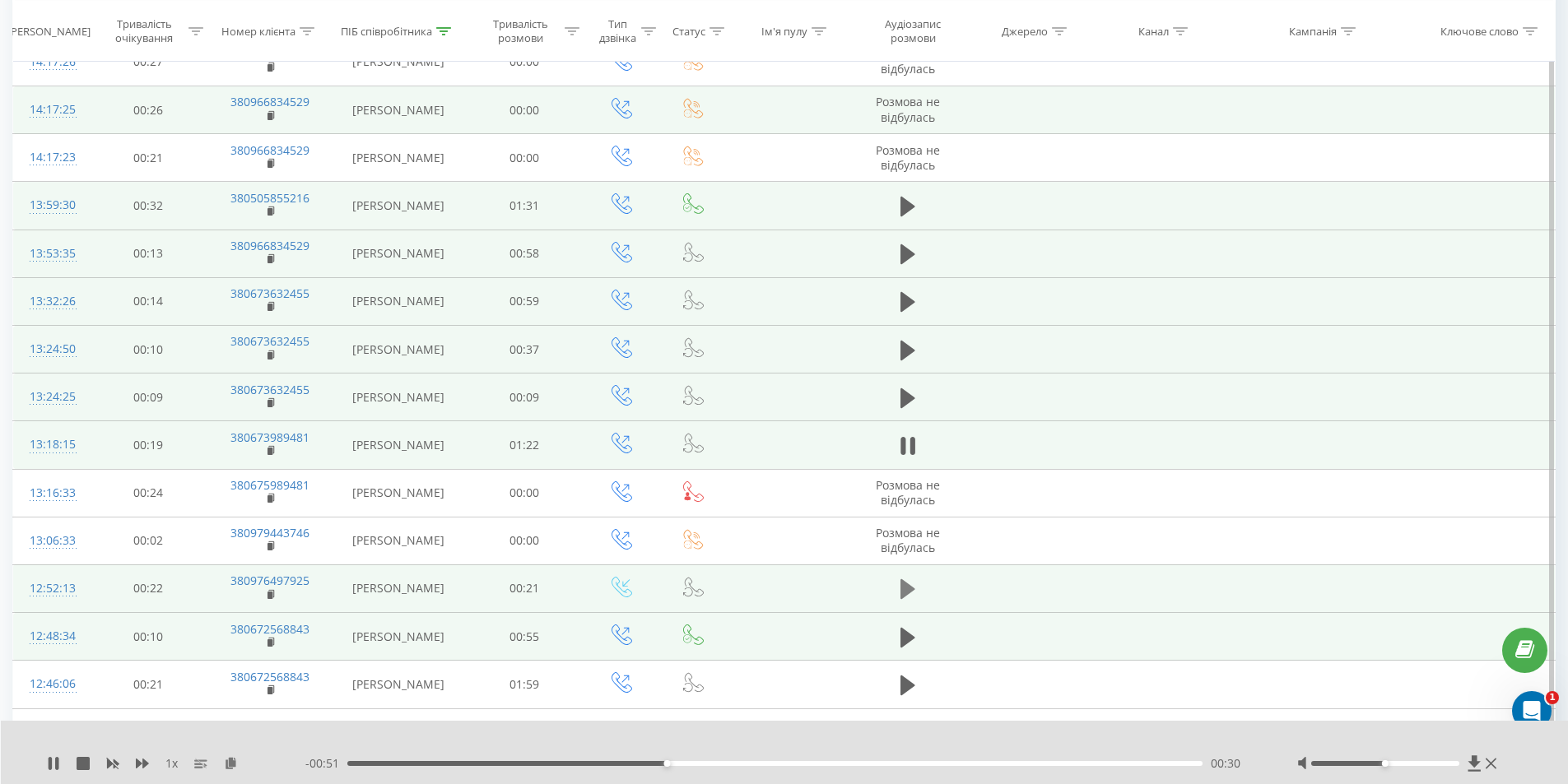
click at [911, 586] on icon at bounding box center [907, 589] width 15 height 19
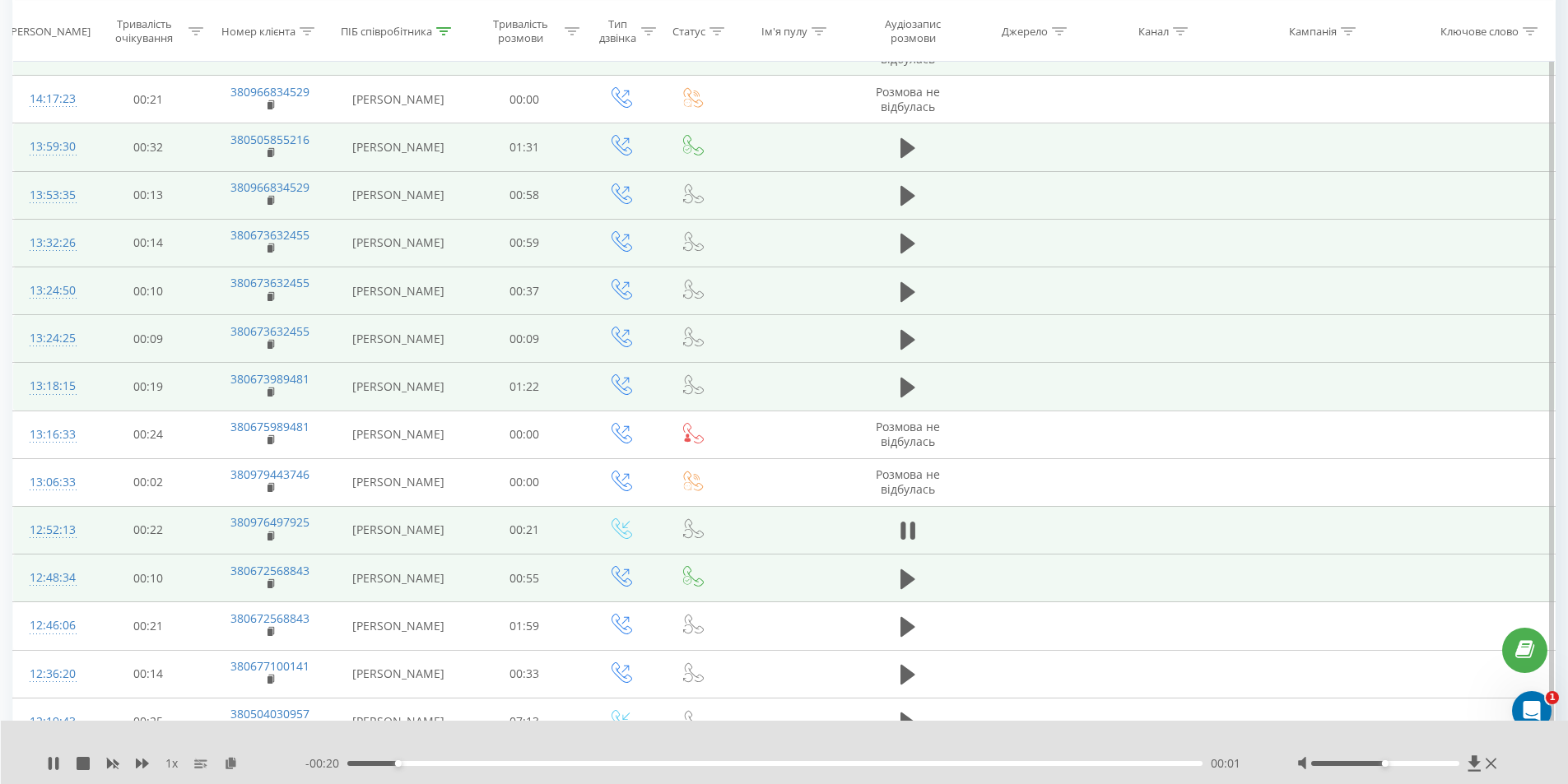
scroll to position [658, 0]
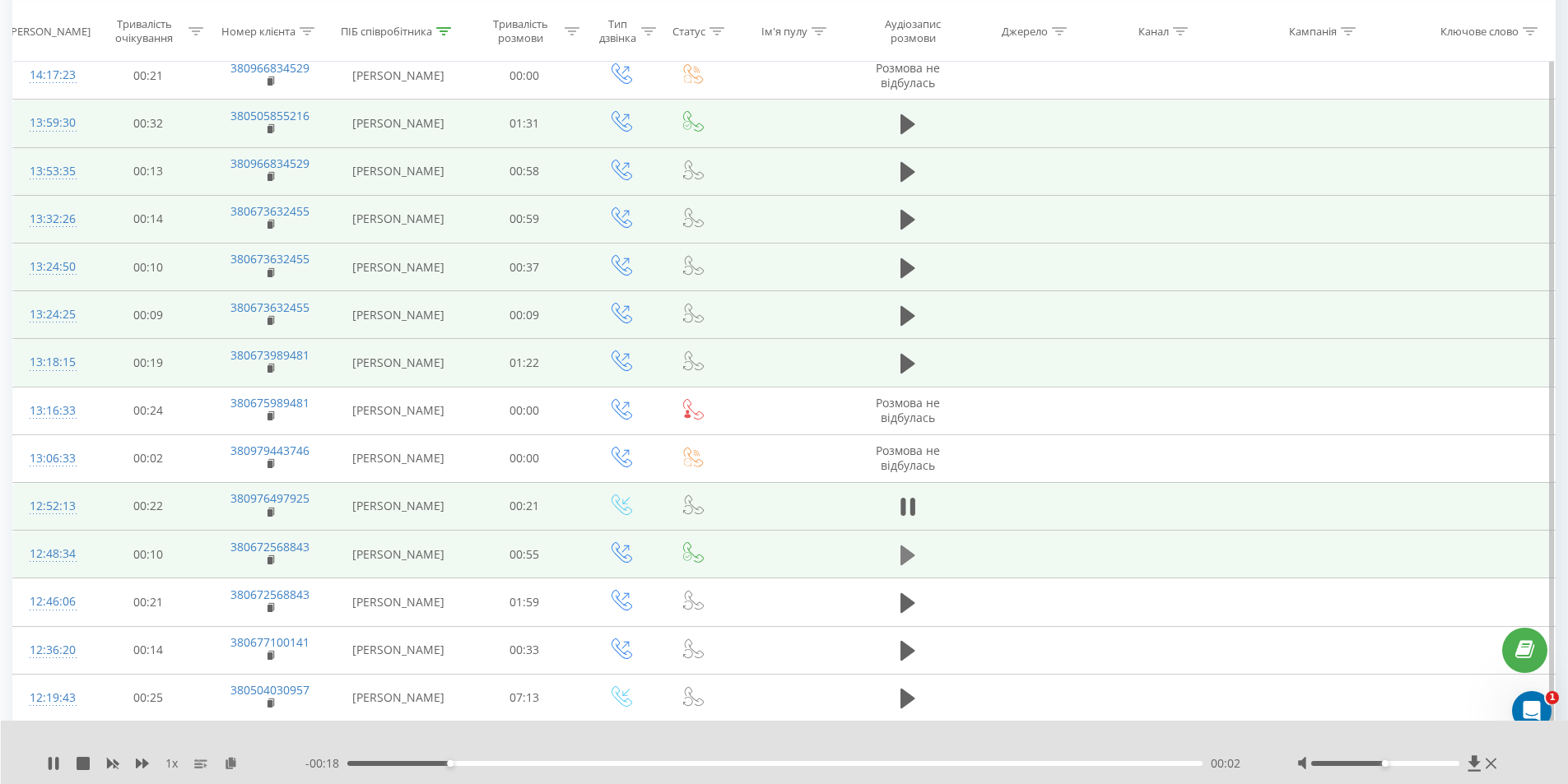
click at [911, 558] on icon at bounding box center [907, 554] width 15 height 19
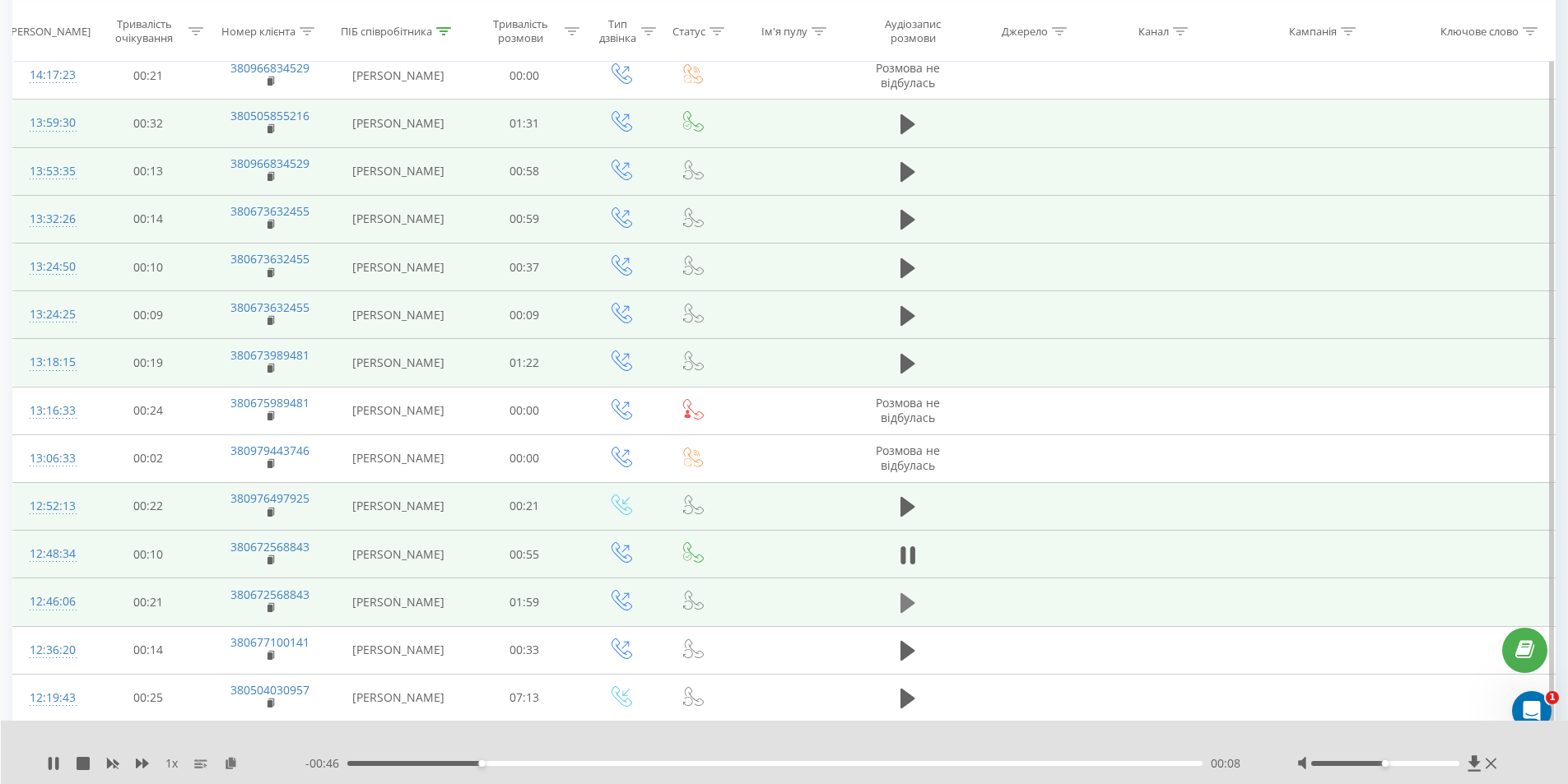
click at [900, 609] on icon at bounding box center [907, 603] width 15 height 19
click at [449, 765] on div "00:06" at bounding box center [775, 764] width 856 height 5
click at [611, 761] on div "00:37" at bounding box center [775, 764] width 856 height 5
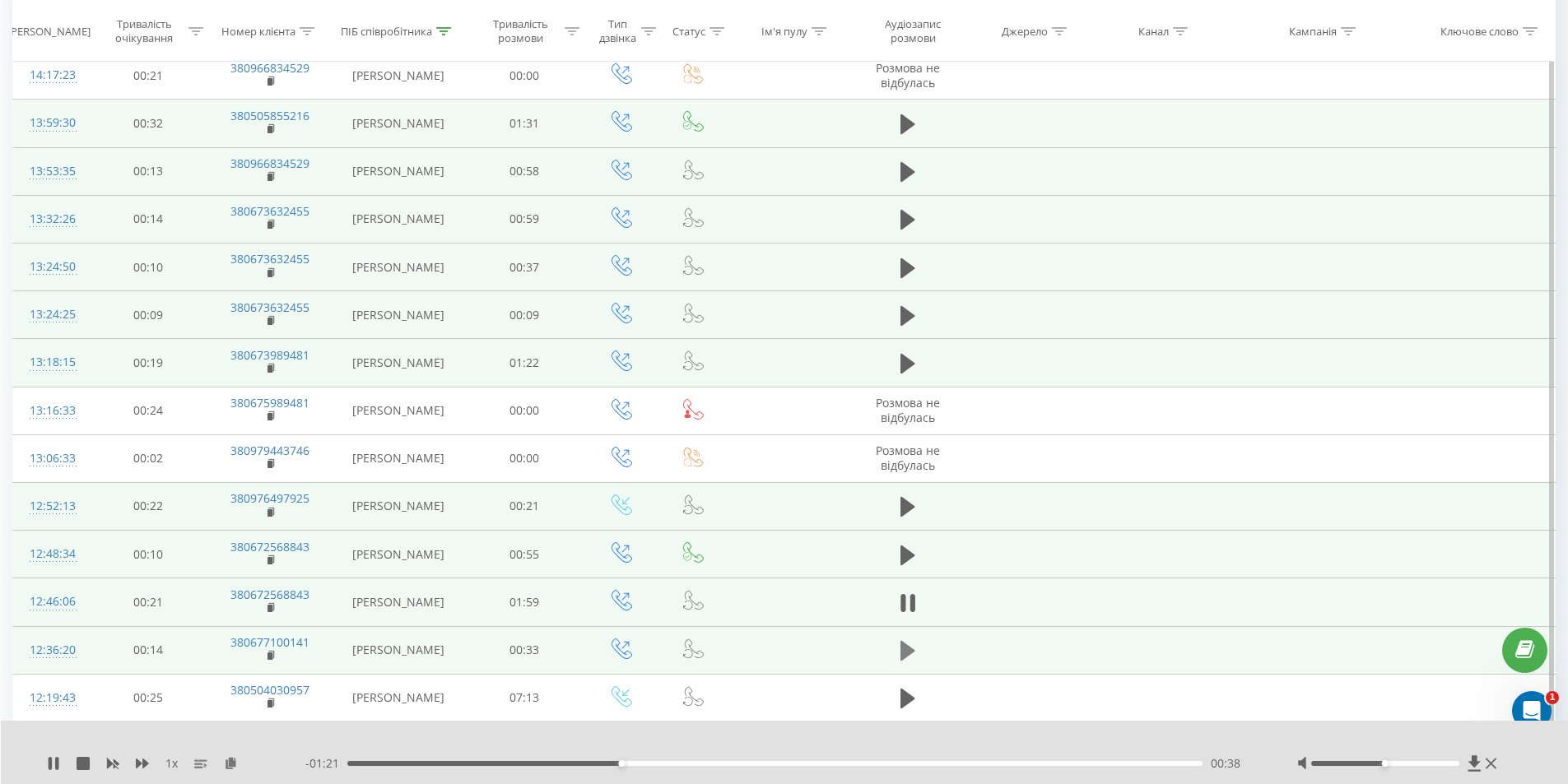
click at [909, 647] on icon at bounding box center [907, 651] width 15 height 19
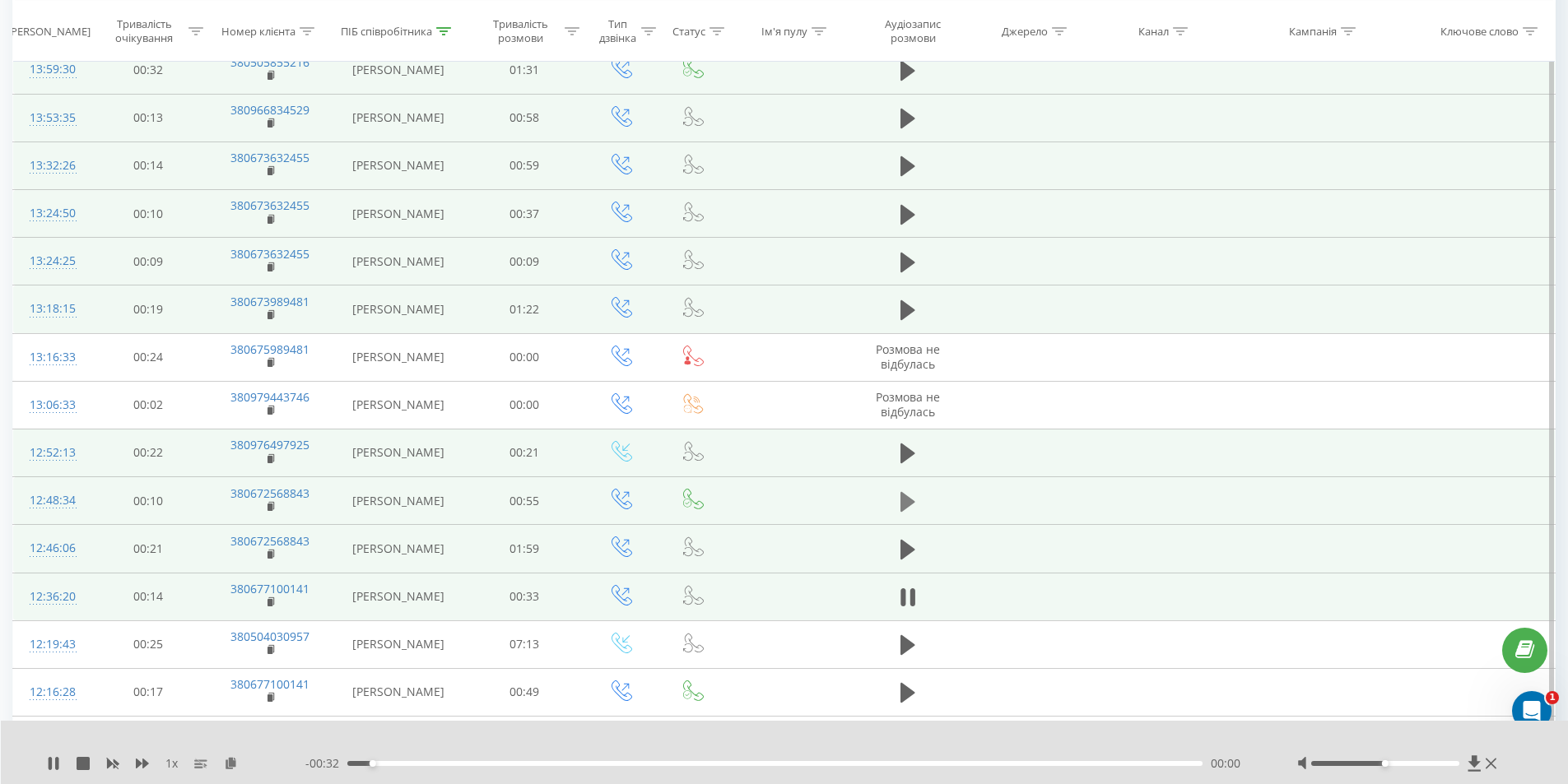
scroll to position [741, 0]
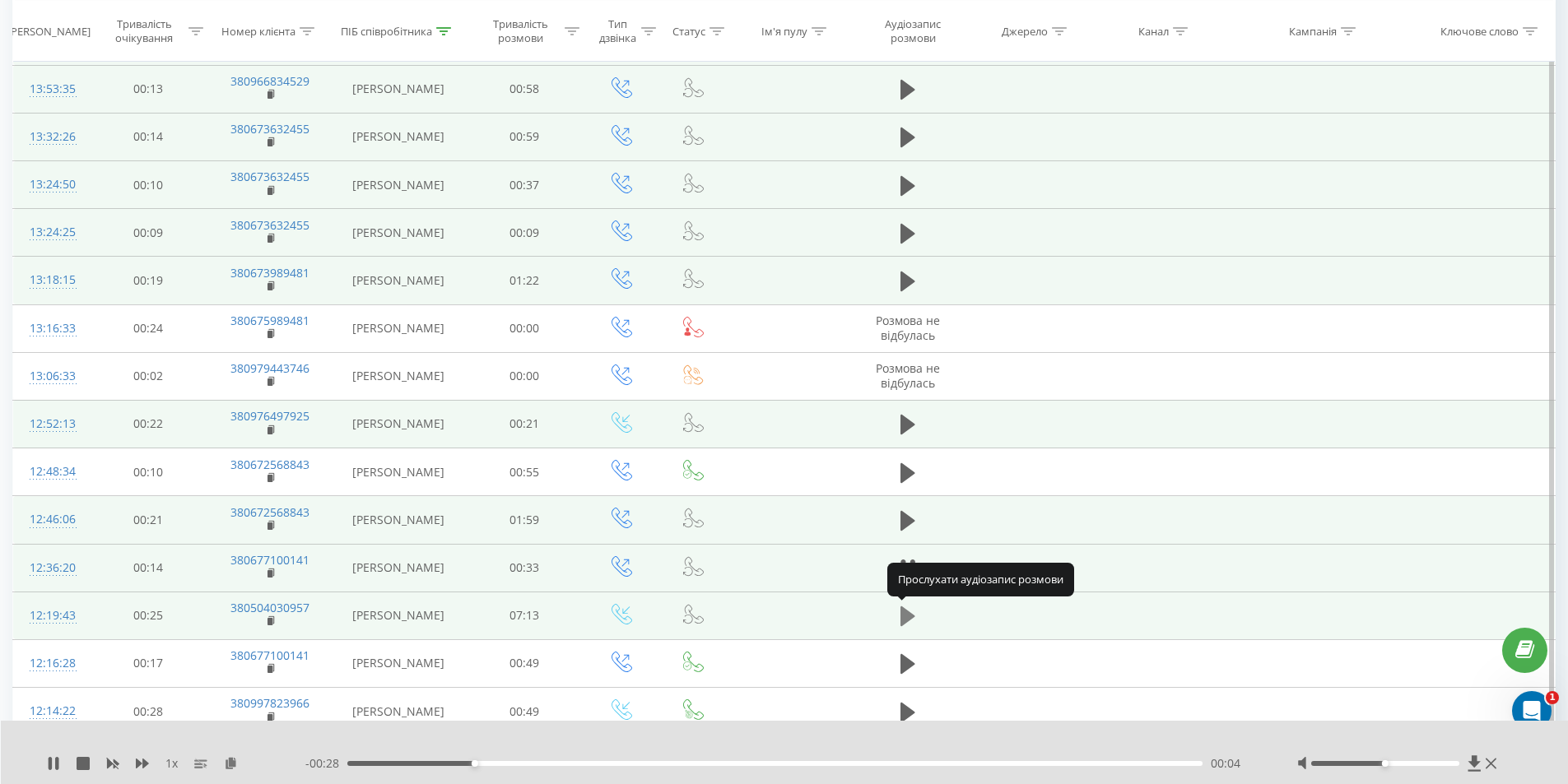
click at [908, 620] on icon at bounding box center [907, 616] width 15 height 19
click at [397, 763] on div "00:25" at bounding box center [775, 764] width 856 height 5
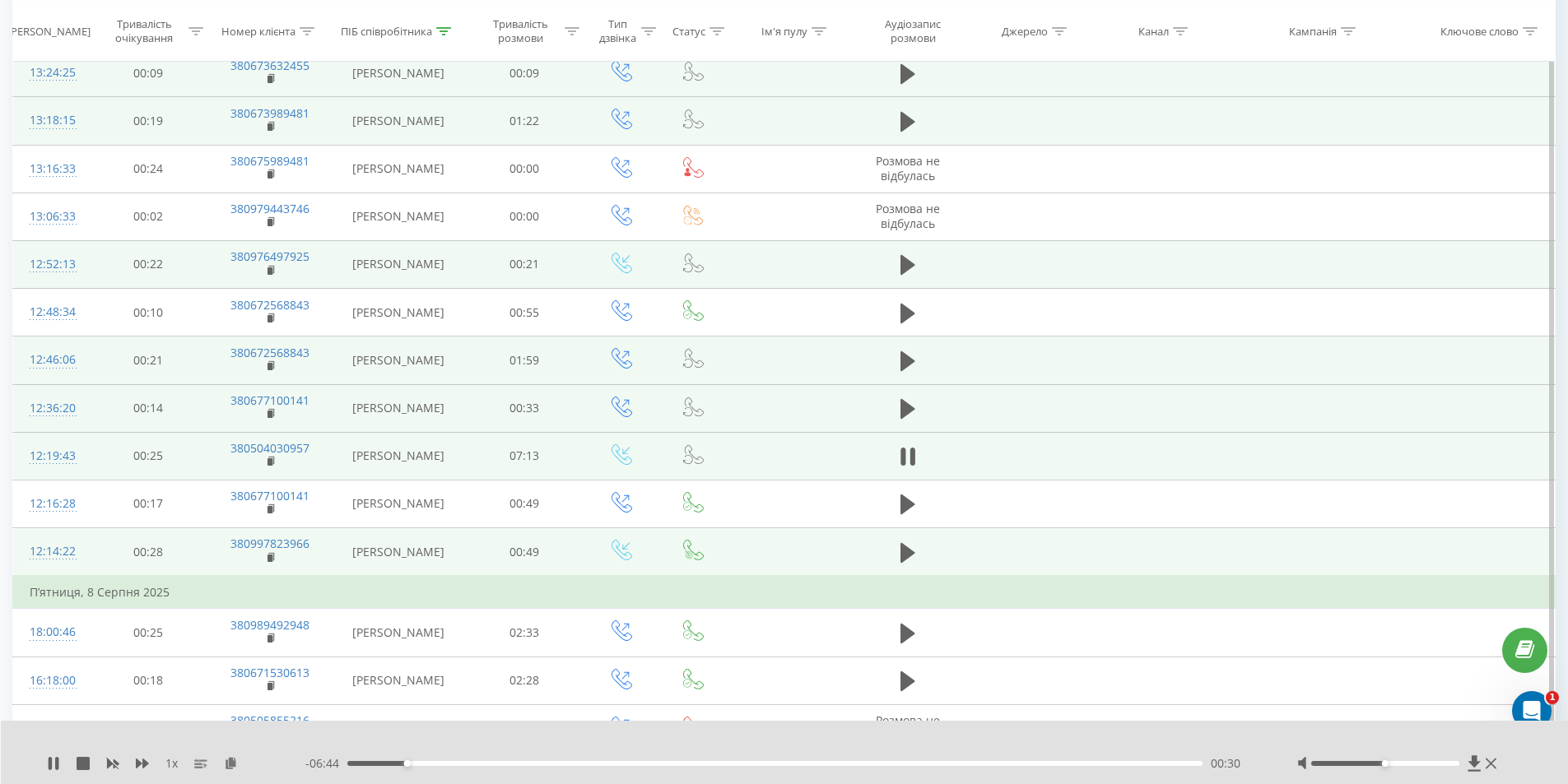
scroll to position [905, 0]
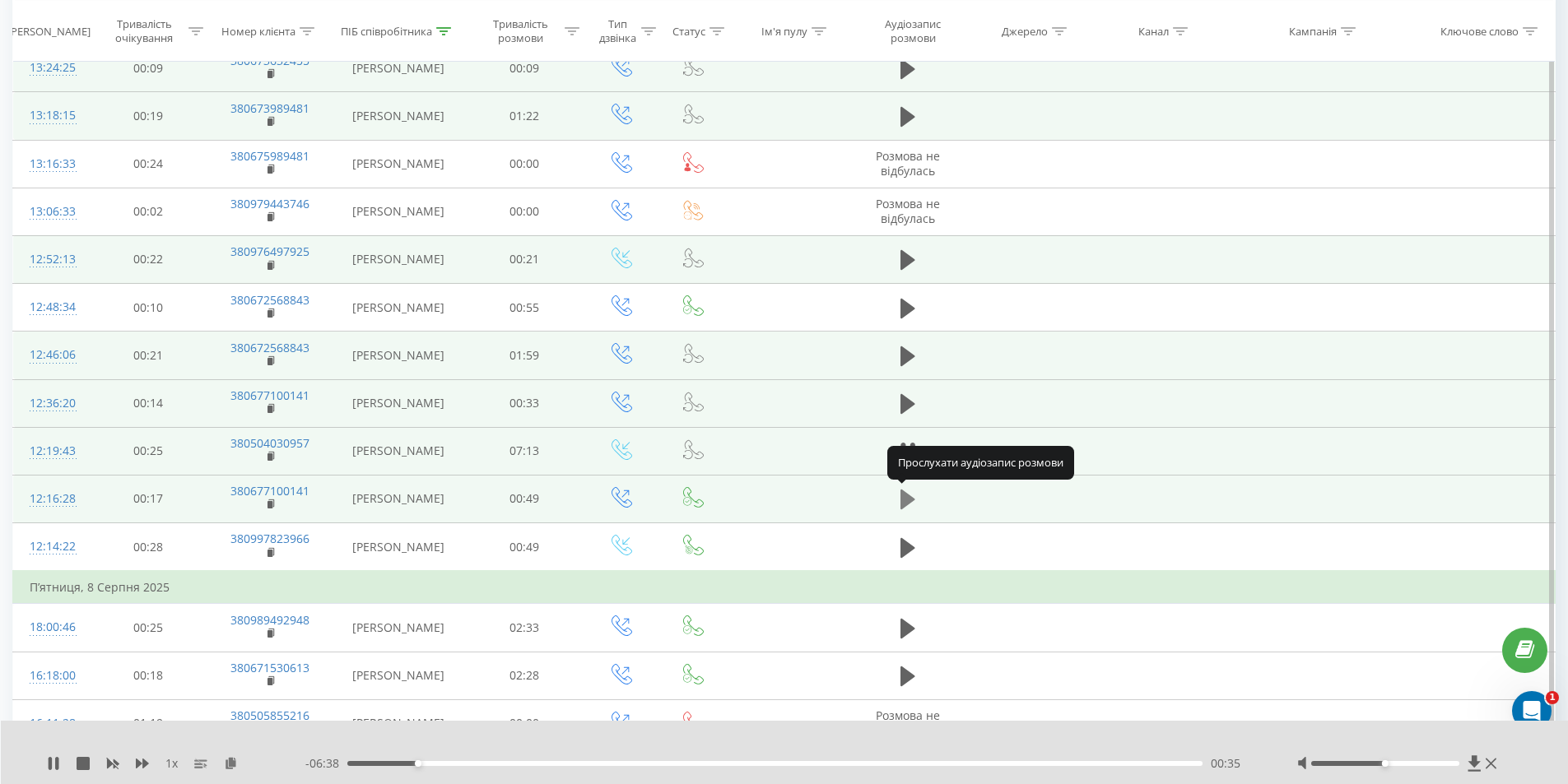
click at [905, 501] on icon at bounding box center [907, 499] width 15 height 19
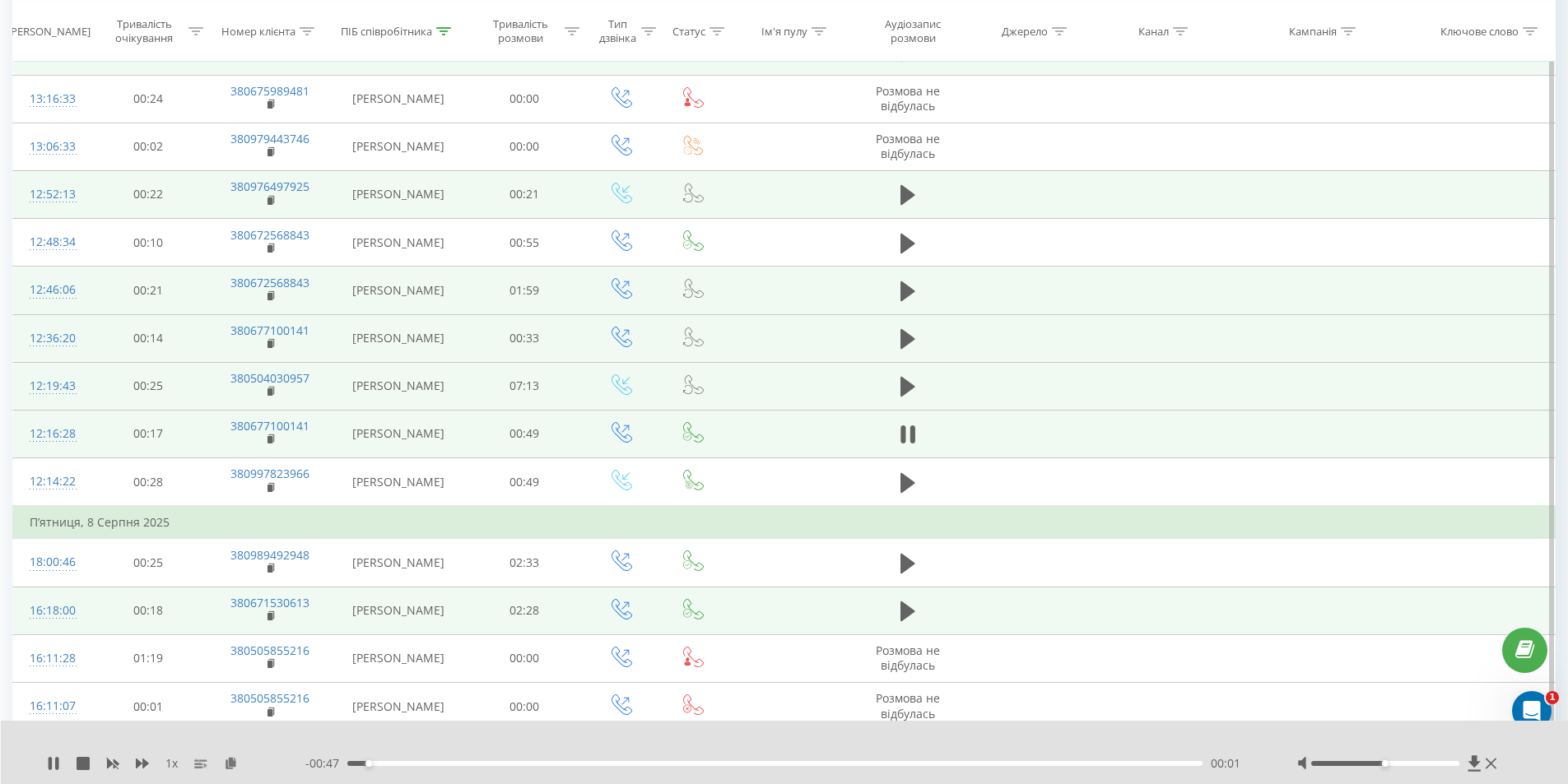
scroll to position [987, 0]
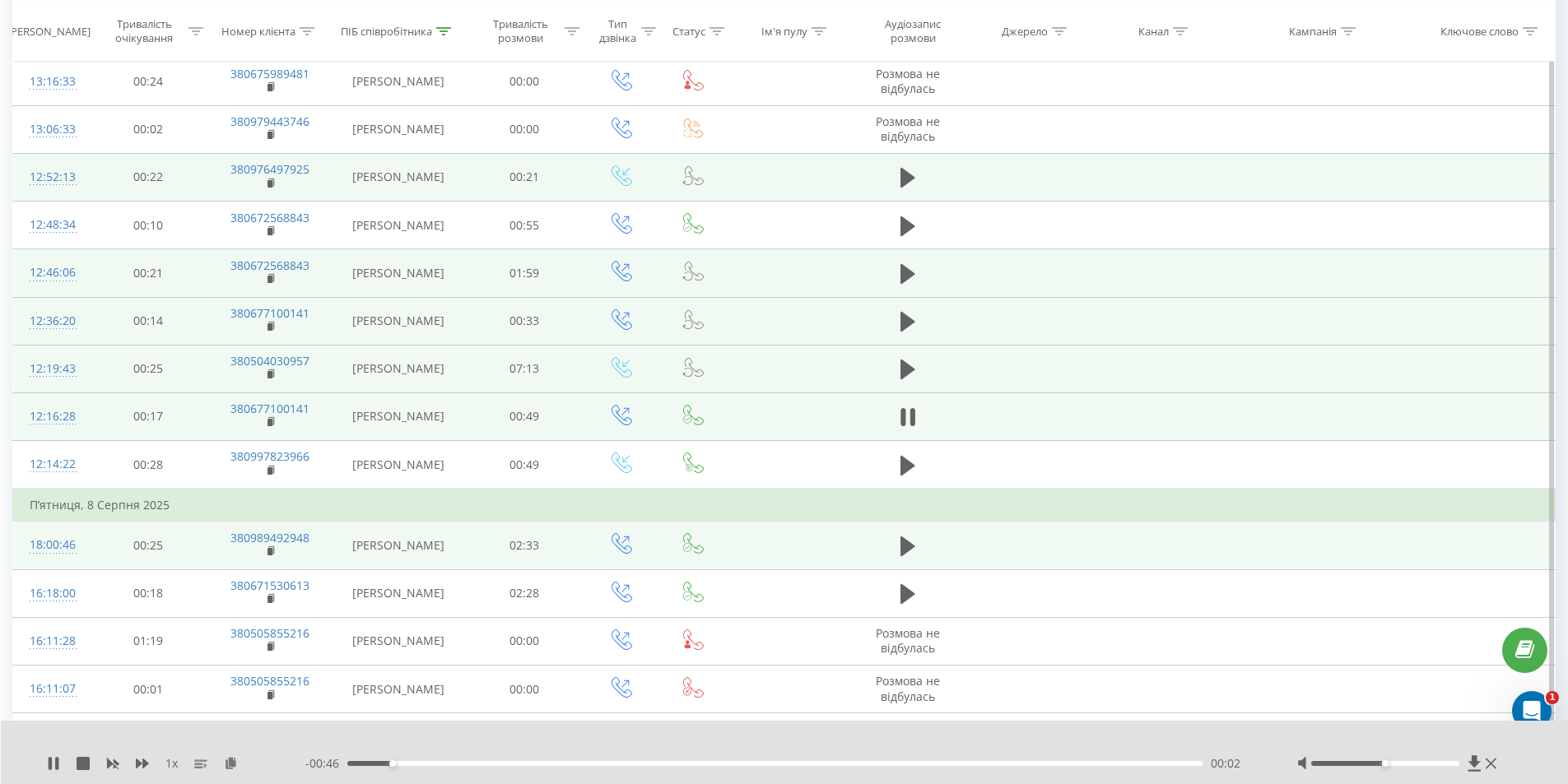
click at [892, 541] on td at bounding box center [908, 546] width 115 height 48
click at [903, 541] on icon at bounding box center [907, 547] width 15 height 19
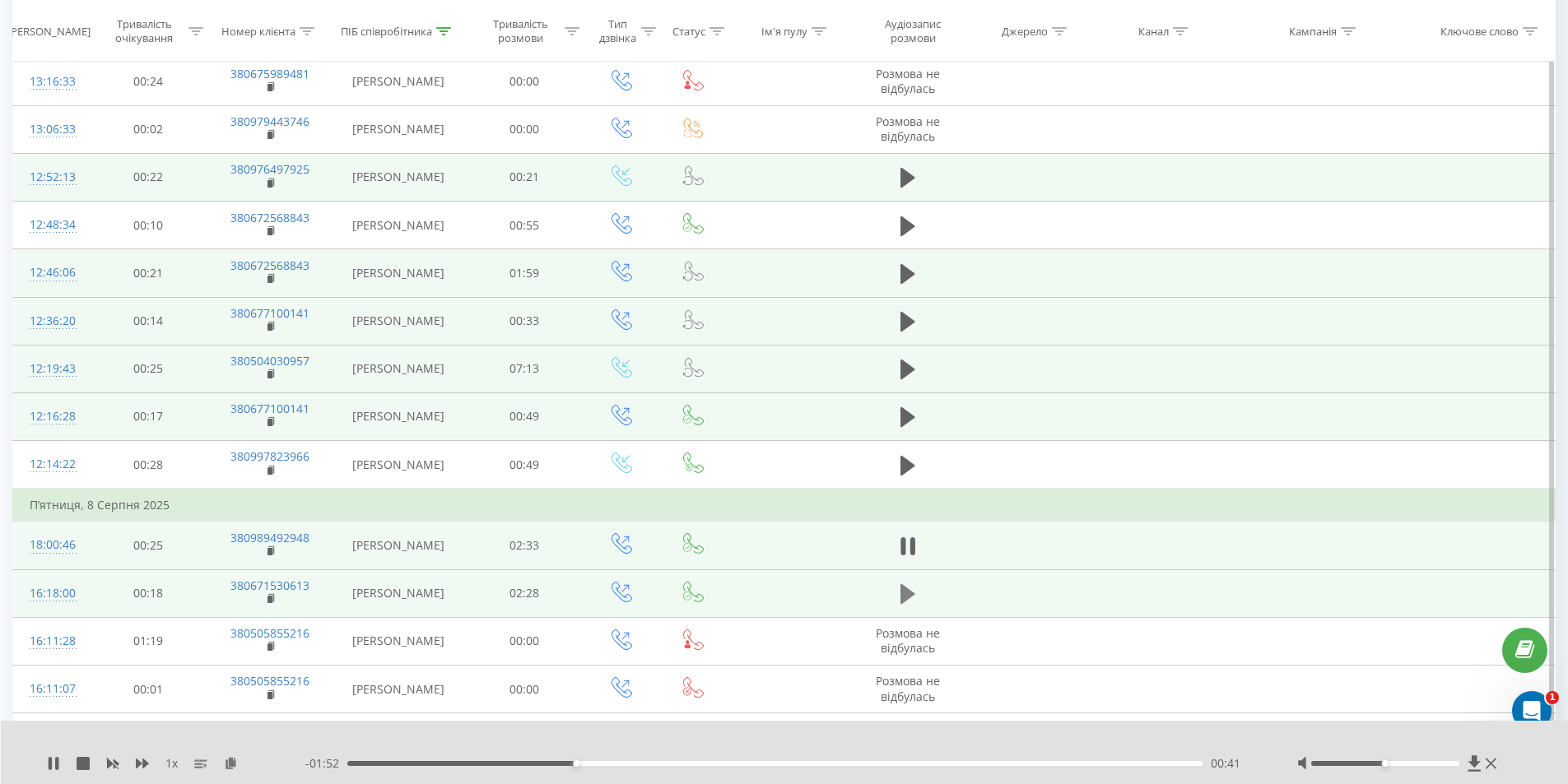
click at [914, 597] on icon at bounding box center [907, 594] width 15 height 23
click at [489, 763] on div "00:00" at bounding box center [775, 764] width 856 height 5
click at [911, 586] on icon at bounding box center [913, 594] width 5 height 19
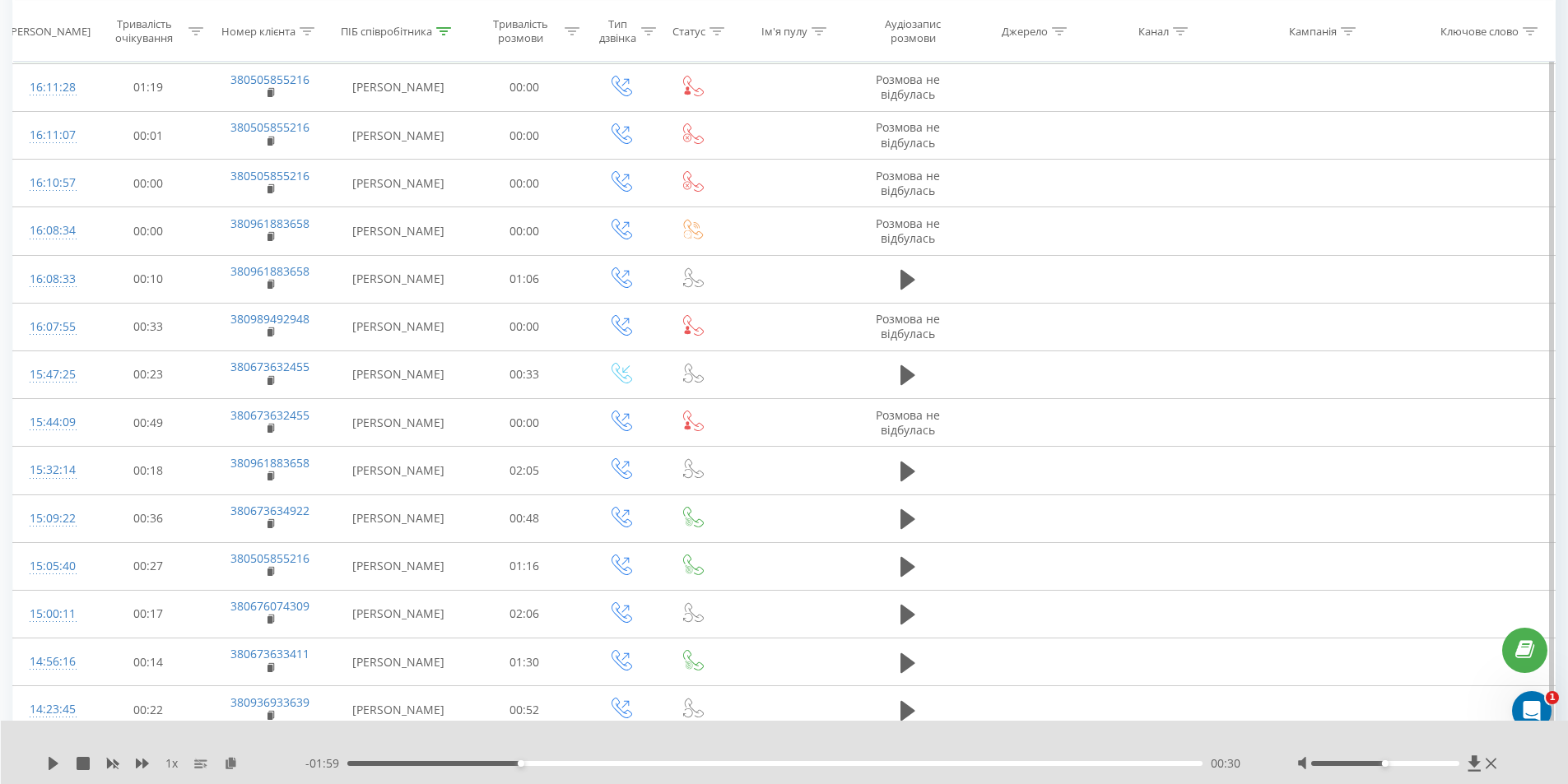
scroll to position [1564, 0]
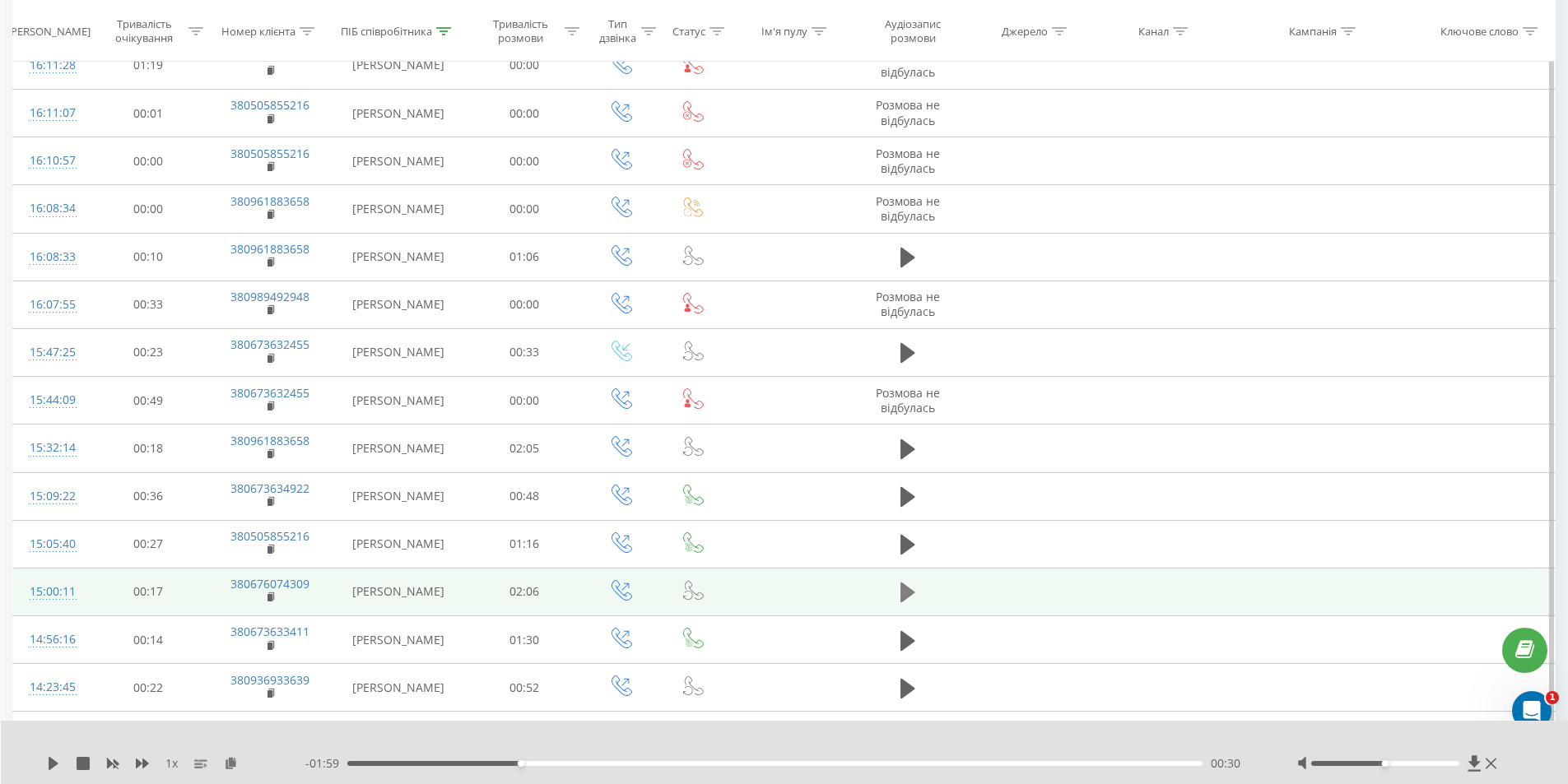
click at [897, 590] on button at bounding box center [908, 592] width 25 height 25
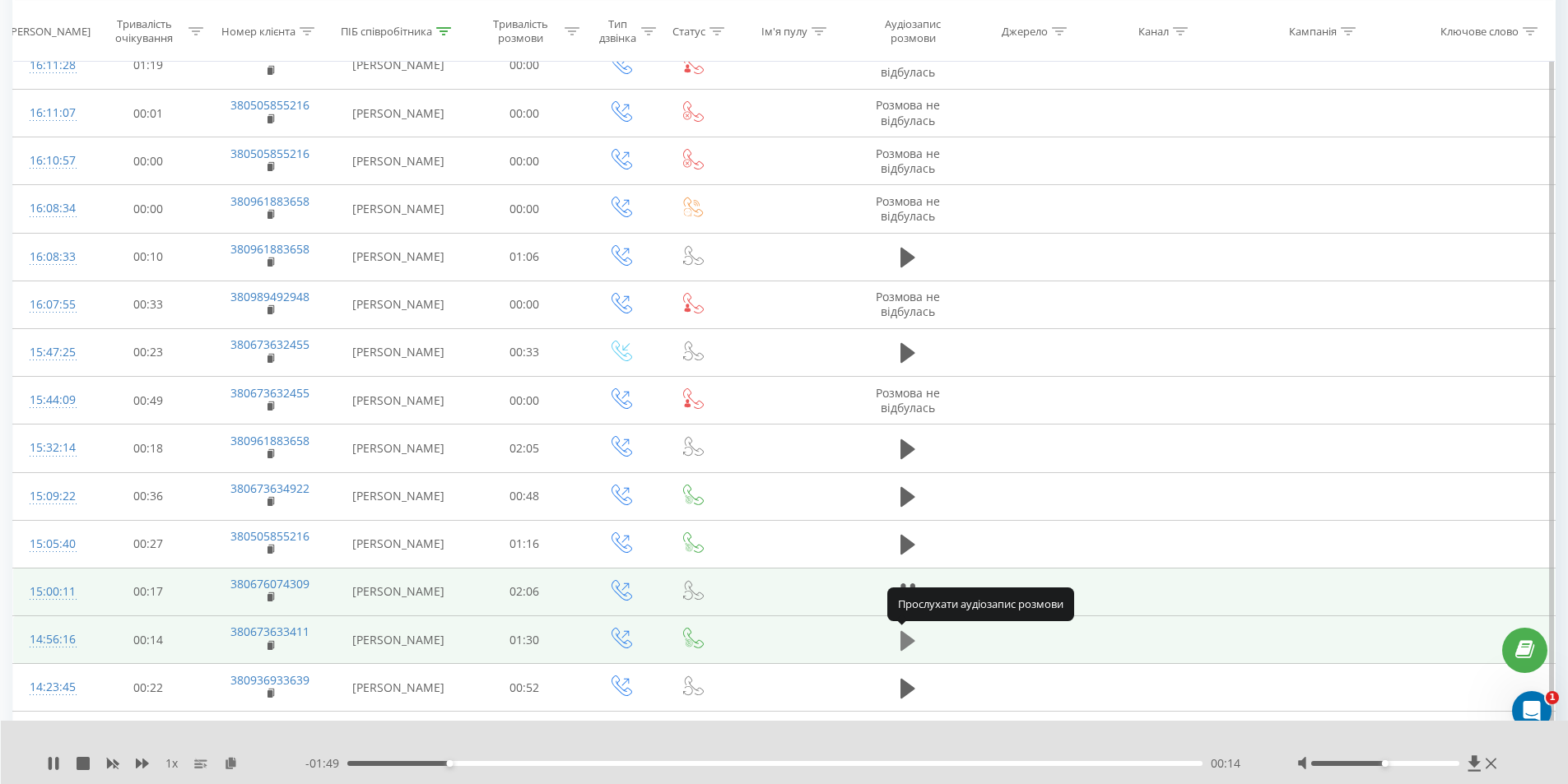
click at [907, 634] on icon at bounding box center [907, 641] width 15 height 23
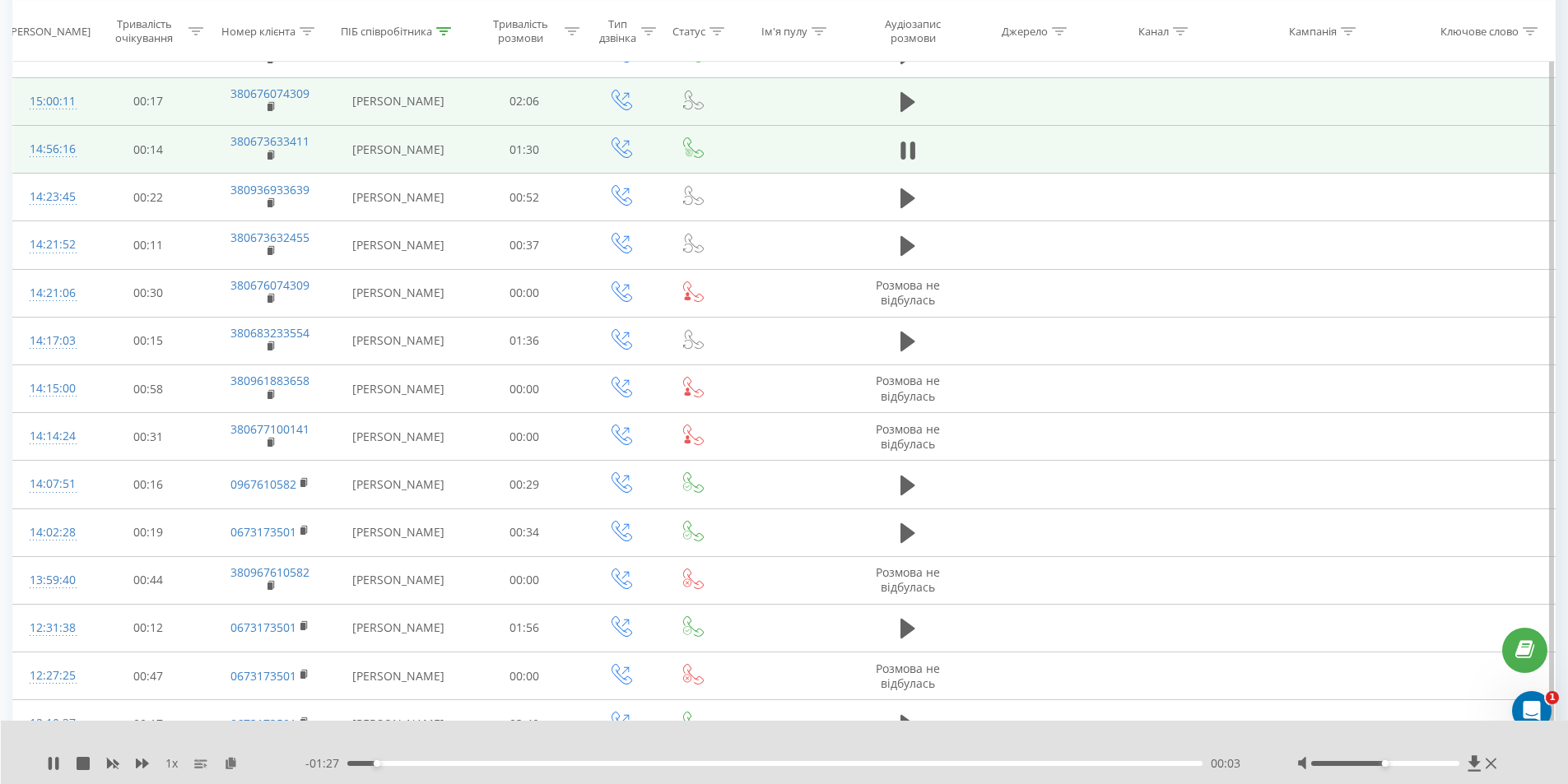
scroll to position [2057, 0]
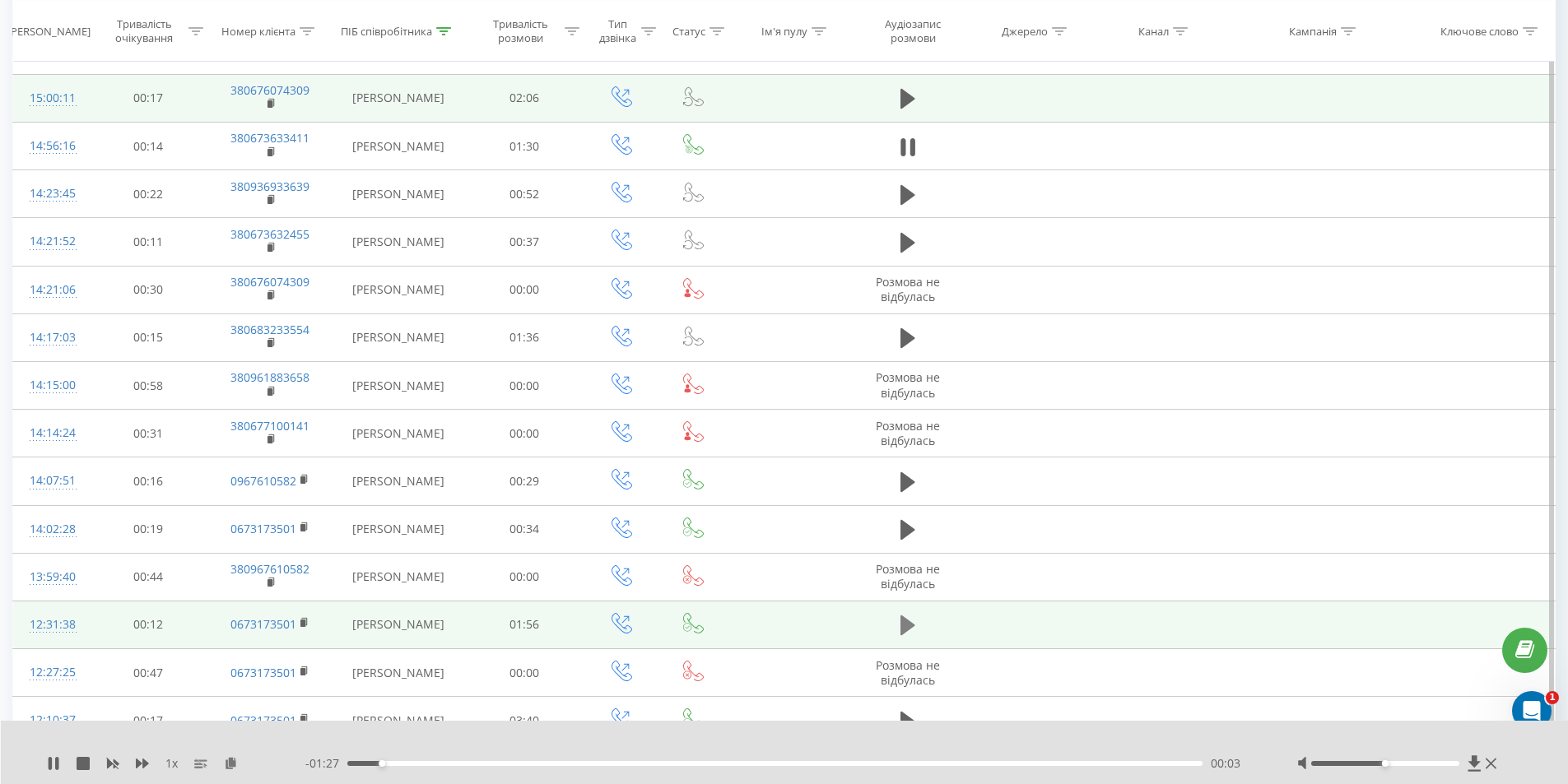
click at [913, 619] on icon at bounding box center [907, 625] width 15 height 23
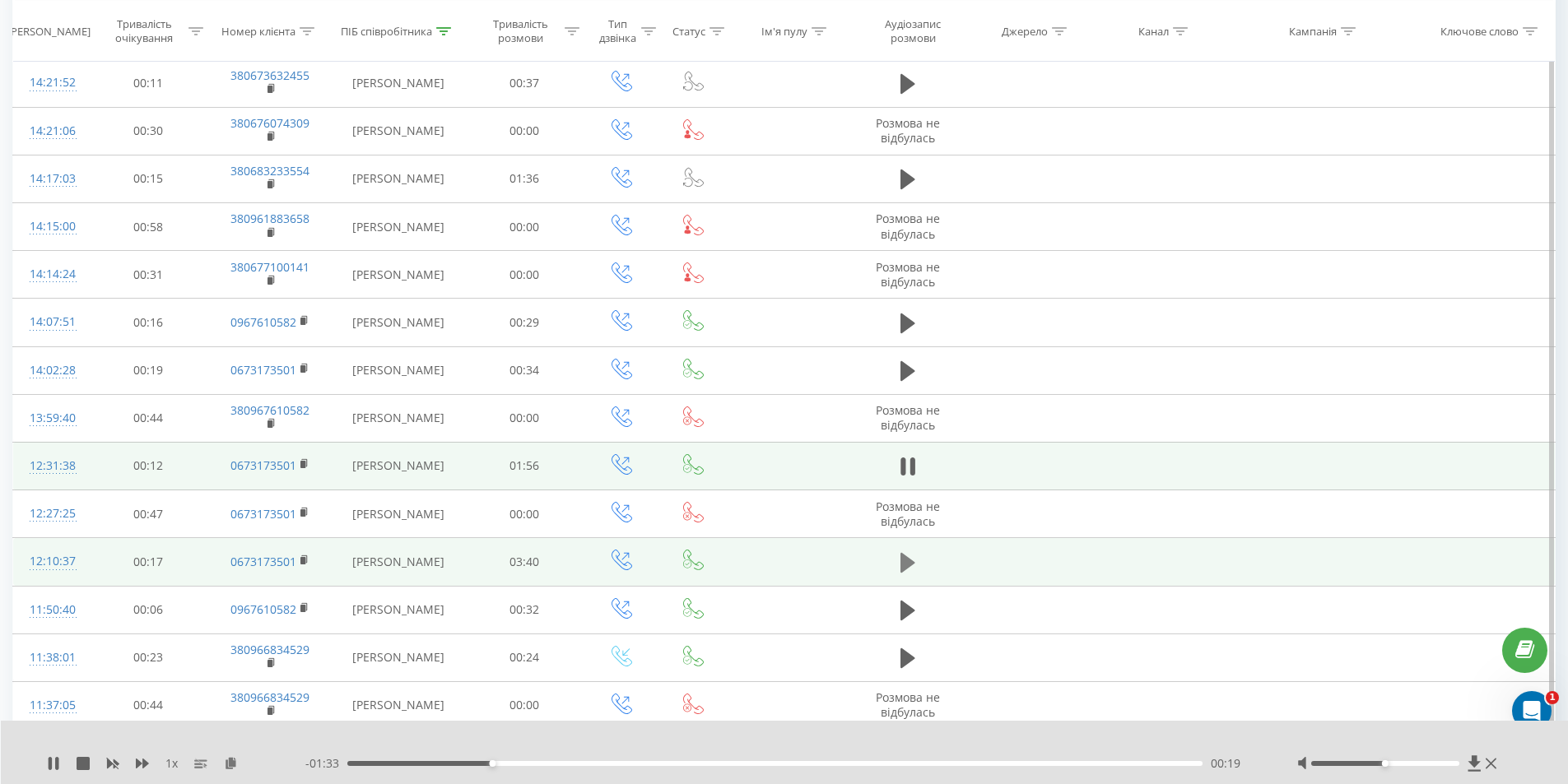
scroll to position [2221, 0]
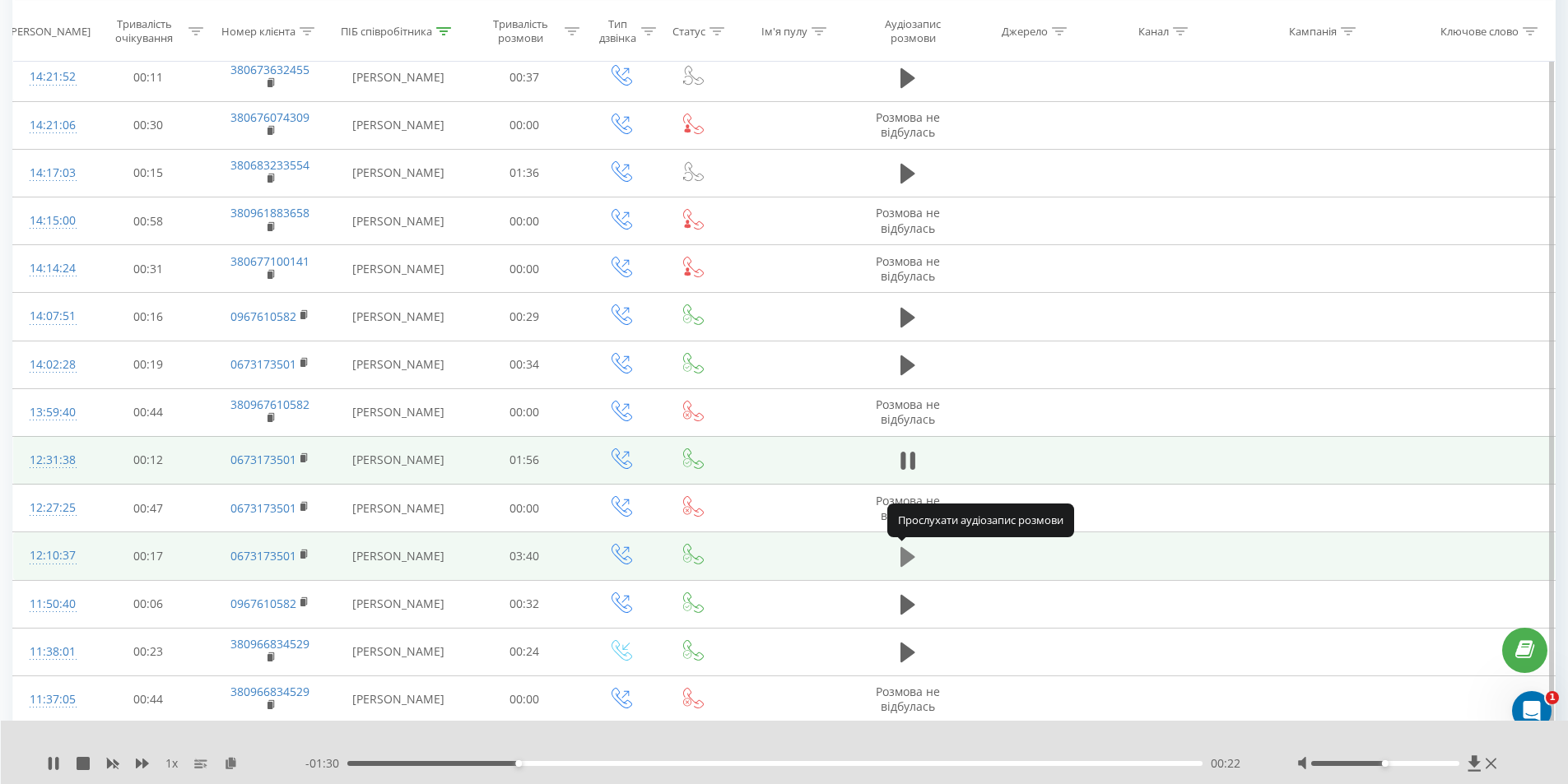
click at [910, 551] on icon at bounding box center [907, 557] width 15 height 23
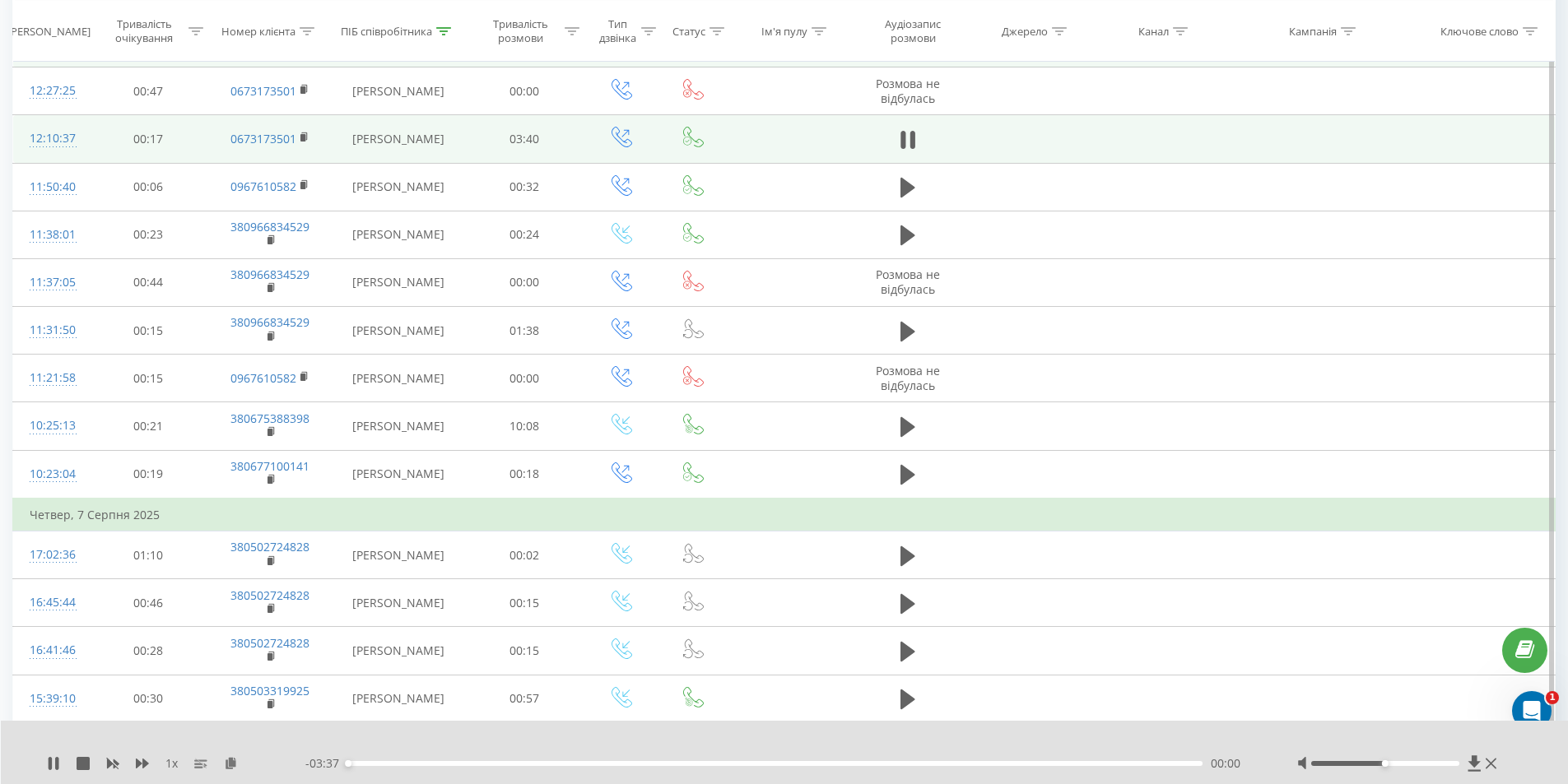
scroll to position [2715, 0]
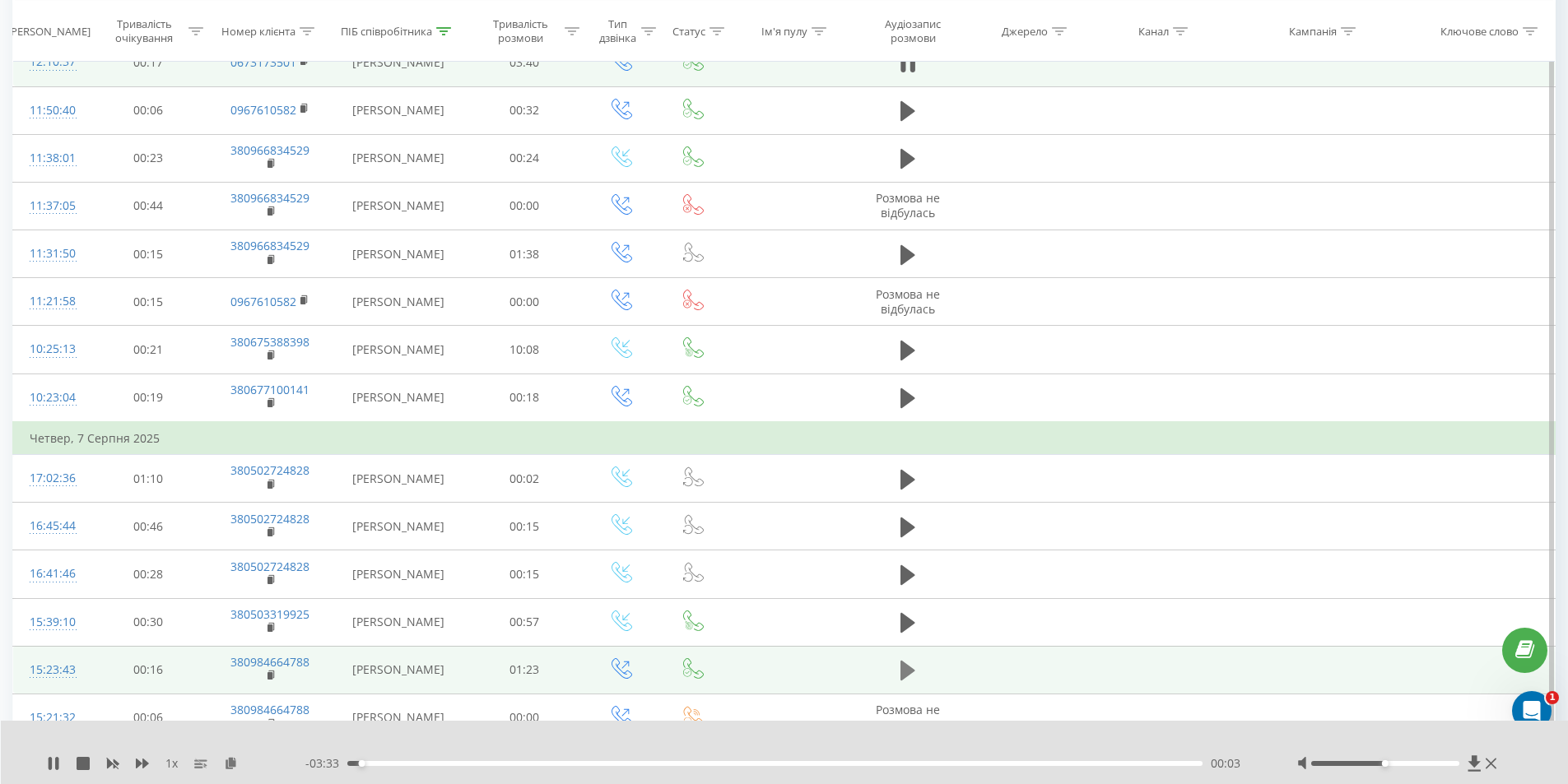
click at [906, 665] on icon at bounding box center [907, 670] width 15 height 19
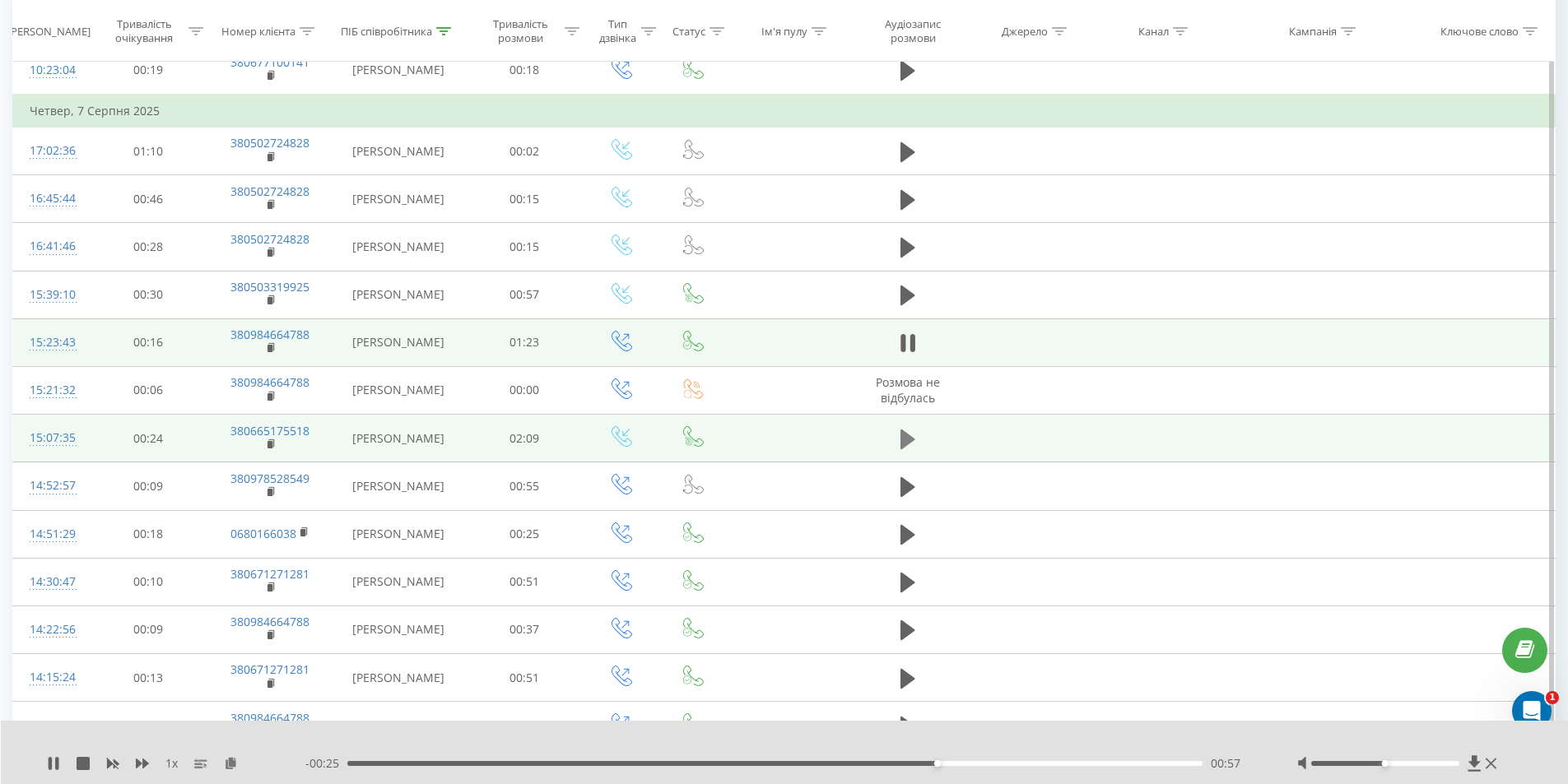
scroll to position [3044, 0]
click at [903, 437] on icon at bounding box center [907, 437] width 15 height 19
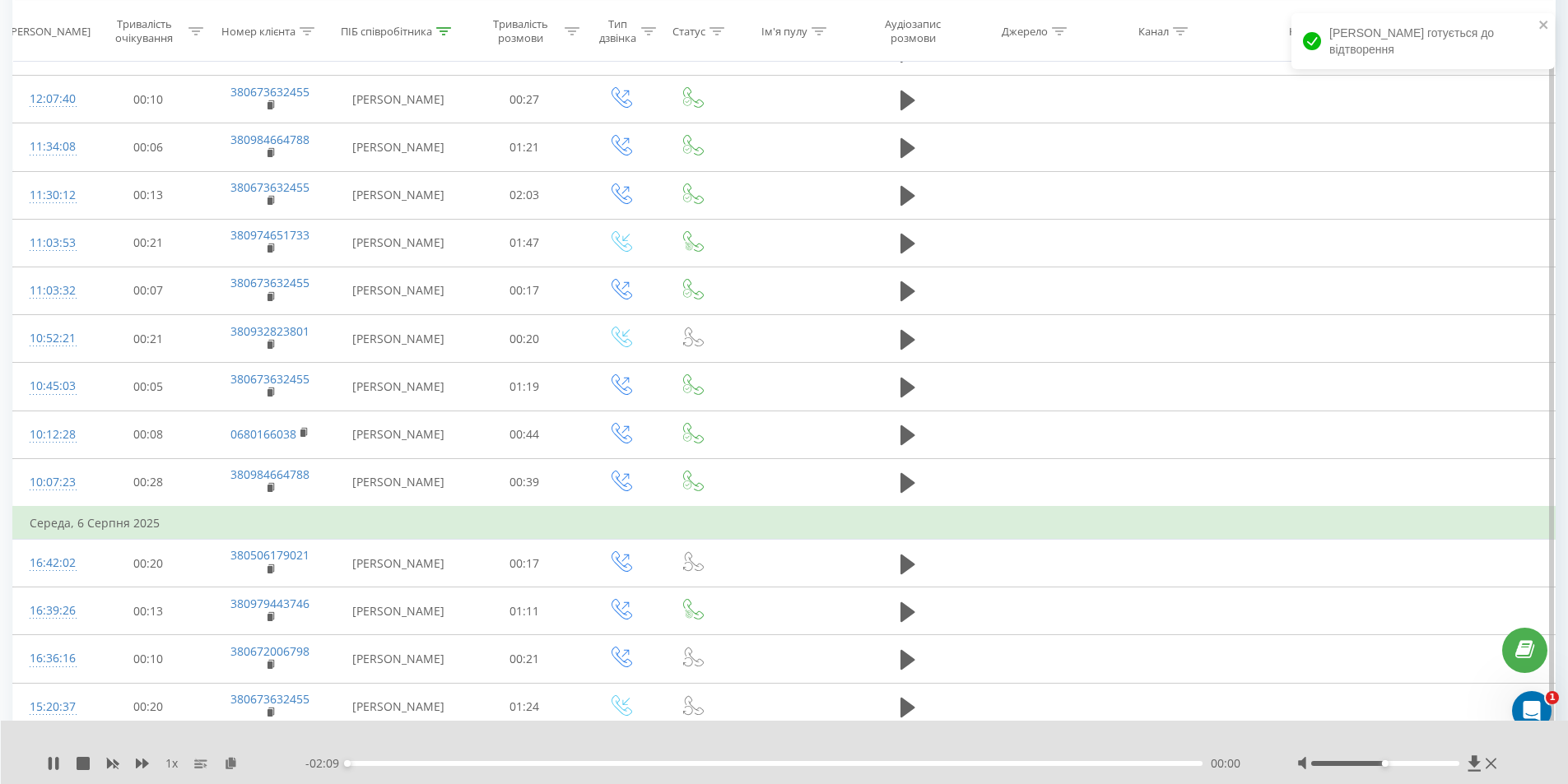
scroll to position [4031, 0]
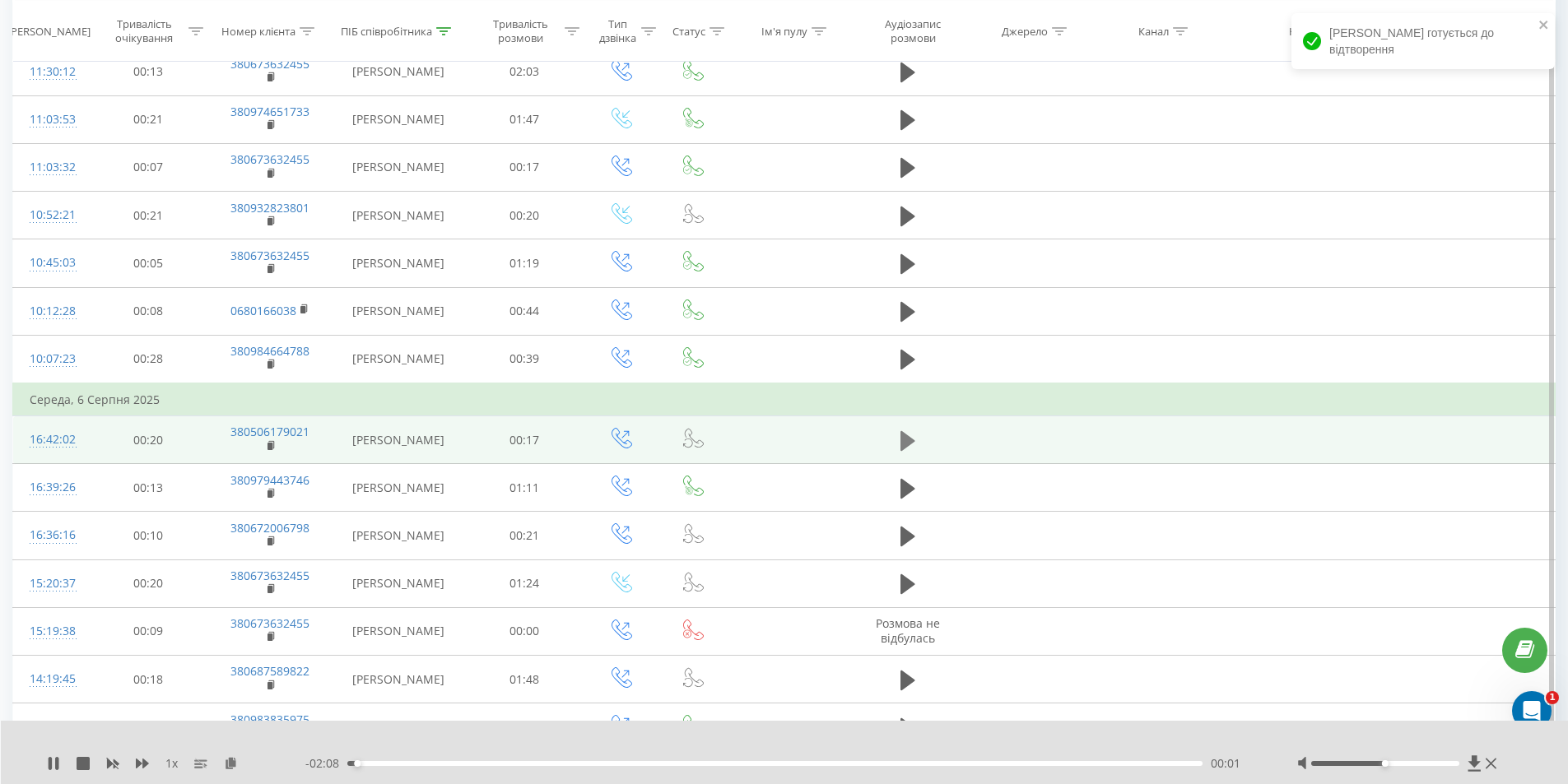
click at [905, 441] on icon at bounding box center [907, 440] width 15 height 19
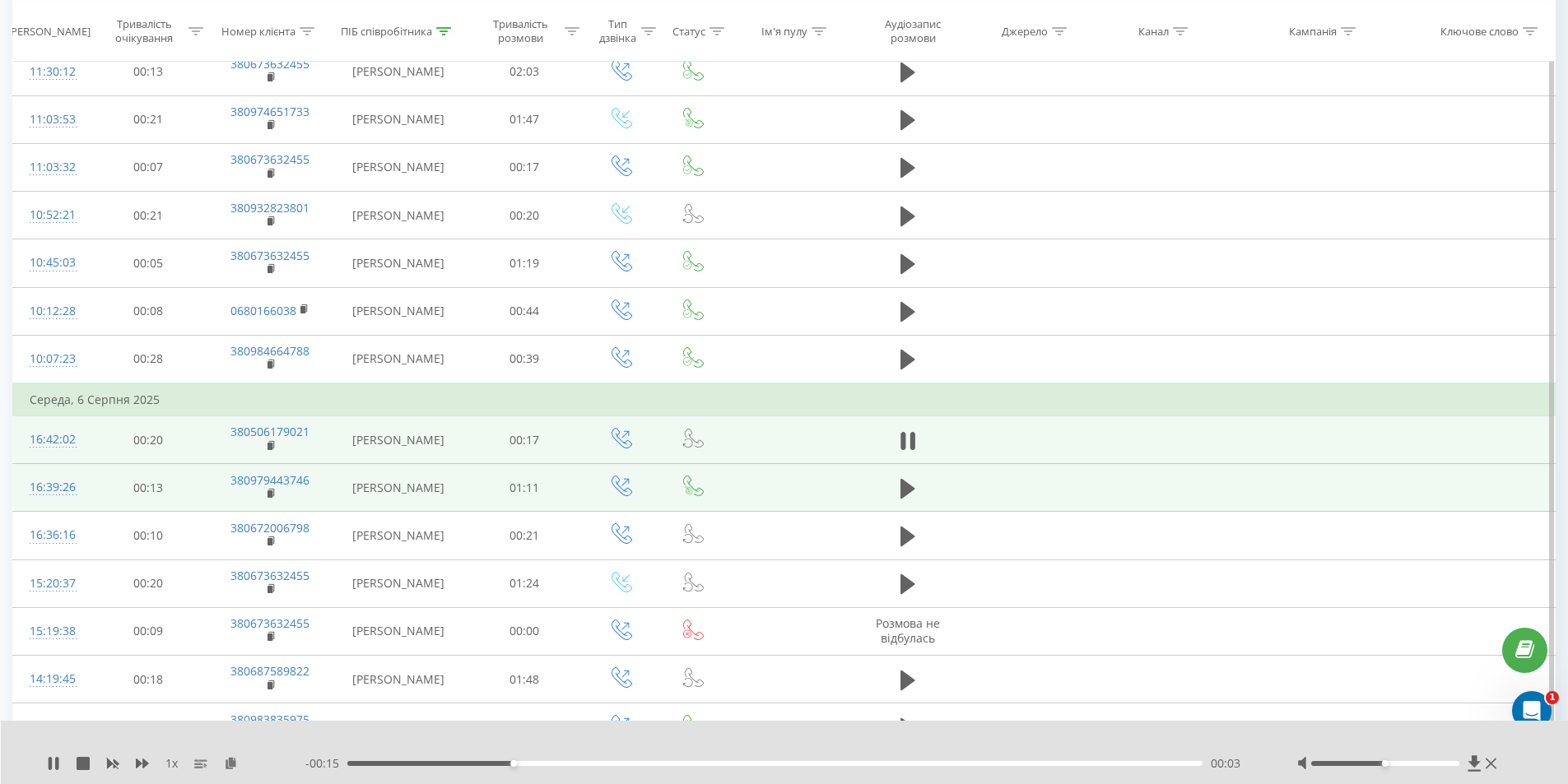
click at [927, 494] on td at bounding box center [908, 488] width 115 height 48
click at [913, 486] on icon at bounding box center [907, 488] width 15 height 23
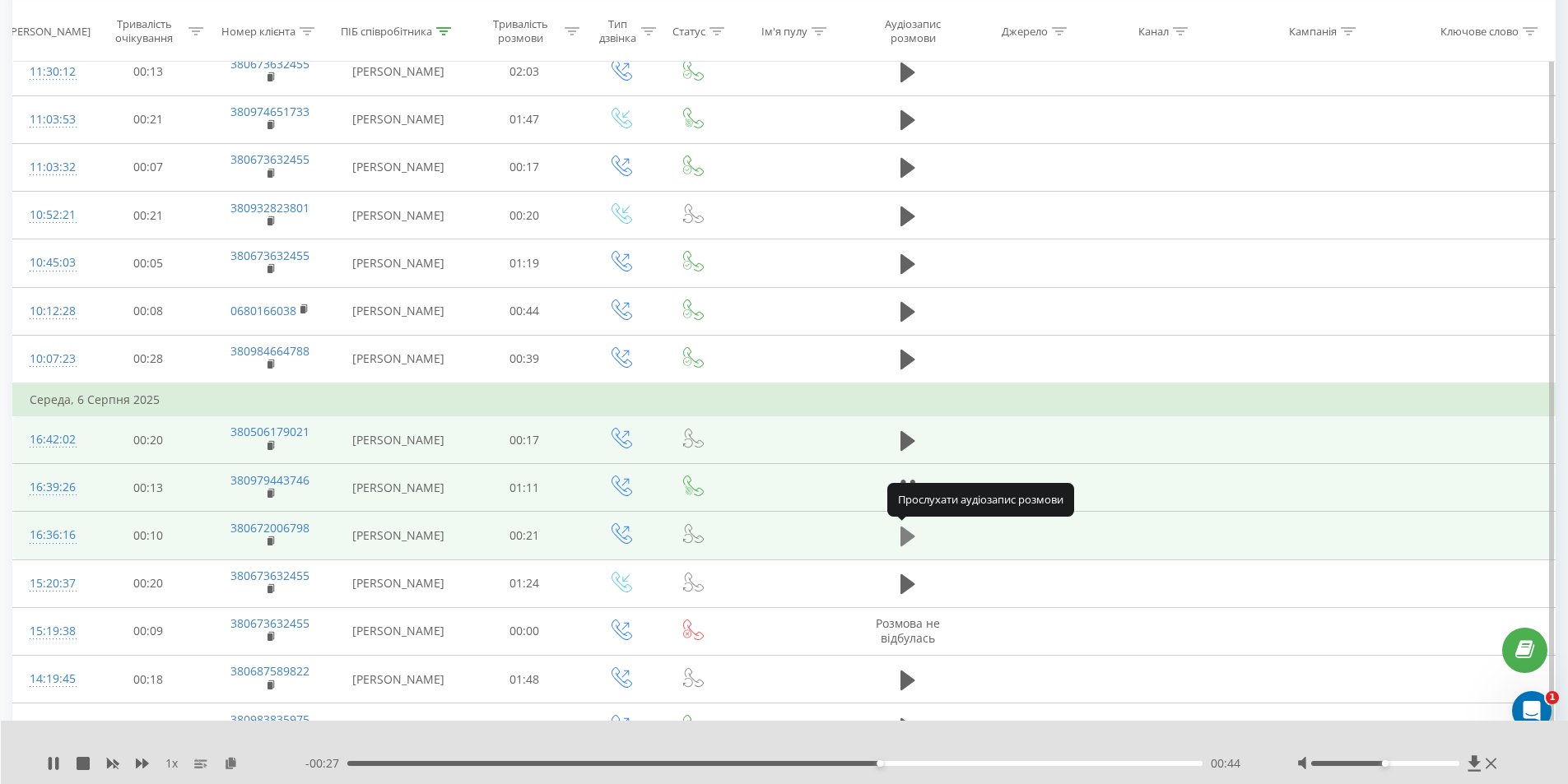
click at [902, 535] on icon at bounding box center [907, 536] width 15 height 19
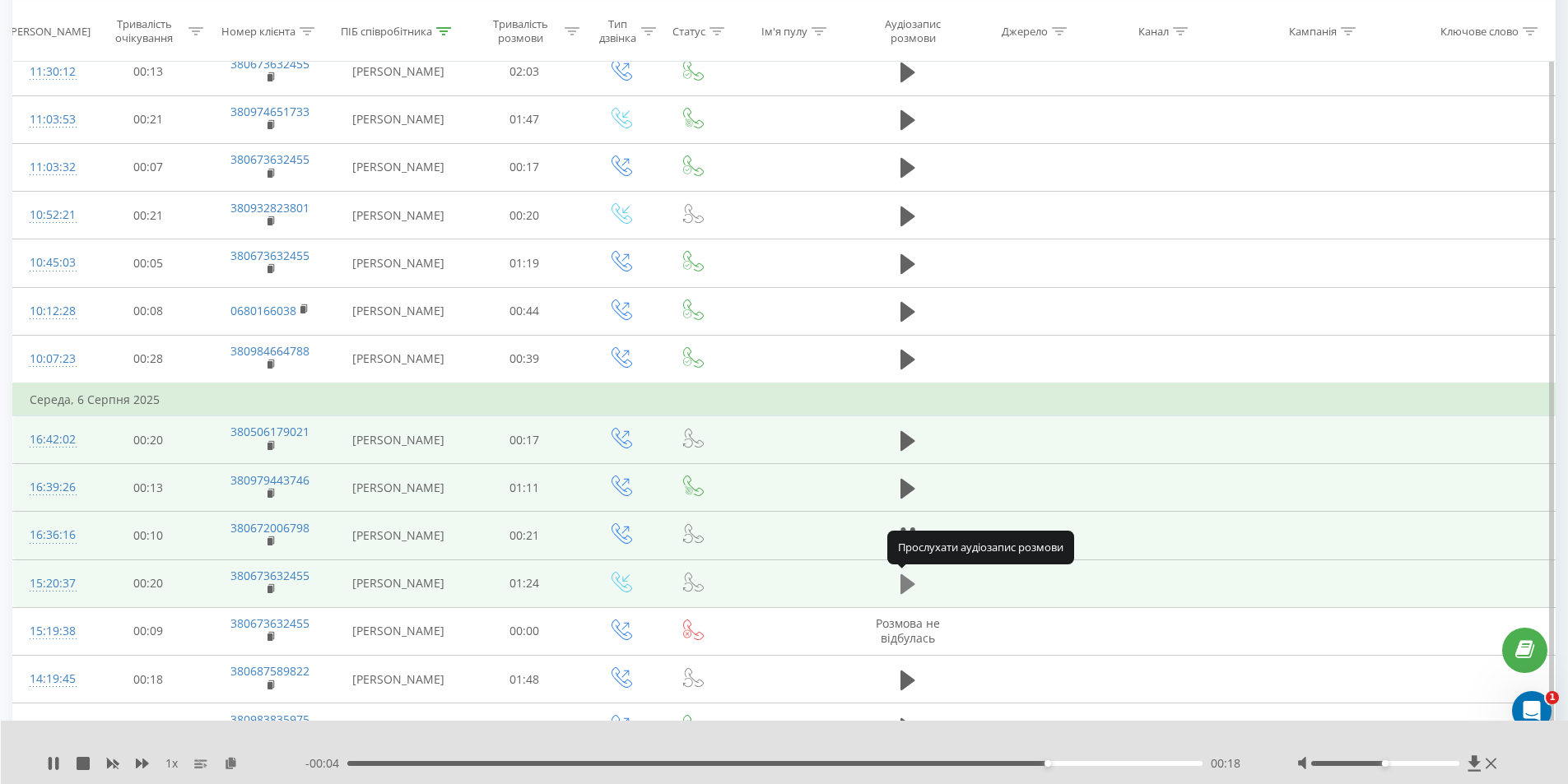
click at [909, 577] on icon at bounding box center [907, 584] width 15 height 23
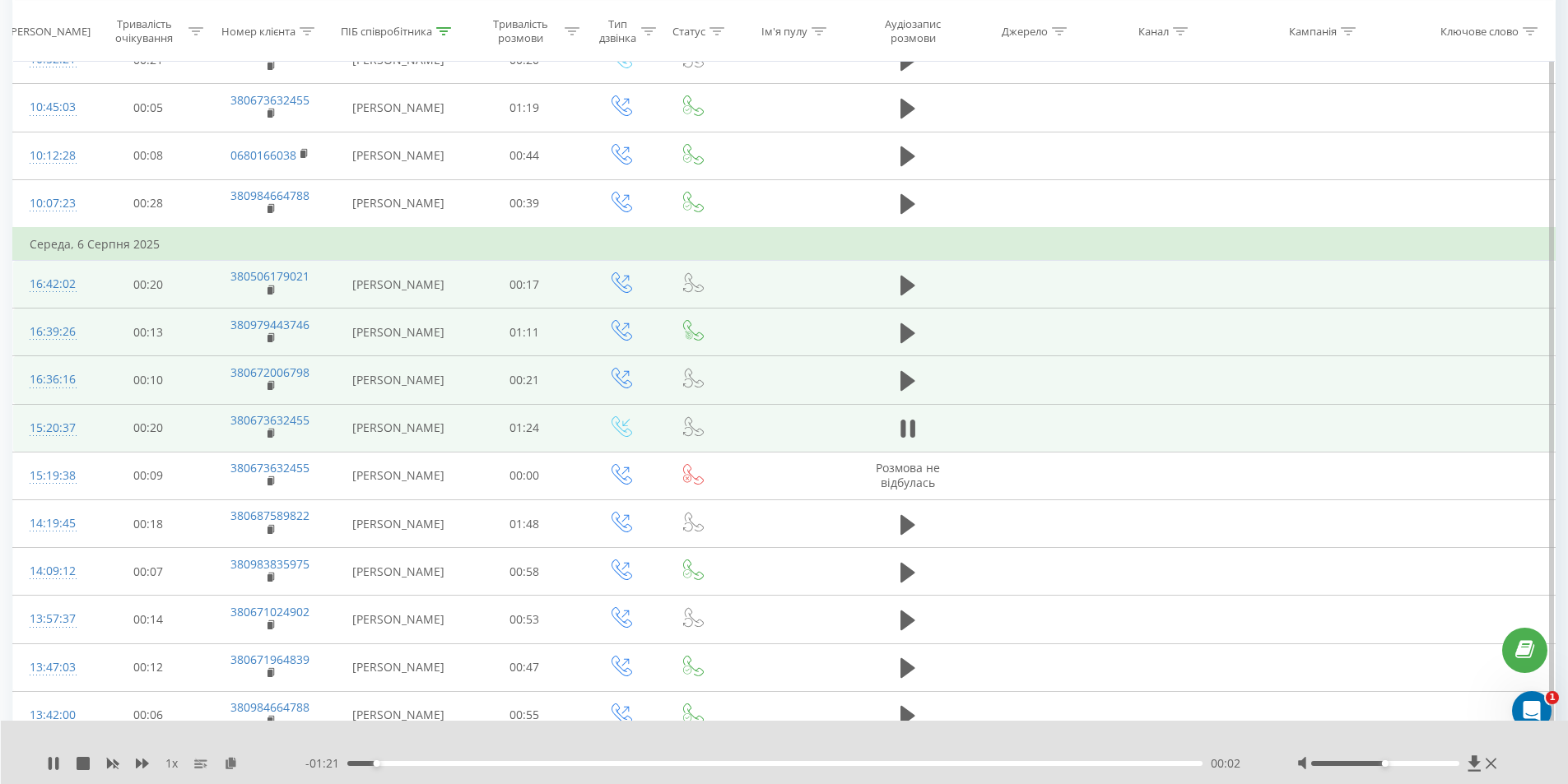
scroll to position [4196, 0]
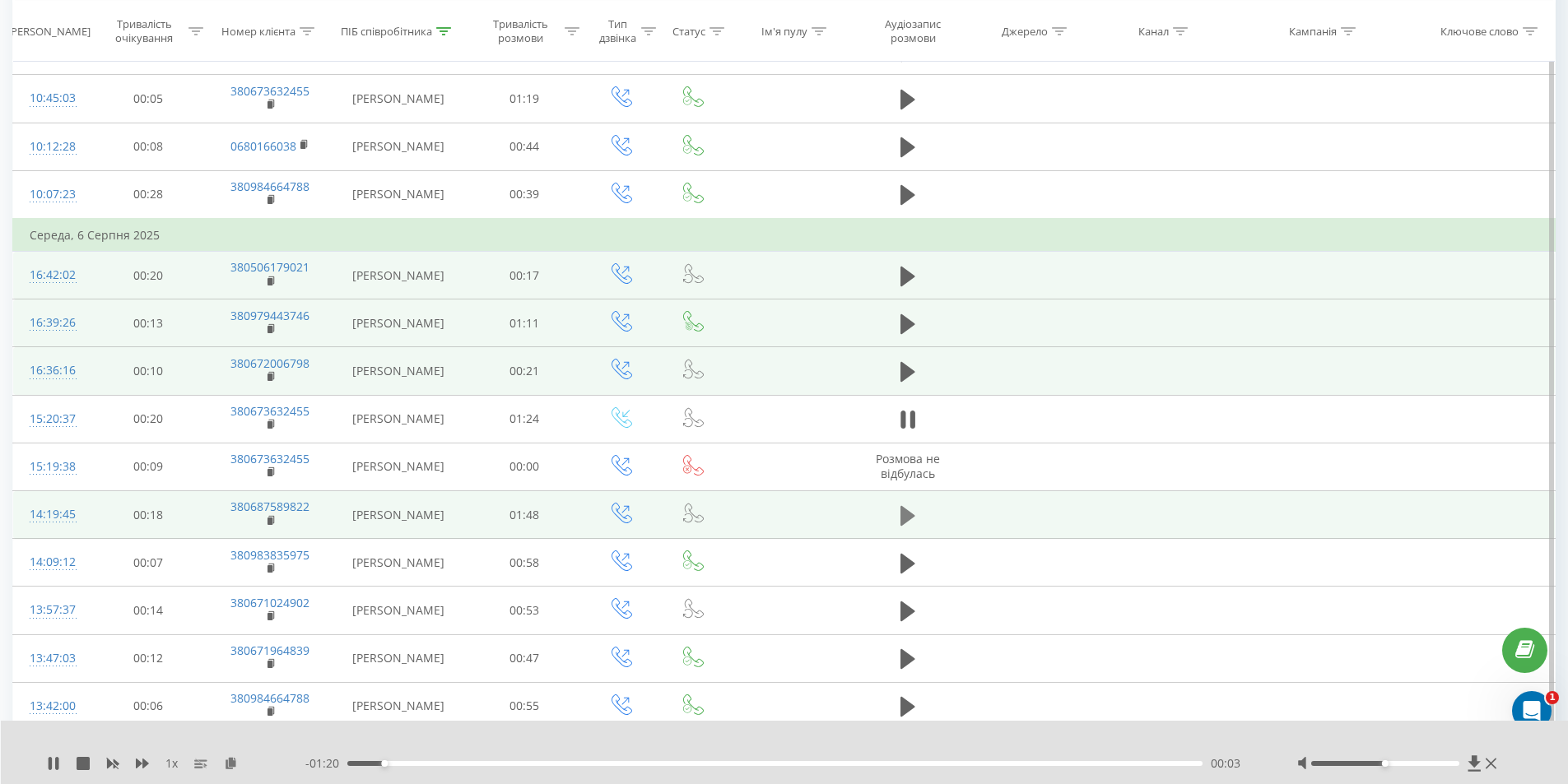
click at [913, 522] on icon at bounding box center [907, 516] width 15 height 23
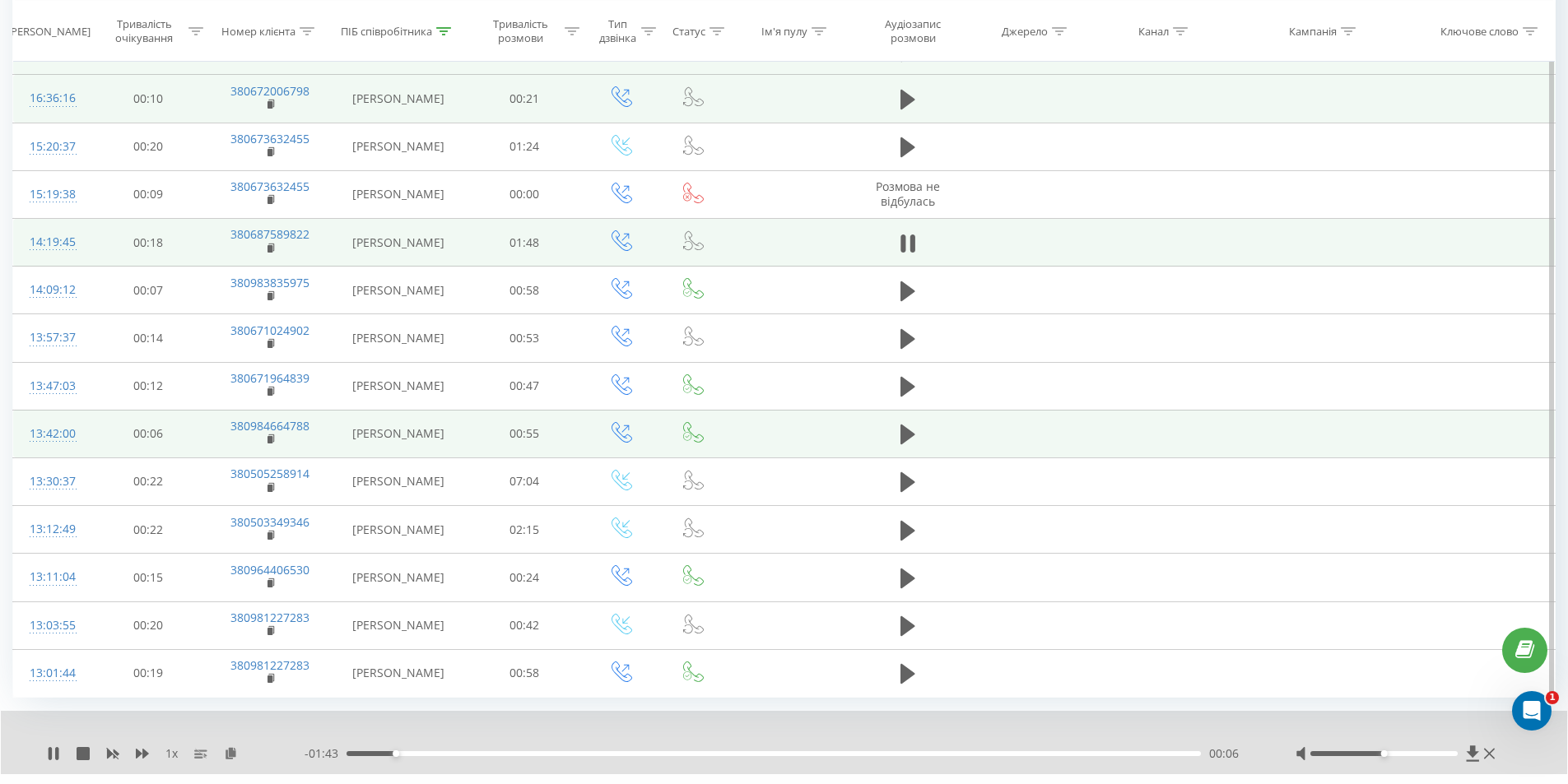
scroll to position [4507, 0]
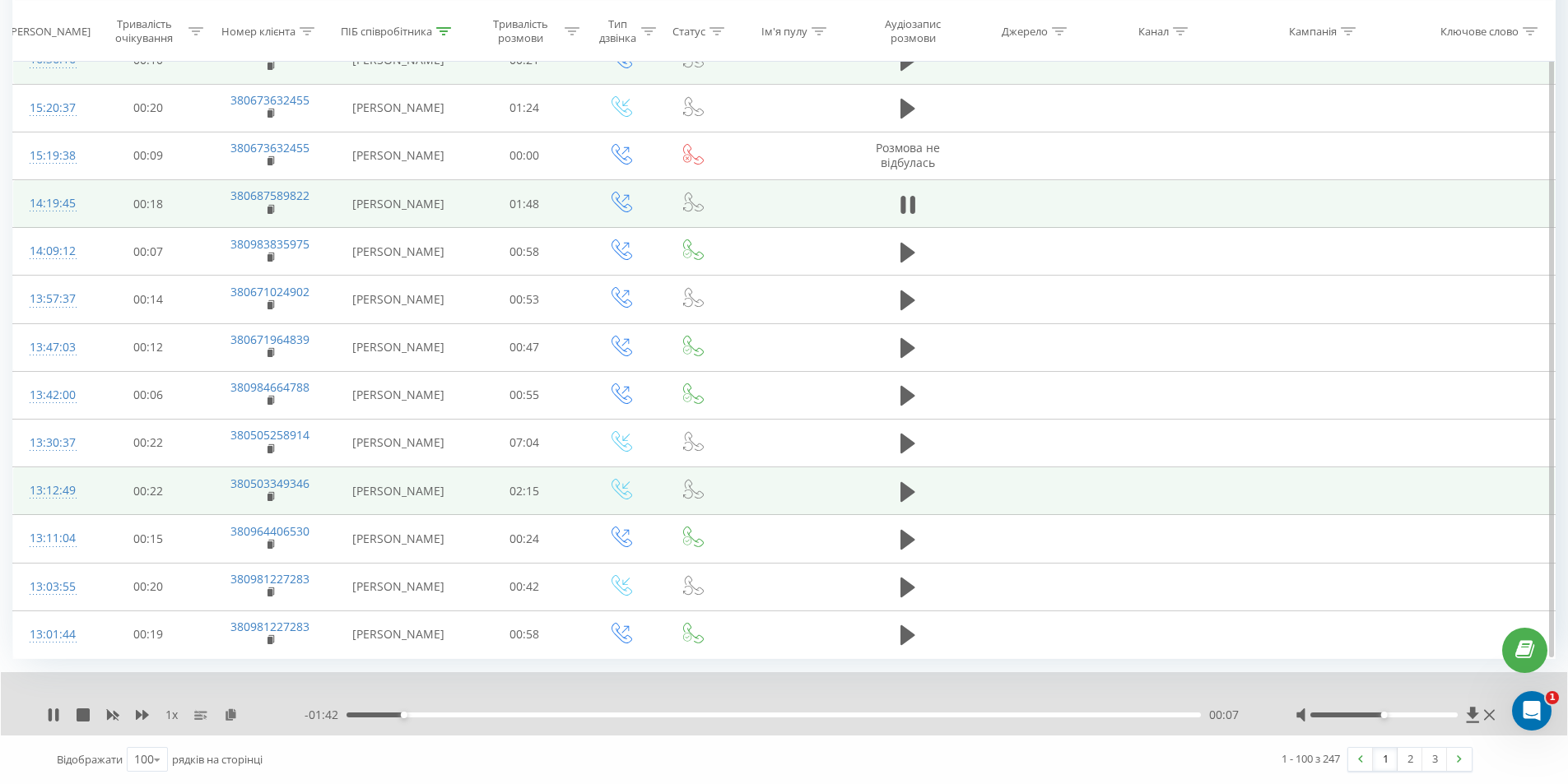
click at [913, 471] on td at bounding box center [908, 491] width 115 height 48
click at [902, 485] on icon at bounding box center [907, 491] width 15 height 19
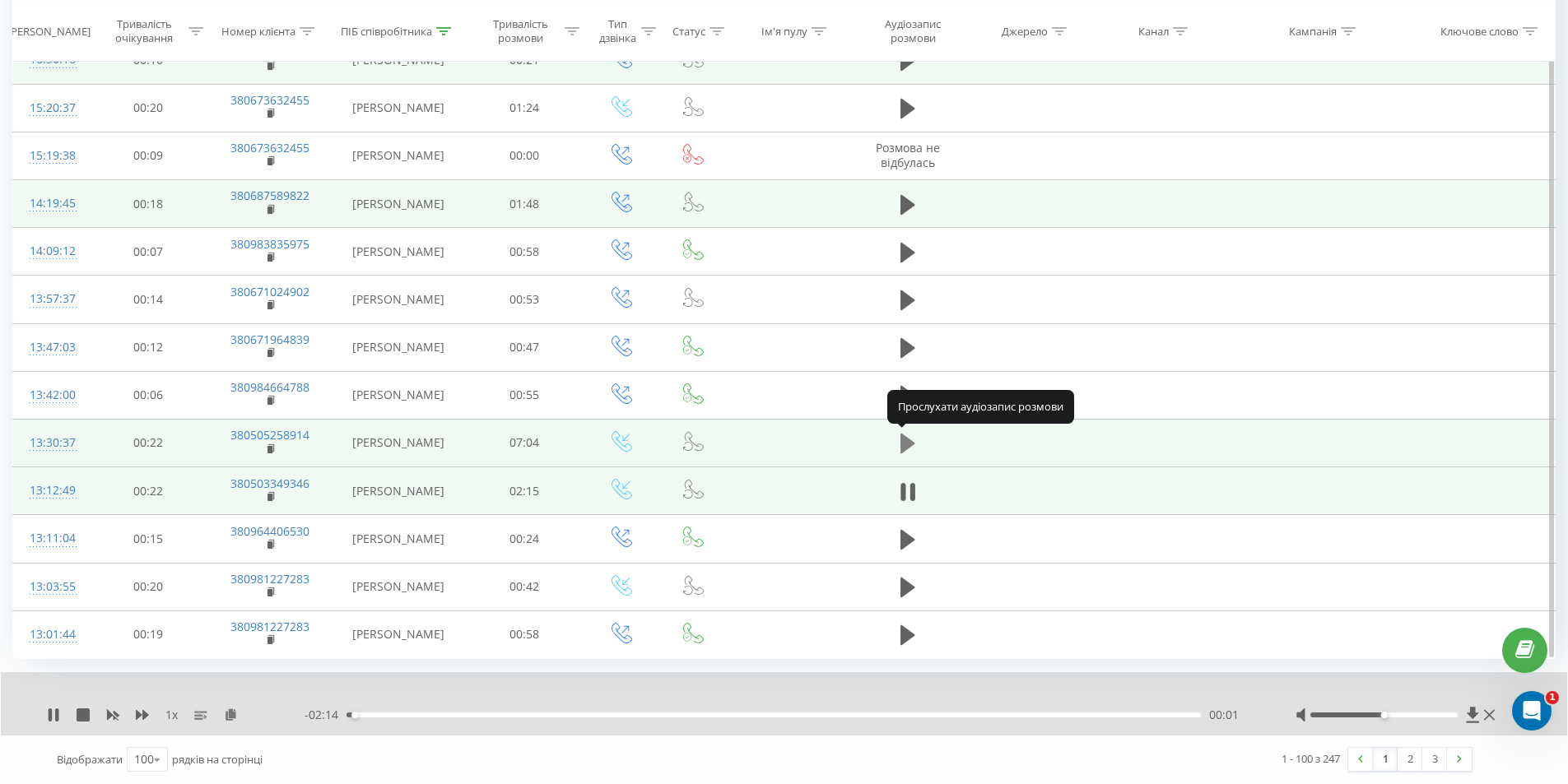
click at [908, 445] on icon at bounding box center [907, 443] width 15 height 19
click at [403, 717] on div "00:28" at bounding box center [773, 715] width 854 height 5
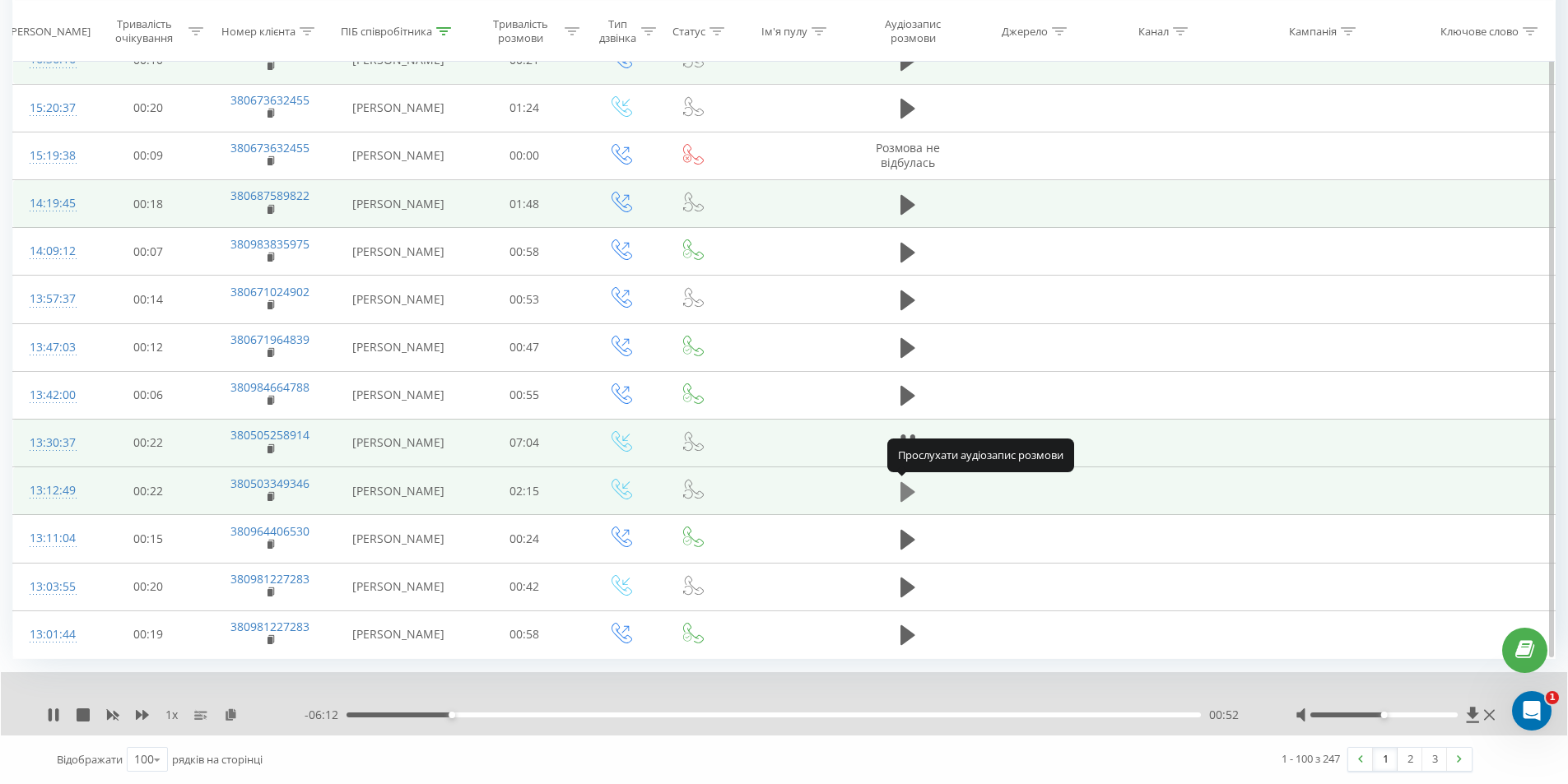
click at [897, 485] on button at bounding box center [908, 492] width 25 height 25
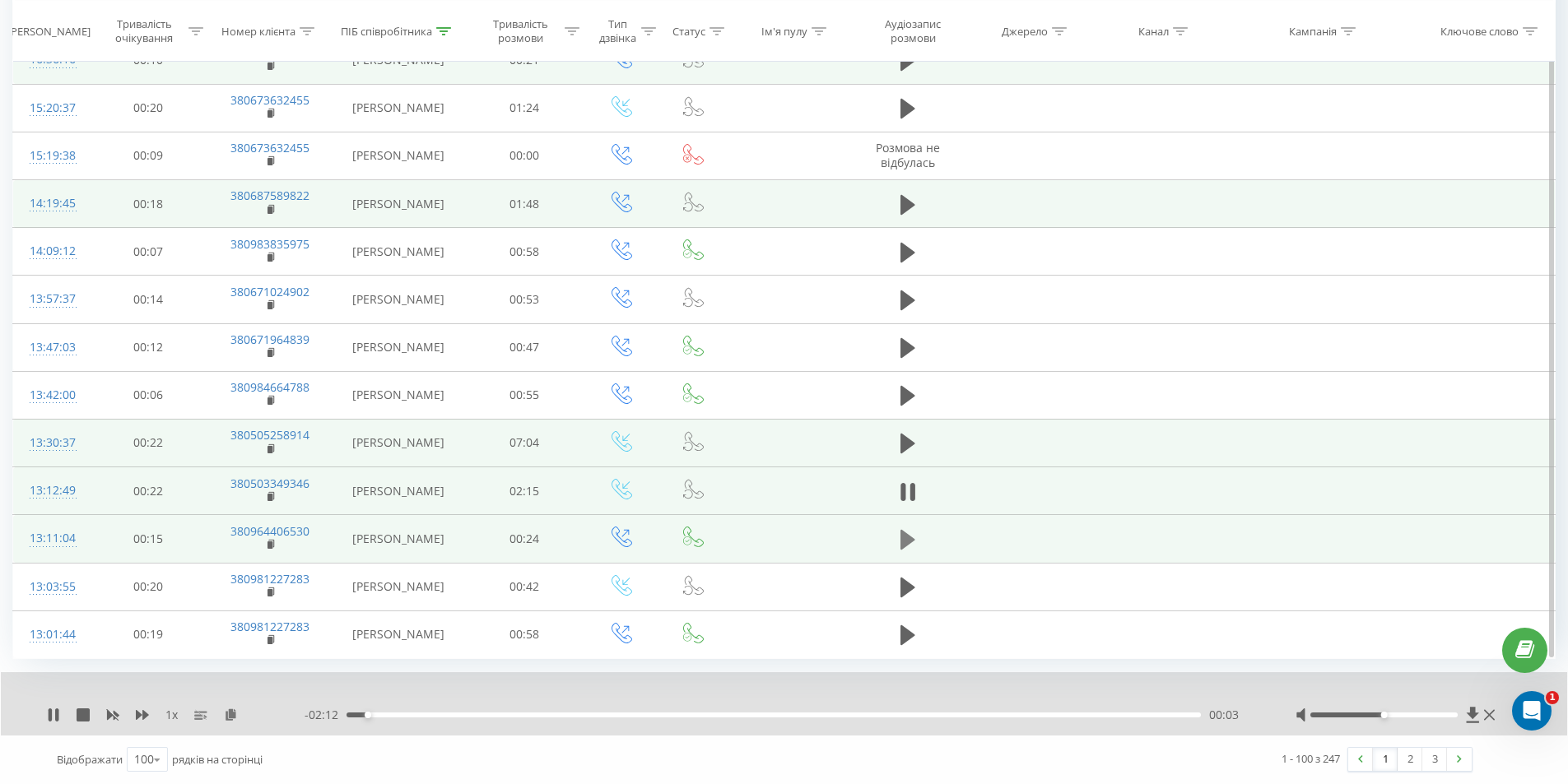
click at [905, 544] on icon at bounding box center [907, 539] width 15 height 19
click at [399, 718] on div "- 00:23 00:00 00:00" at bounding box center [779, 714] width 950 height 17
click at [427, 715] on div "00:00" at bounding box center [773, 715] width 854 height 5
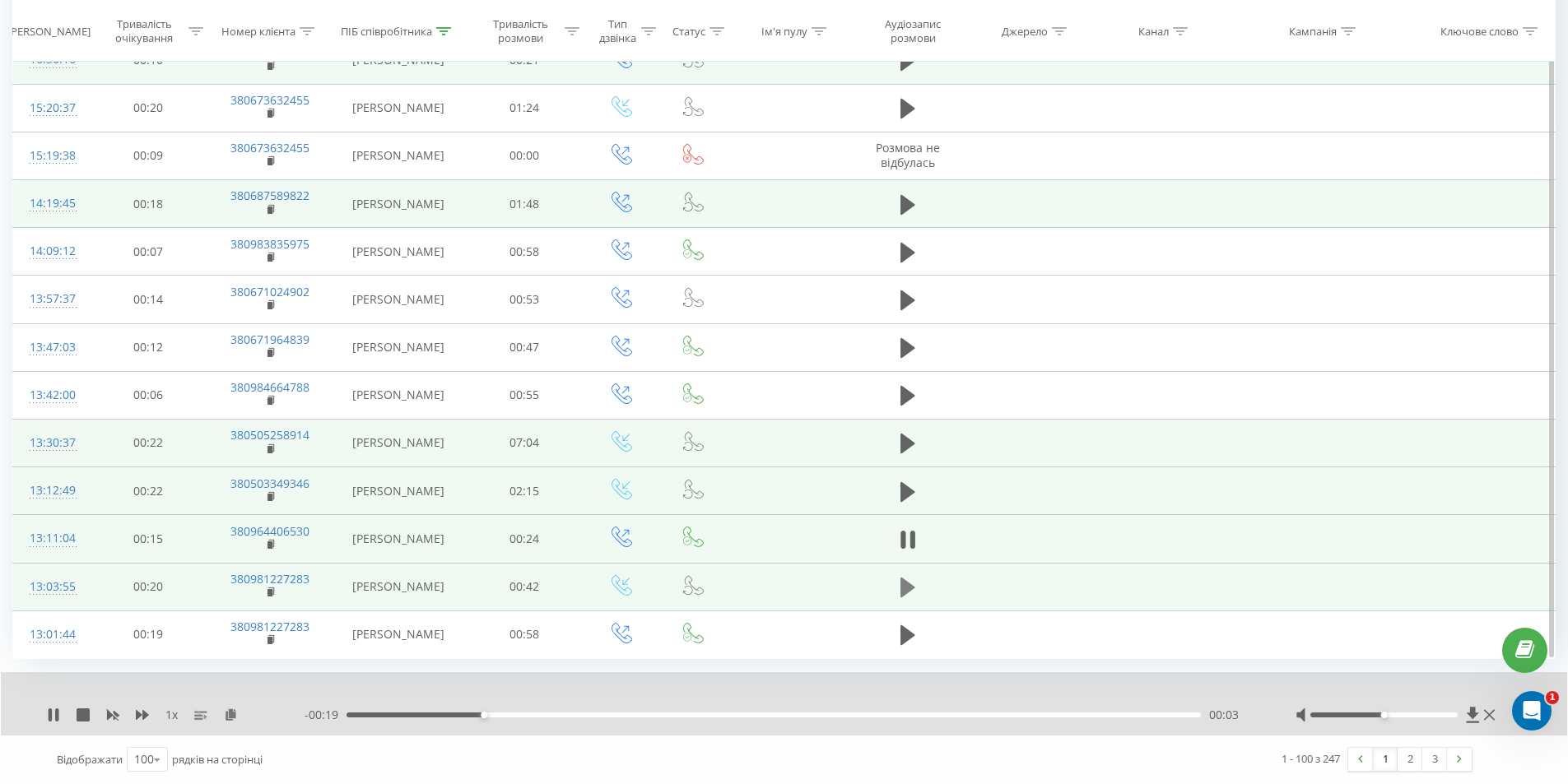
click at [913, 577] on icon at bounding box center [907, 587] width 15 height 23
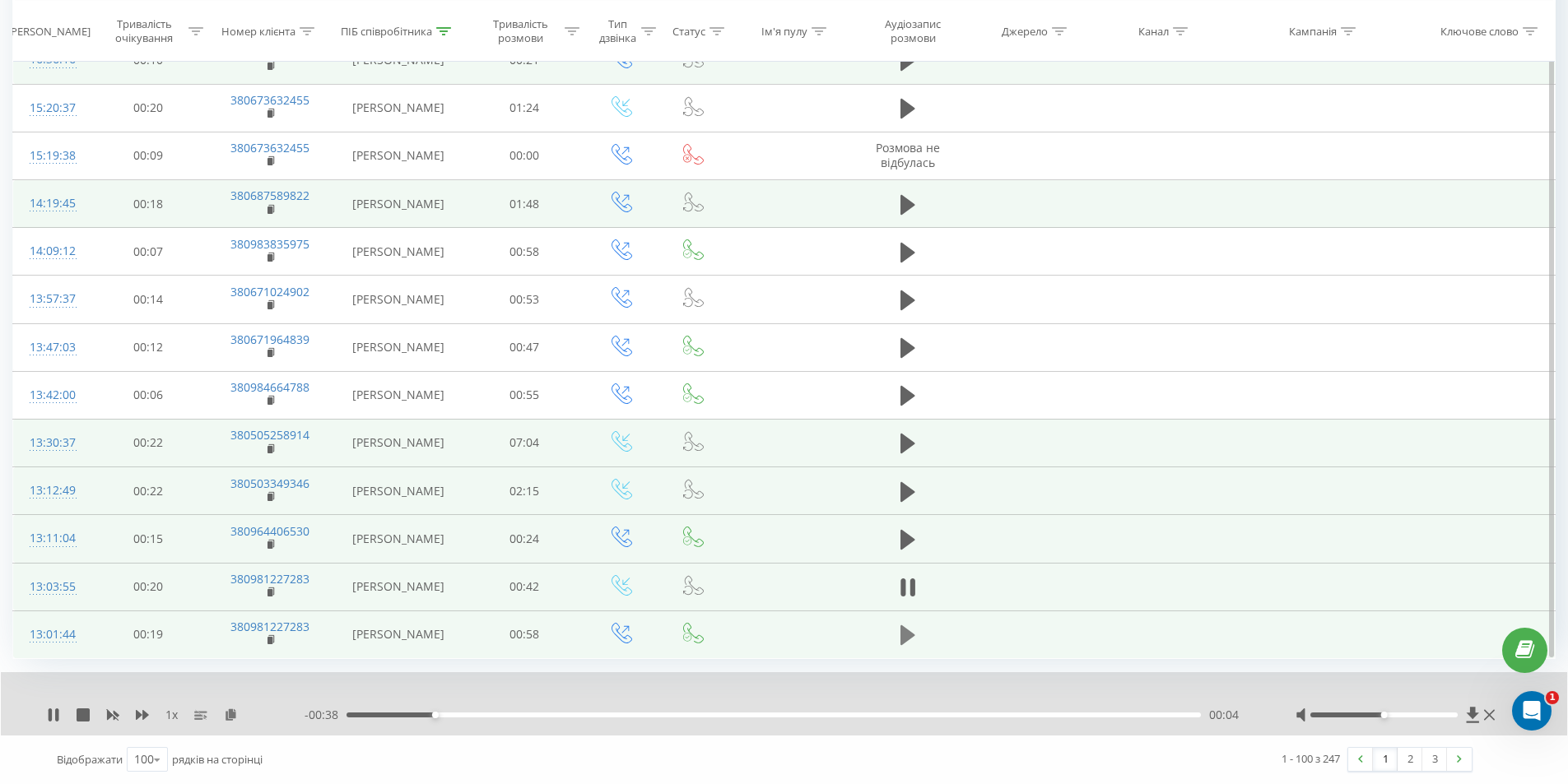
click at [902, 633] on icon at bounding box center [907, 635] width 15 height 19
click at [908, 634] on icon at bounding box center [907, 635] width 15 height 23
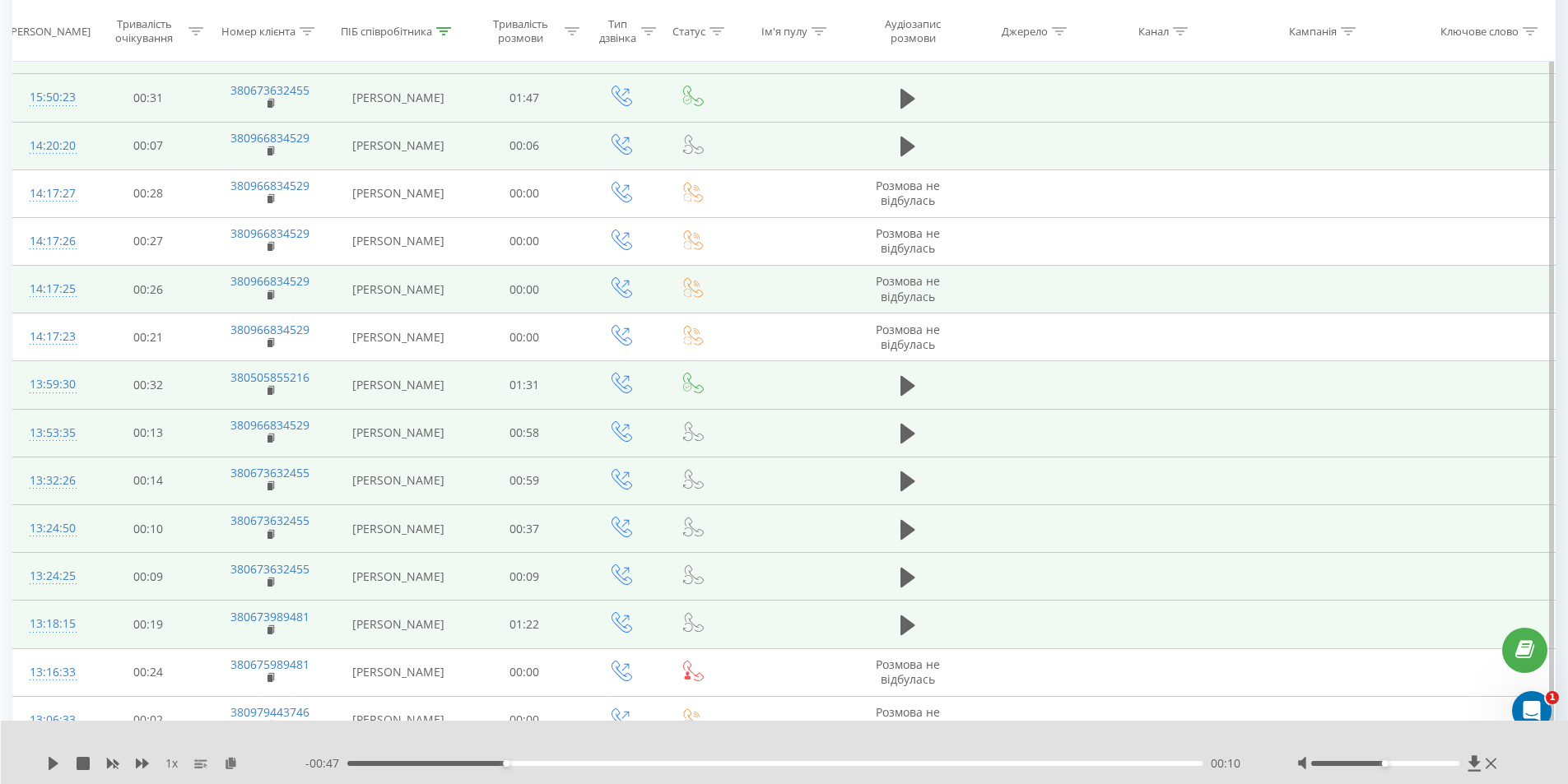
scroll to position [0, 0]
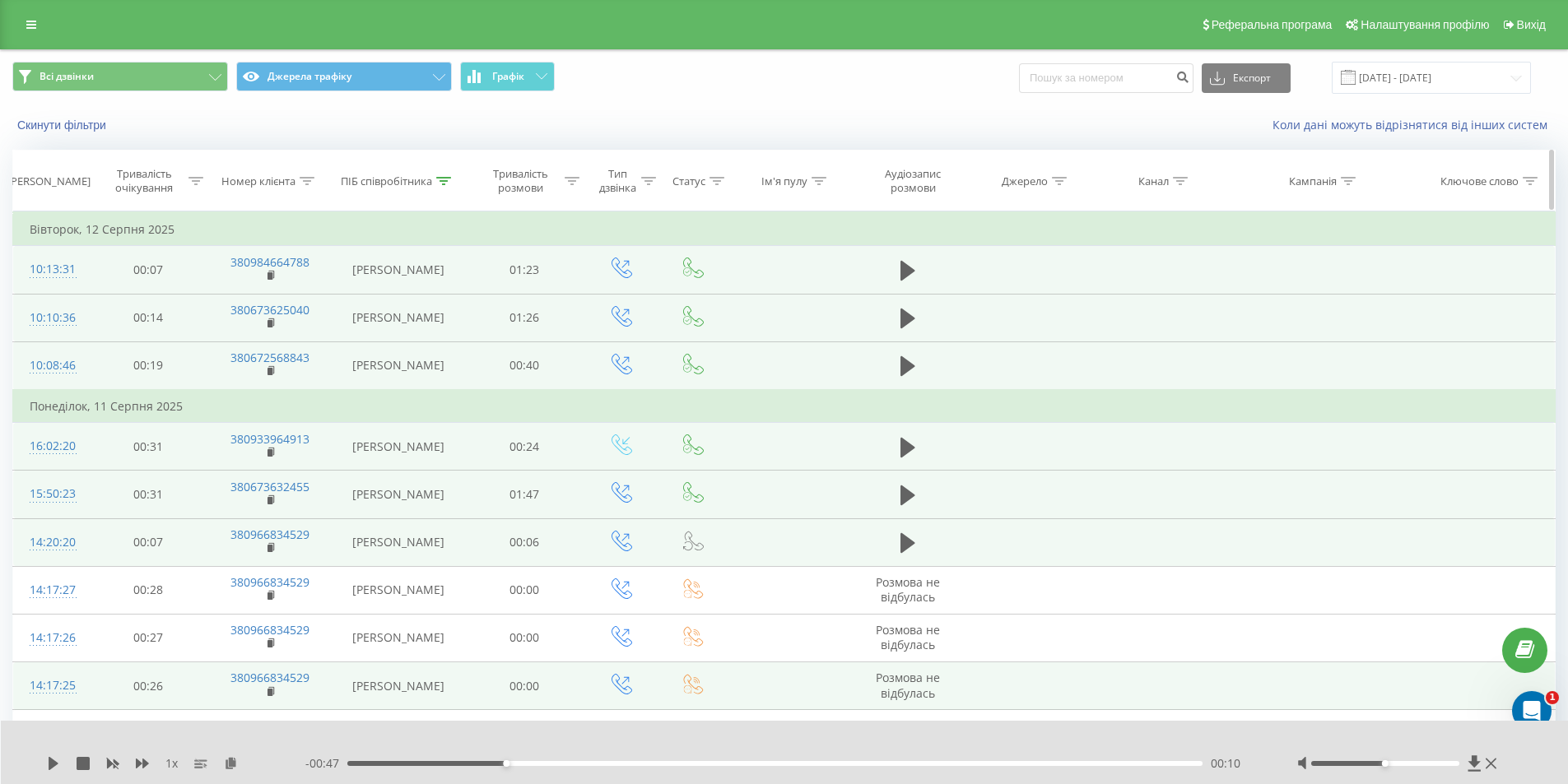
click at [404, 177] on div "ПІБ співробітника" at bounding box center [386, 182] width 91 height 14
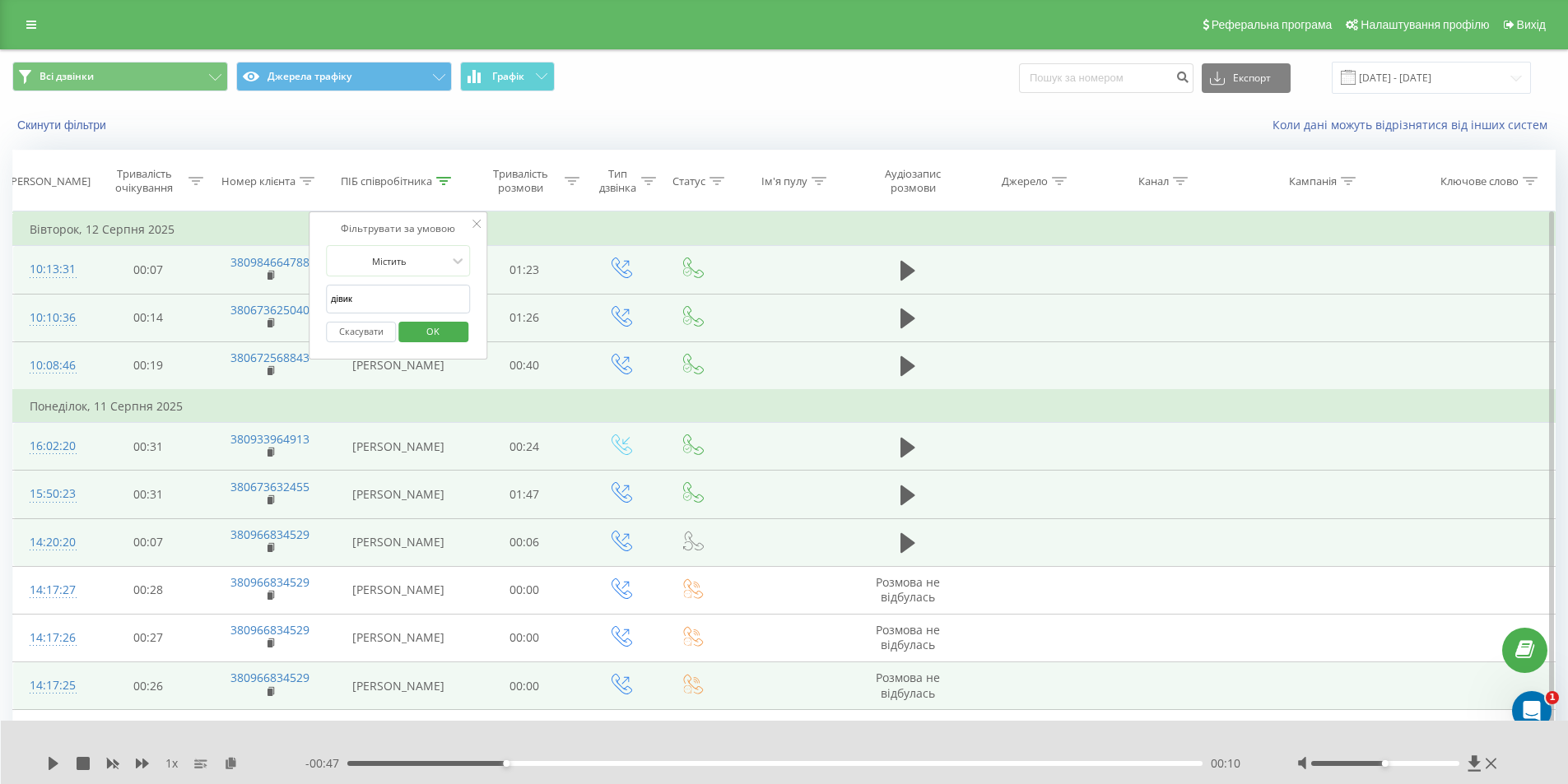
click at [416, 287] on input "дівик" at bounding box center [398, 298] width 145 height 29
click at [365, 326] on button "Скасувати" at bounding box center [360, 331] width 70 height 20
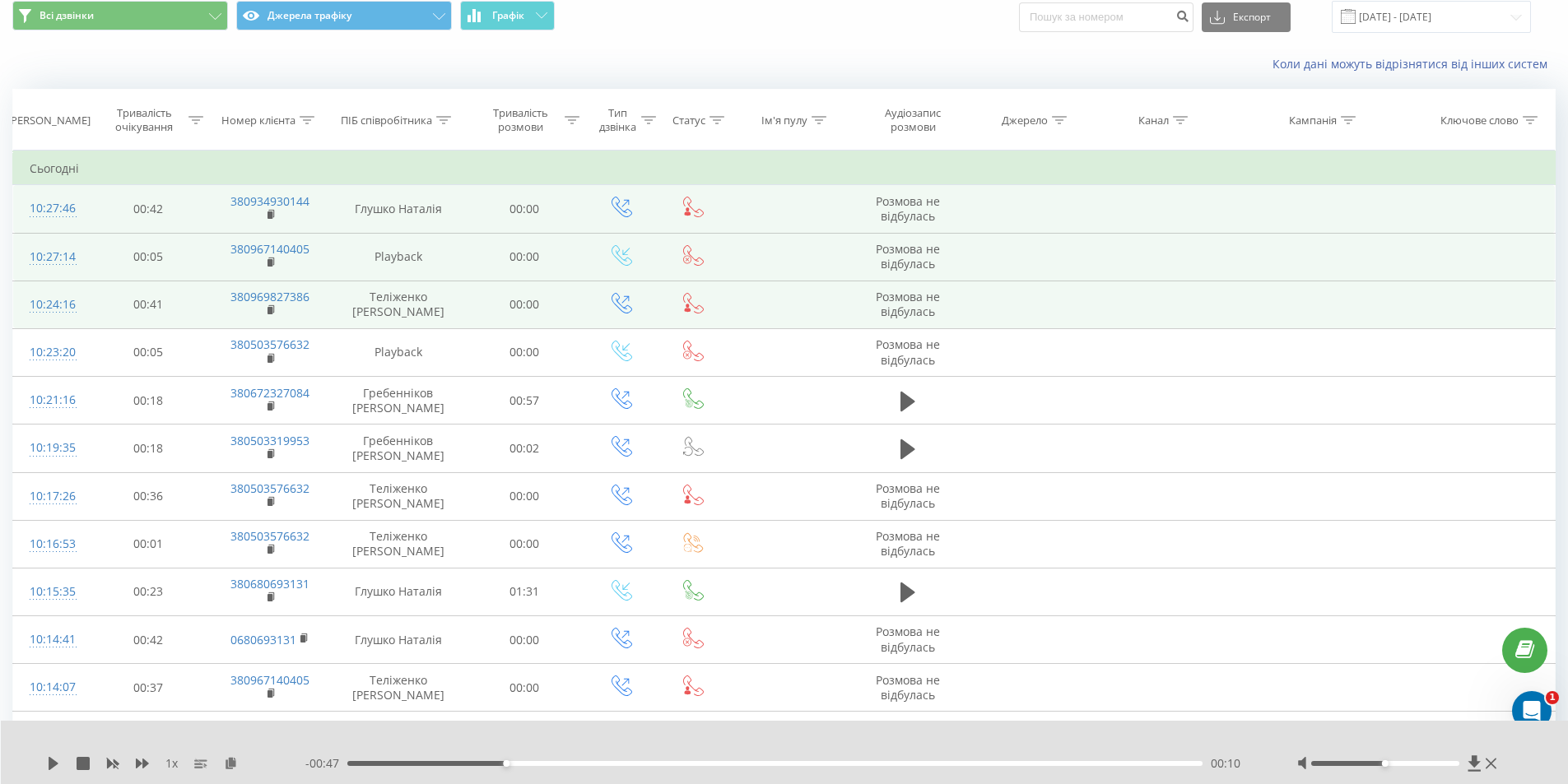
scroll to position [82, 0]
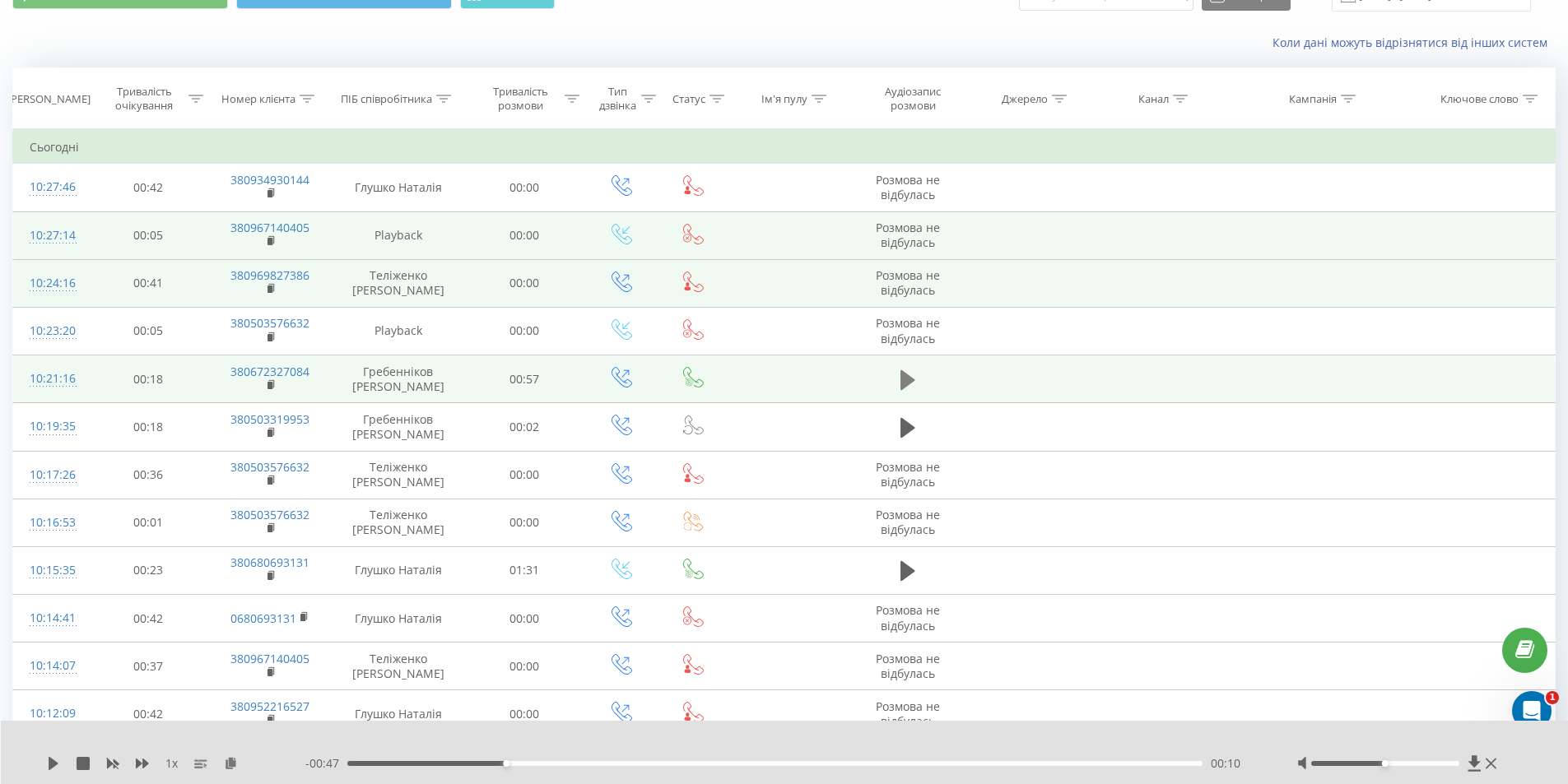
click at [901, 379] on icon at bounding box center [907, 379] width 15 height 19
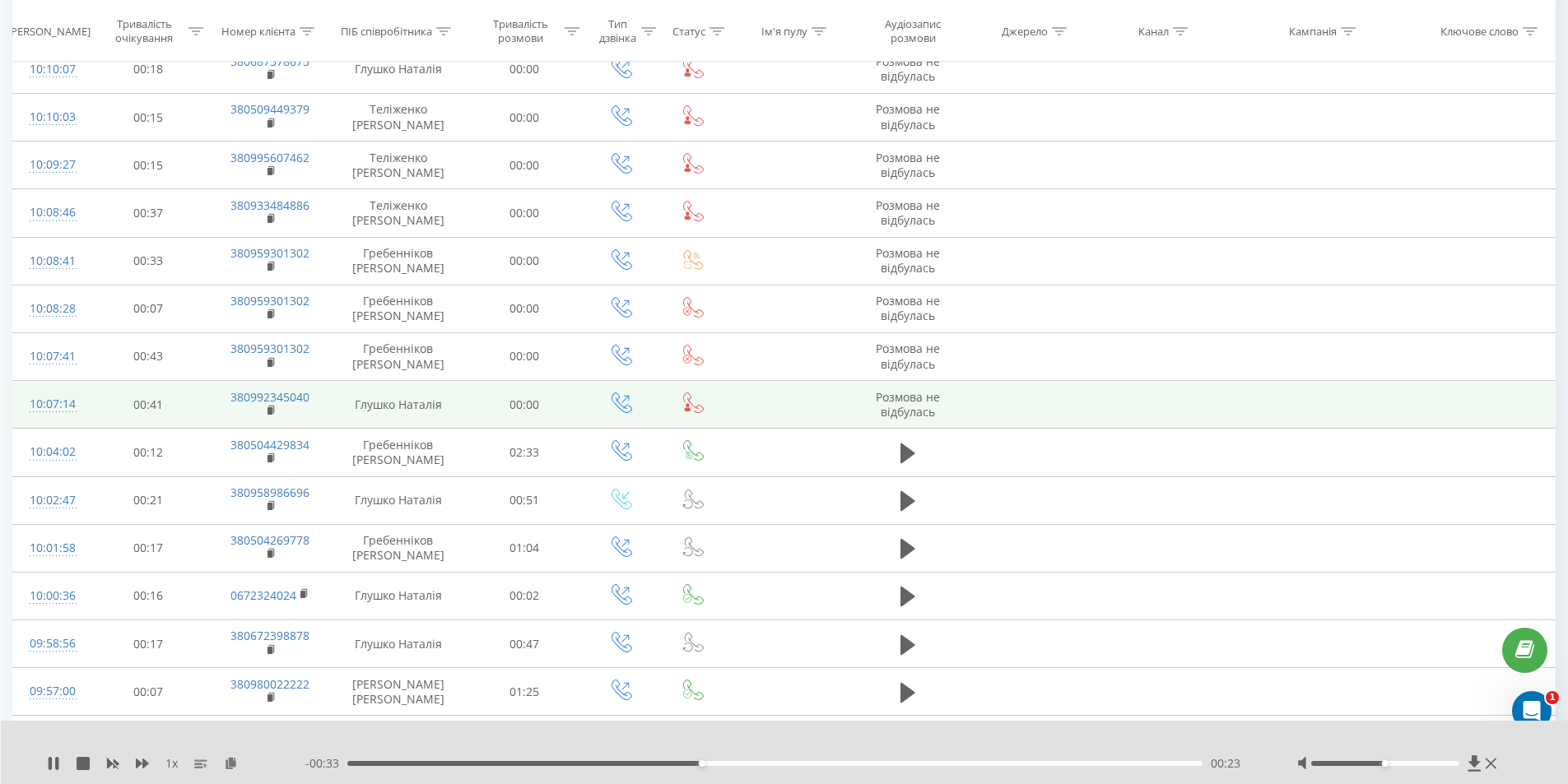
scroll to position [905, 0]
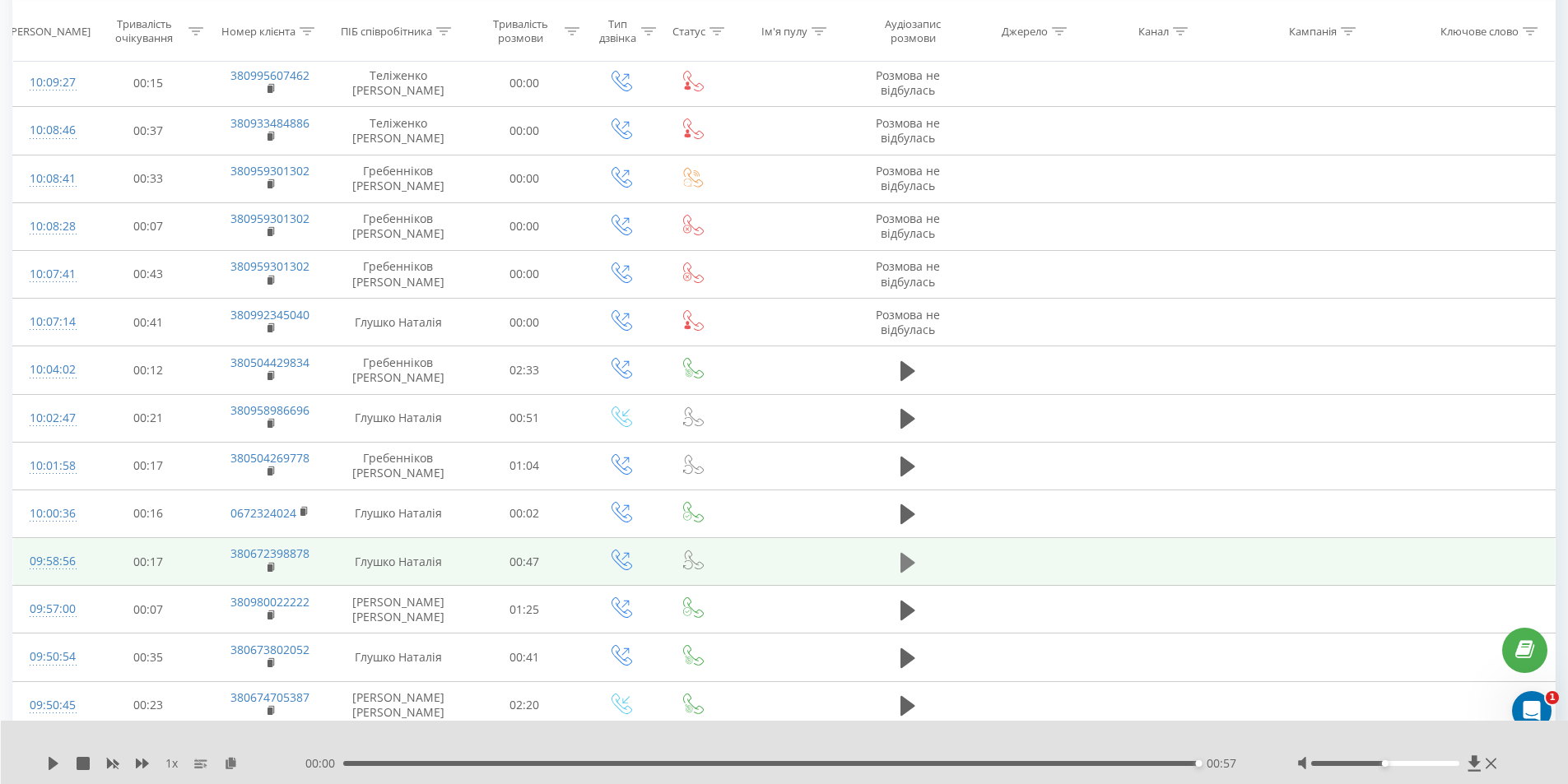
click at [919, 558] on button at bounding box center [908, 562] width 25 height 25
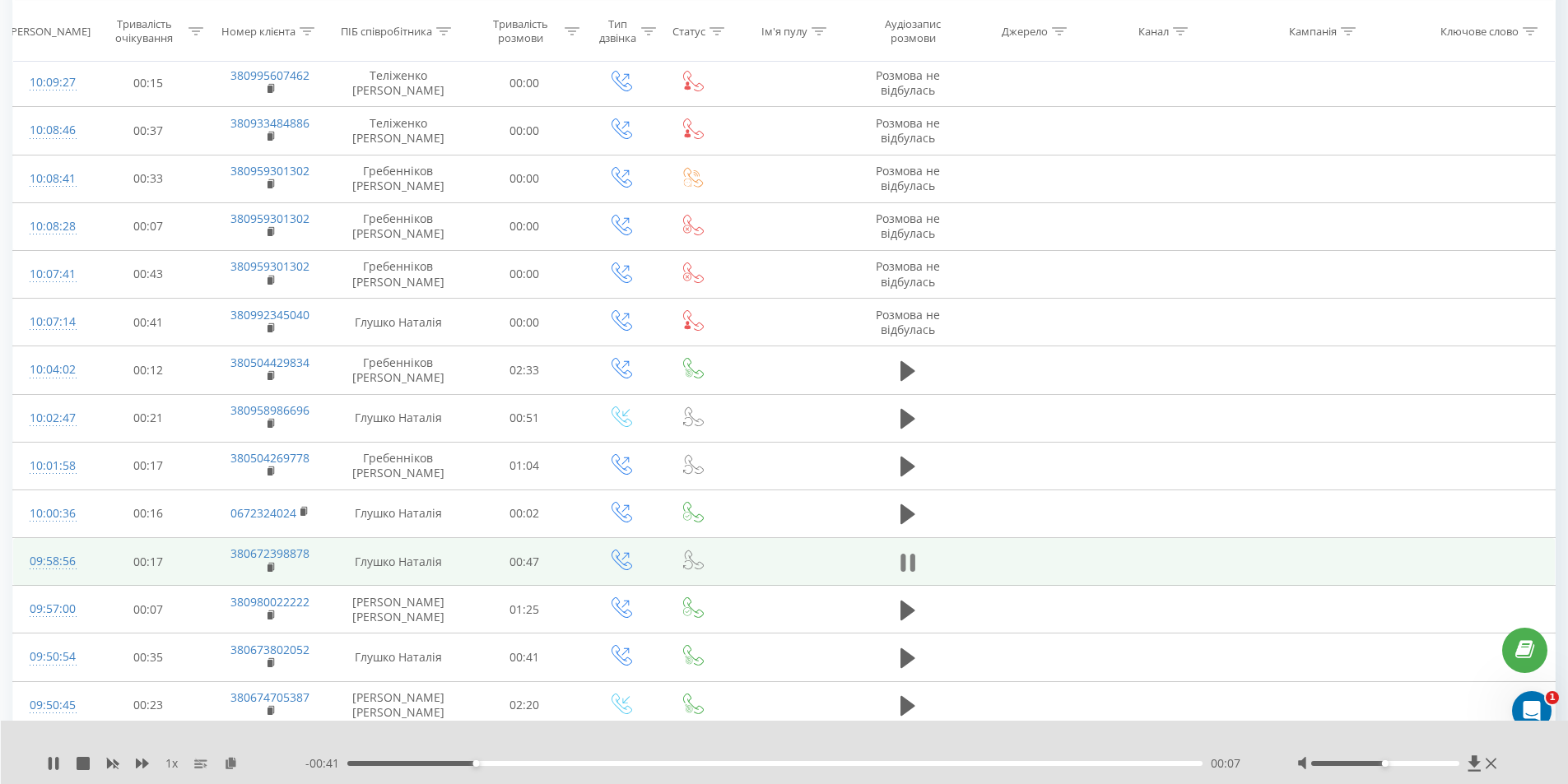
click at [904, 570] on icon at bounding box center [903, 562] width 5 height 19
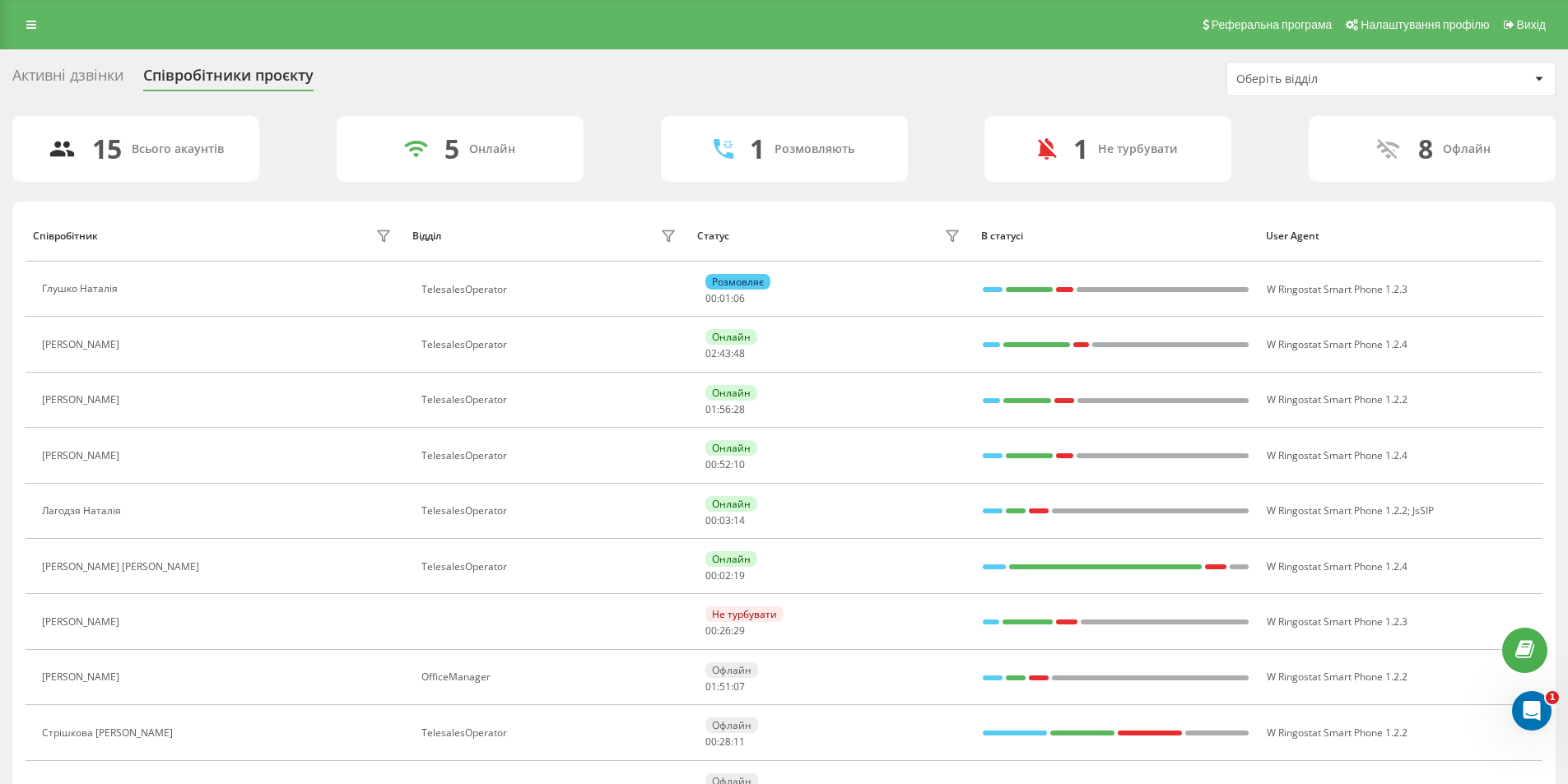
click at [80, 66] on div "Активні дзвінки" at bounding box center [68, 79] width 111 height 26
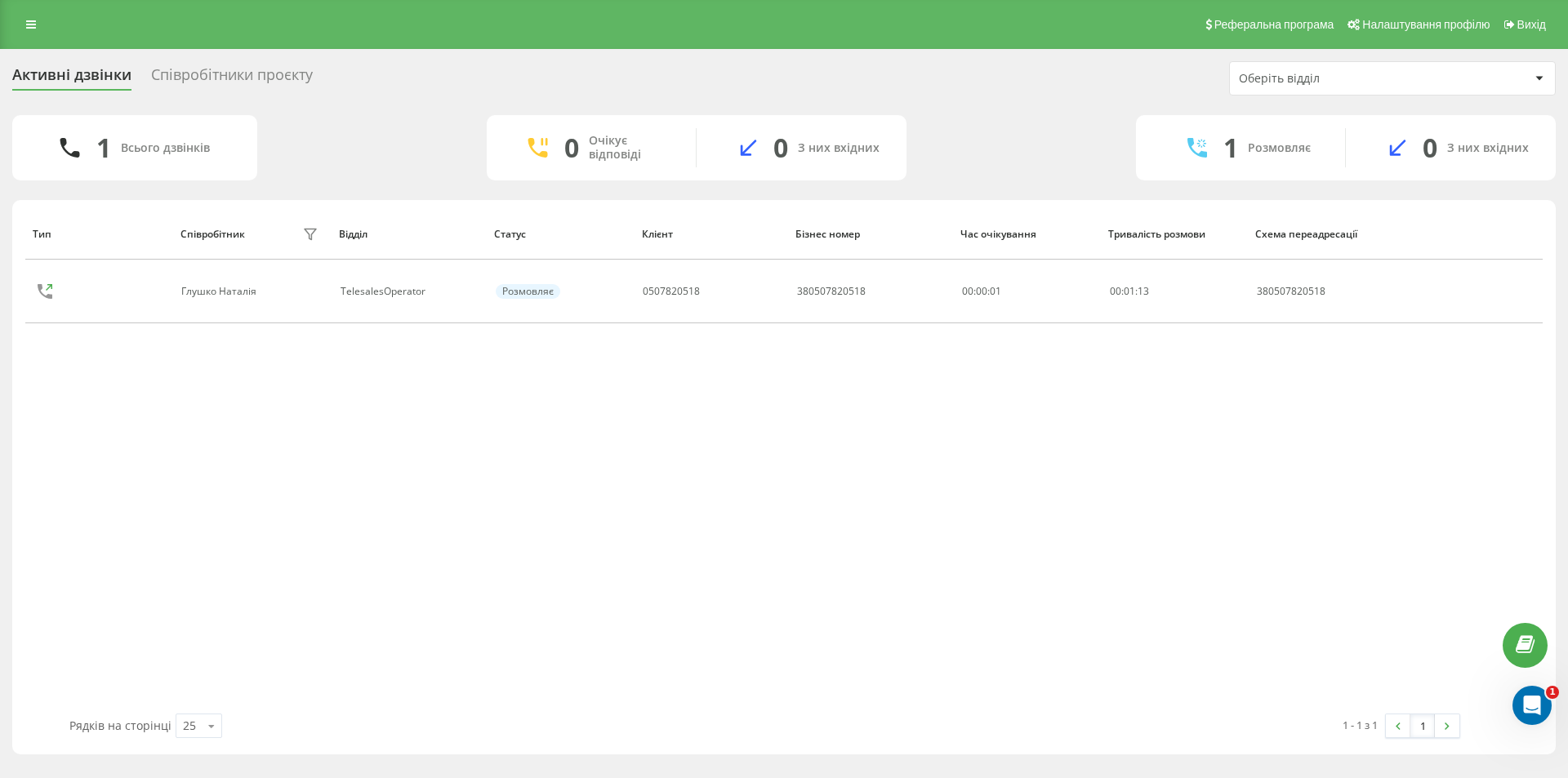
click at [192, 70] on div "Співробітники проєкту" at bounding box center [231, 78] width 162 height 25
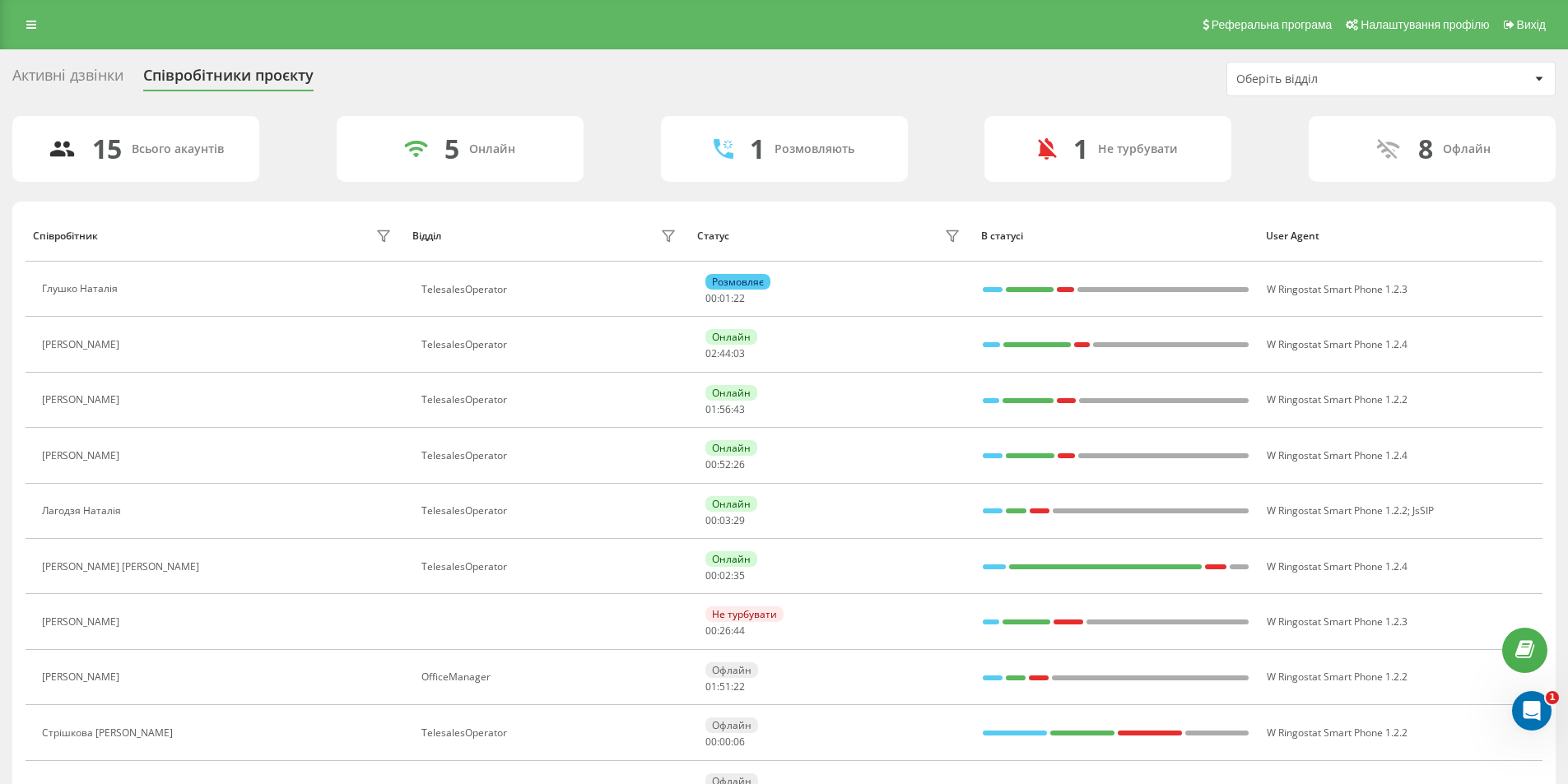
click at [1373, 72] on div "Оберіть відділ" at bounding box center [1335, 79] width 197 height 14
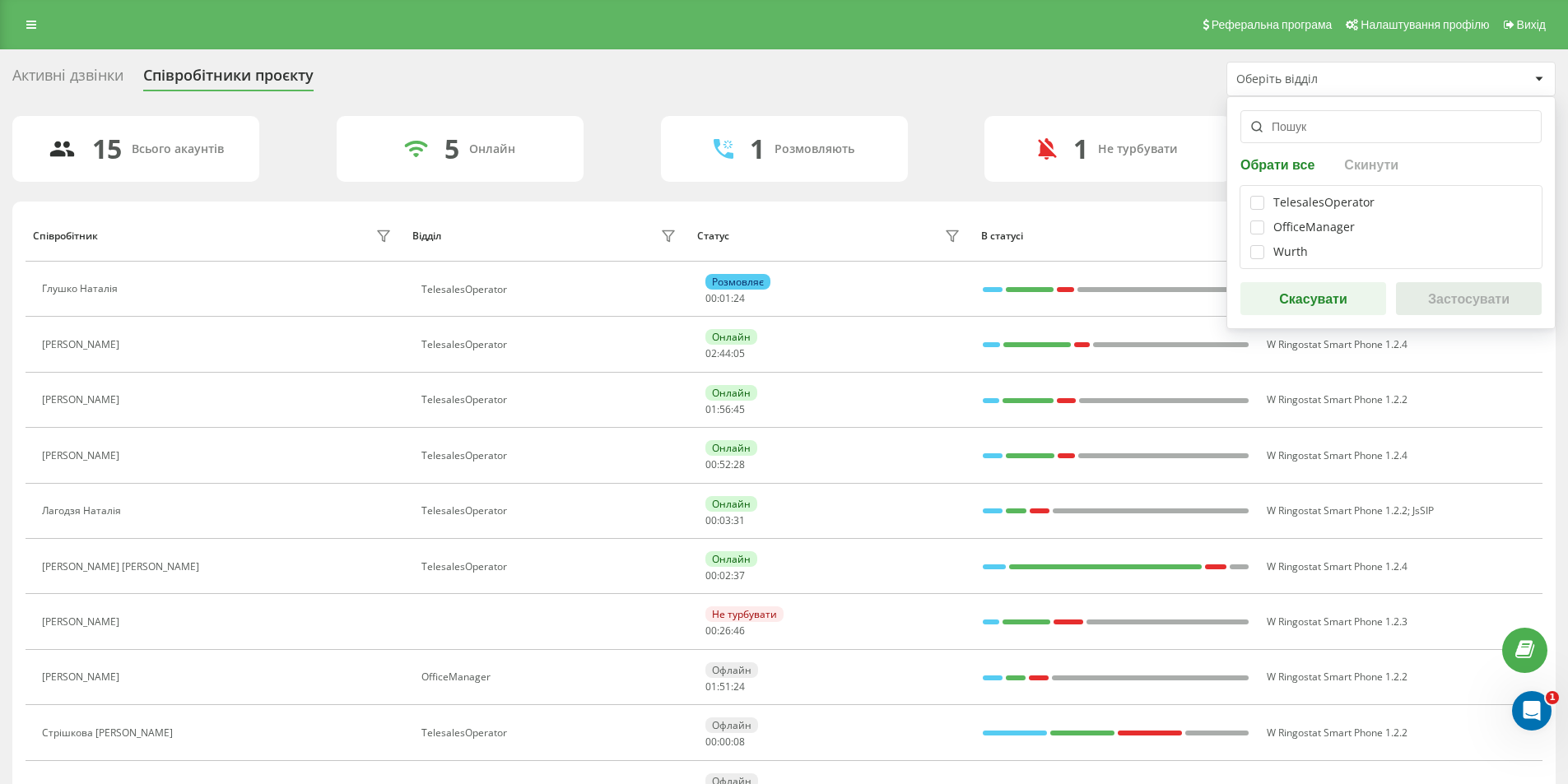
click at [1371, 73] on div "Оберіть відділ" at bounding box center [1335, 79] width 197 height 14
